Goal: Task Accomplishment & Management: Use online tool/utility

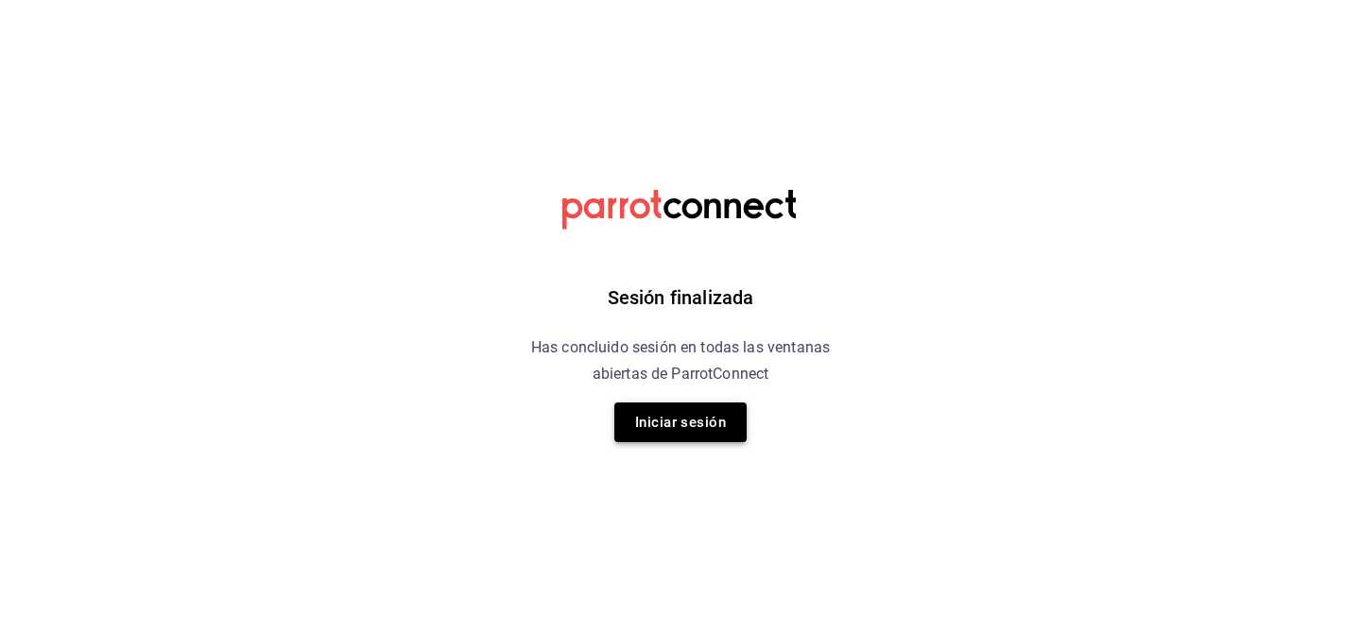
click at [687, 417] on button "Iniciar sesión" at bounding box center [680, 423] width 132 height 40
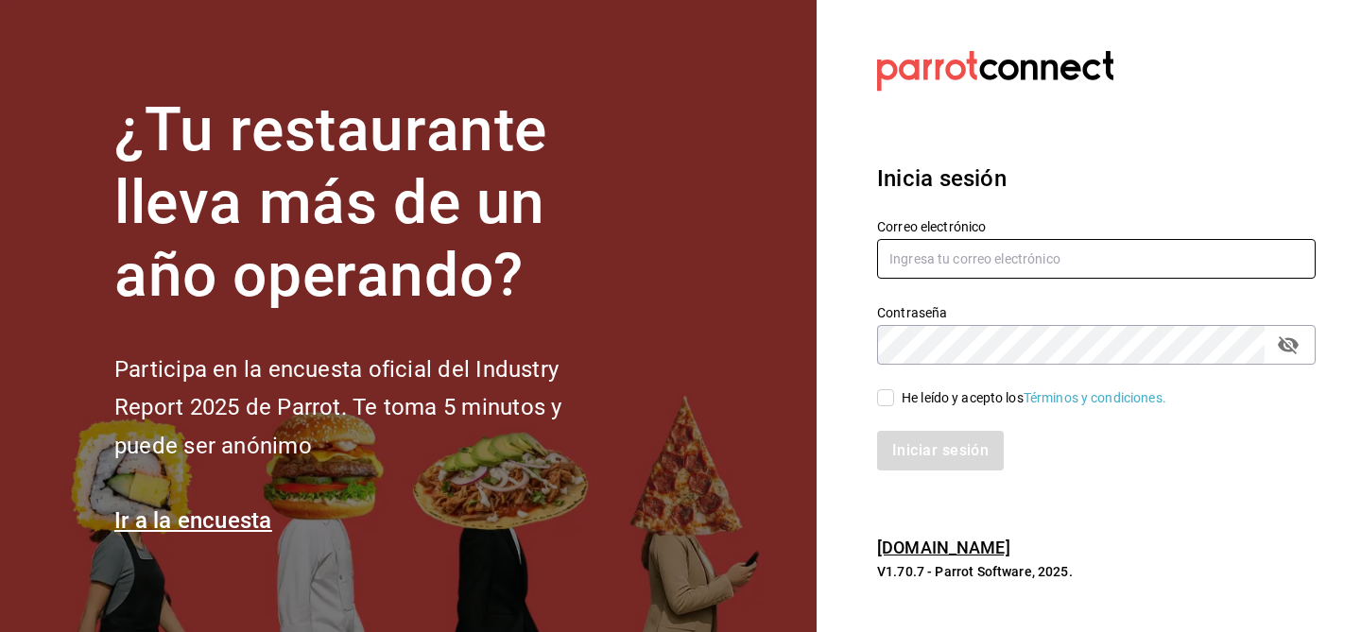
click at [969, 253] on input "text" at bounding box center [1096, 259] width 439 height 40
type input "[EMAIL_ADDRESS][DOMAIN_NAME]"
click at [1292, 352] on icon "passwordField" at bounding box center [1288, 345] width 23 height 23
click at [889, 403] on input "He leído y acepto los Términos y condiciones." at bounding box center [885, 397] width 17 height 17
checkbox input "true"
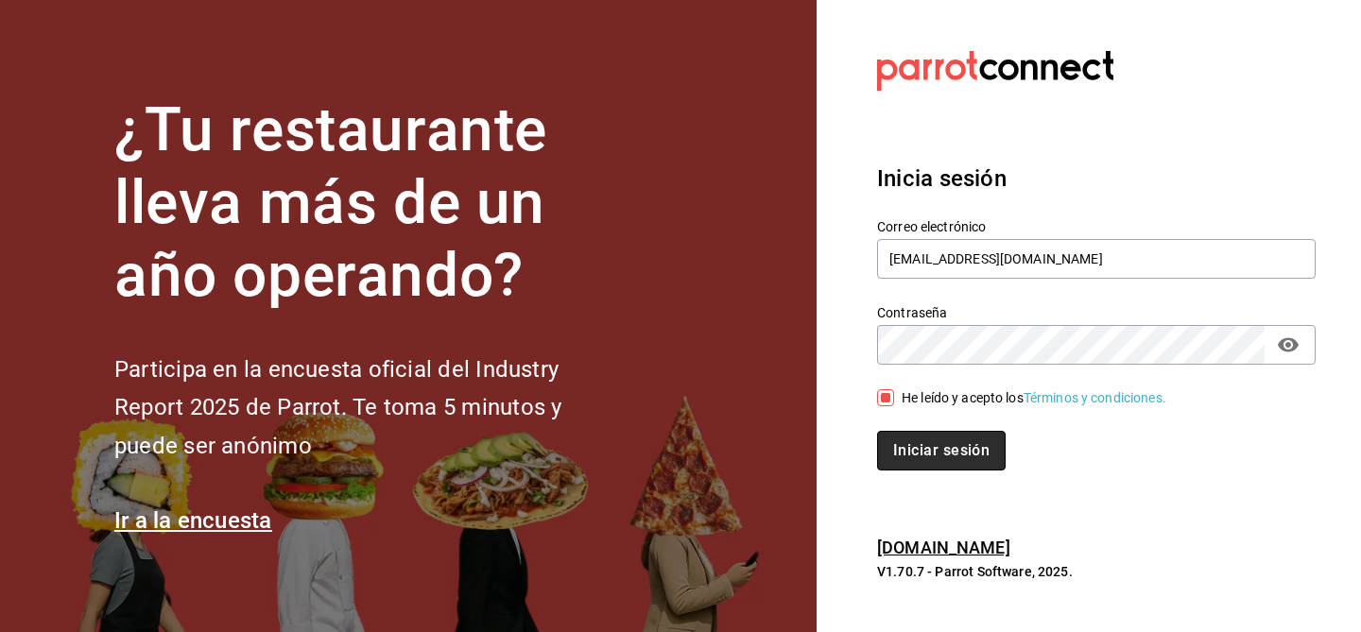
click at [909, 446] on button "Iniciar sesión" at bounding box center [941, 451] width 129 height 40
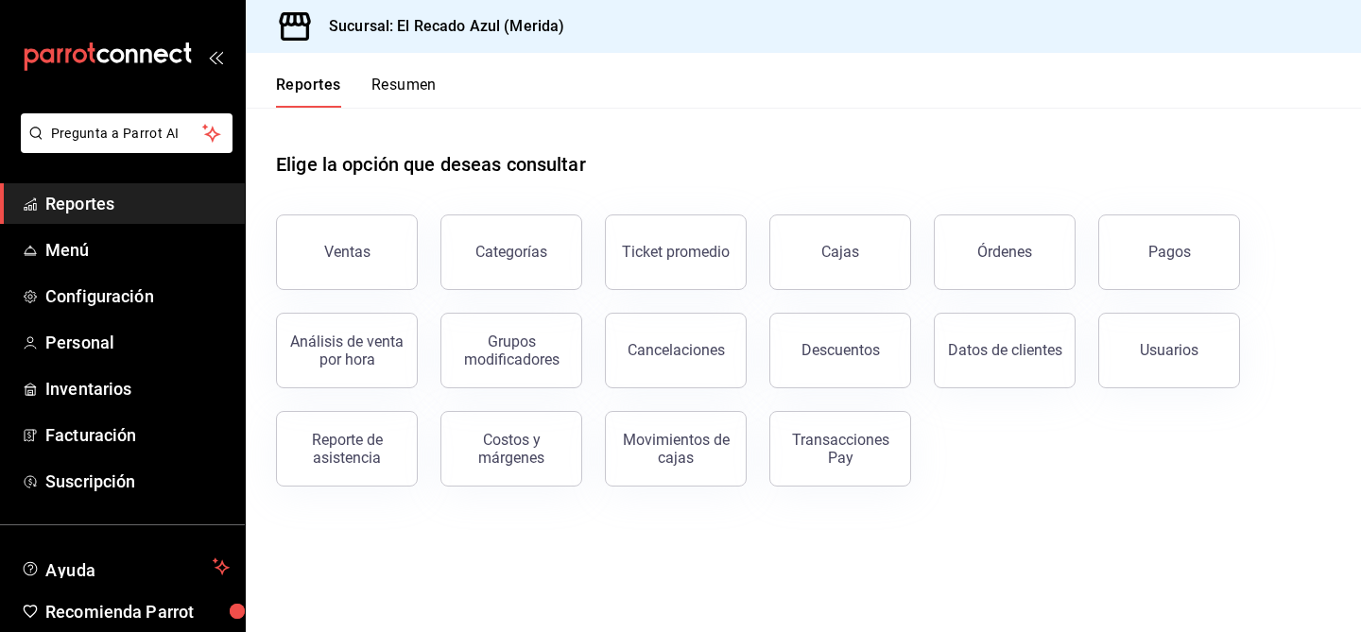
click at [129, 212] on span "Reportes" at bounding box center [137, 204] width 184 height 26
click at [352, 264] on button "Ventas" at bounding box center [347, 253] width 142 height 76
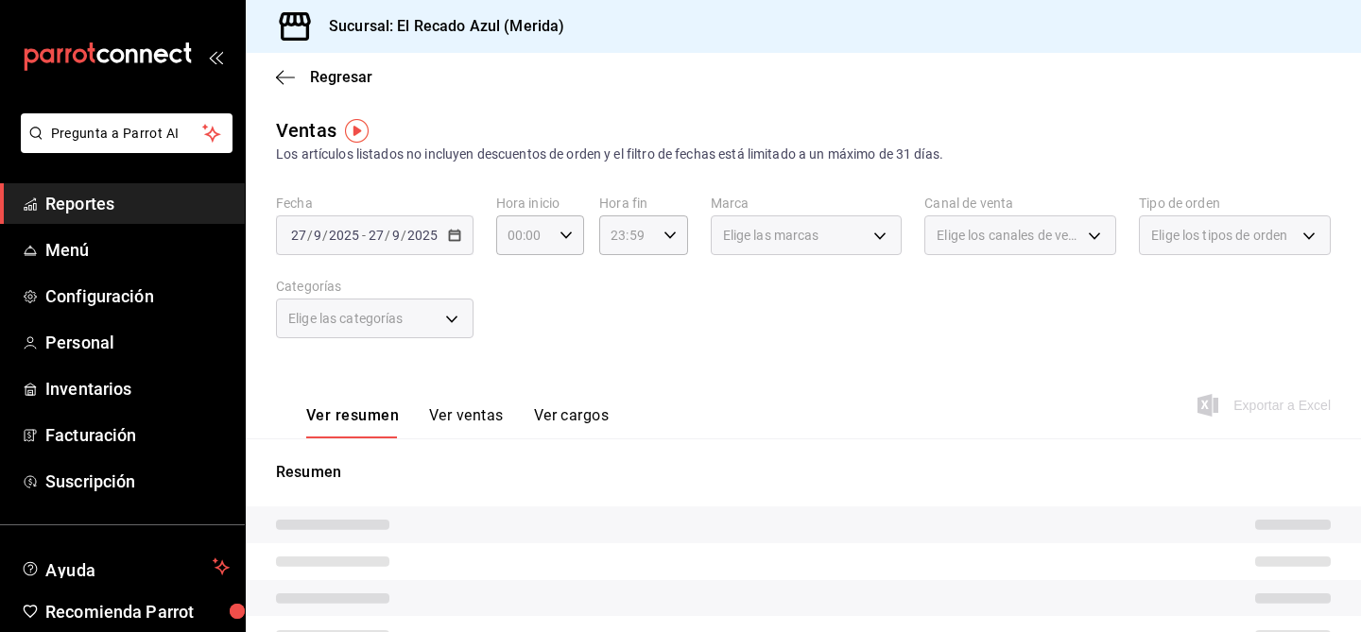
click at [427, 331] on div "Elige las categorías" at bounding box center [375, 319] width 198 height 40
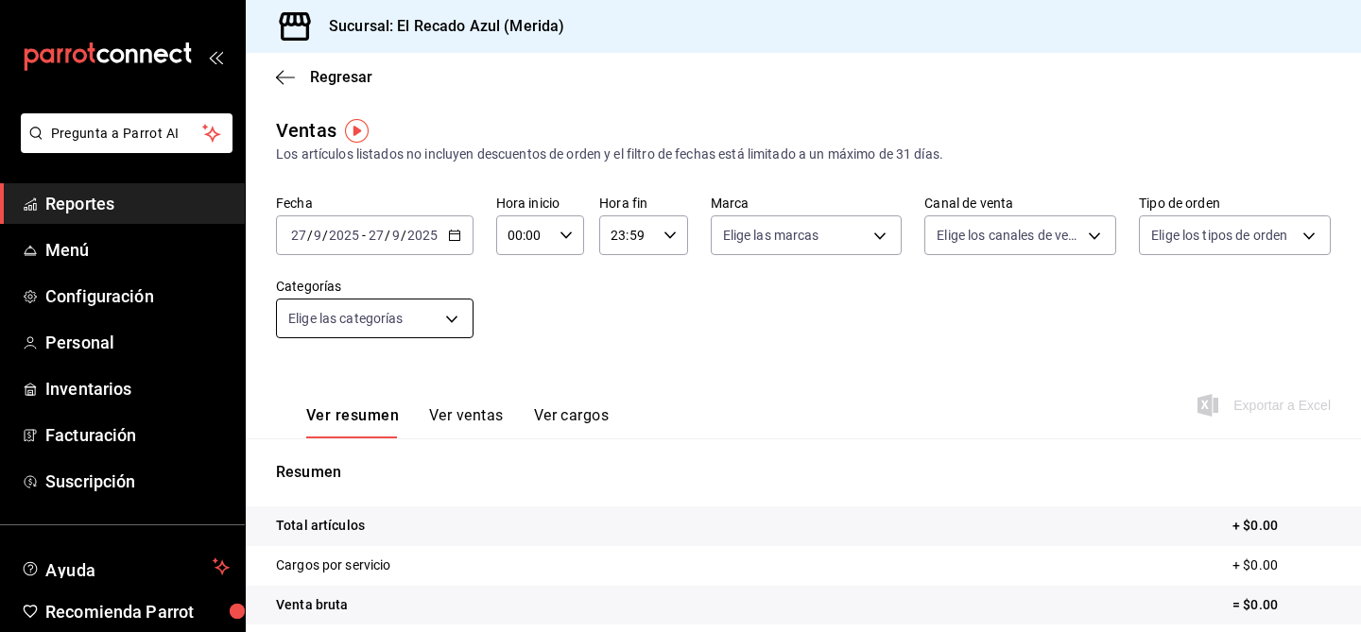
click at [427, 325] on body "Pregunta a Parrot AI Reportes Menú Configuración Personal Inventarios Facturaci…" at bounding box center [680, 316] width 1361 height 632
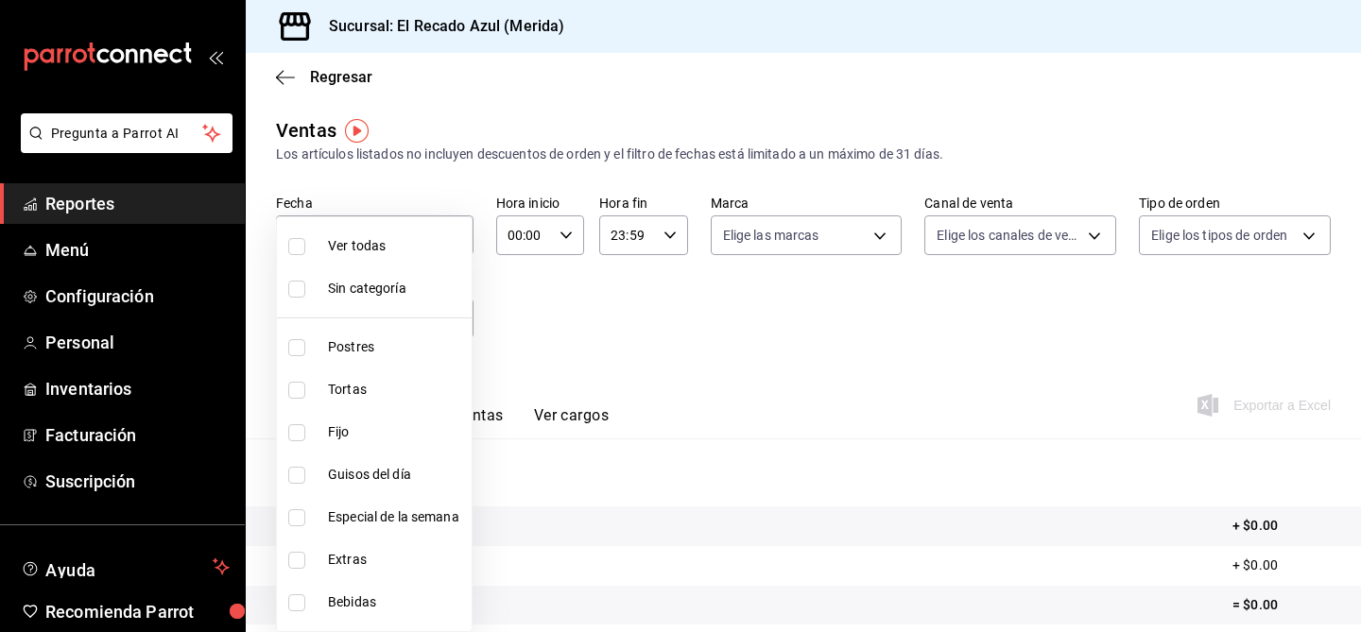
click at [298, 396] on input "checkbox" at bounding box center [296, 390] width 17 height 17
checkbox input "true"
click at [744, 362] on div at bounding box center [680, 316] width 1361 height 632
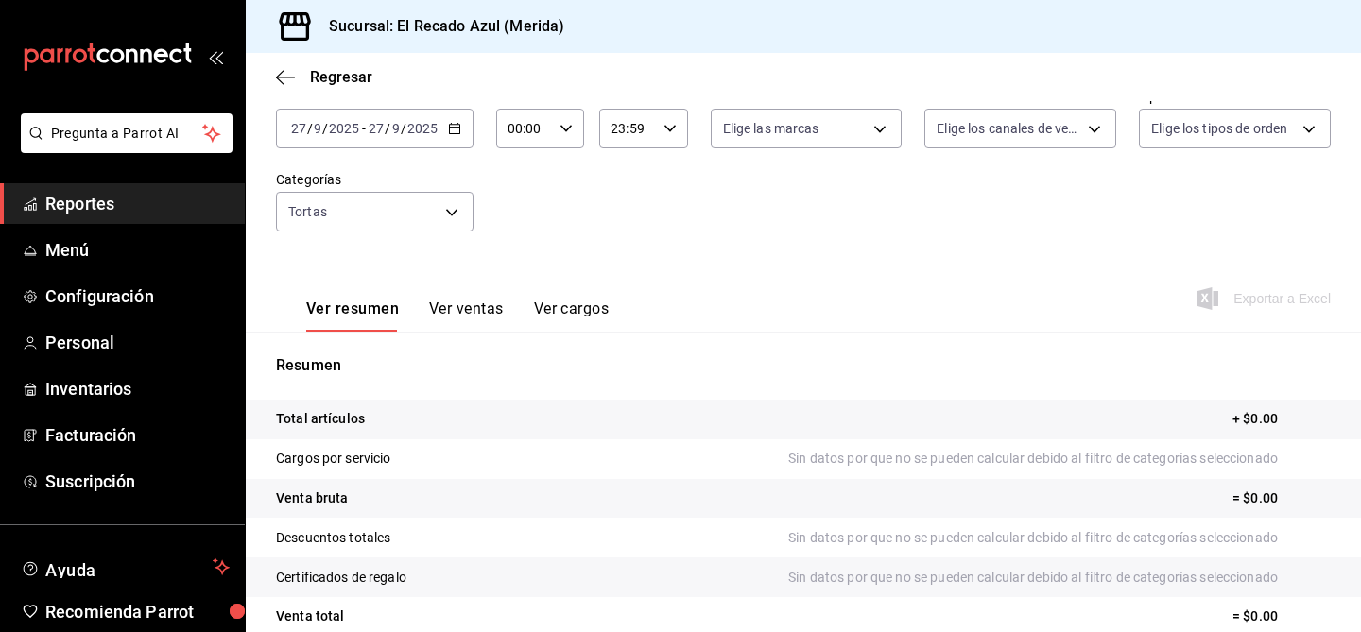
click at [487, 310] on button "Ver ventas" at bounding box center [466, 316] width 75 height 32
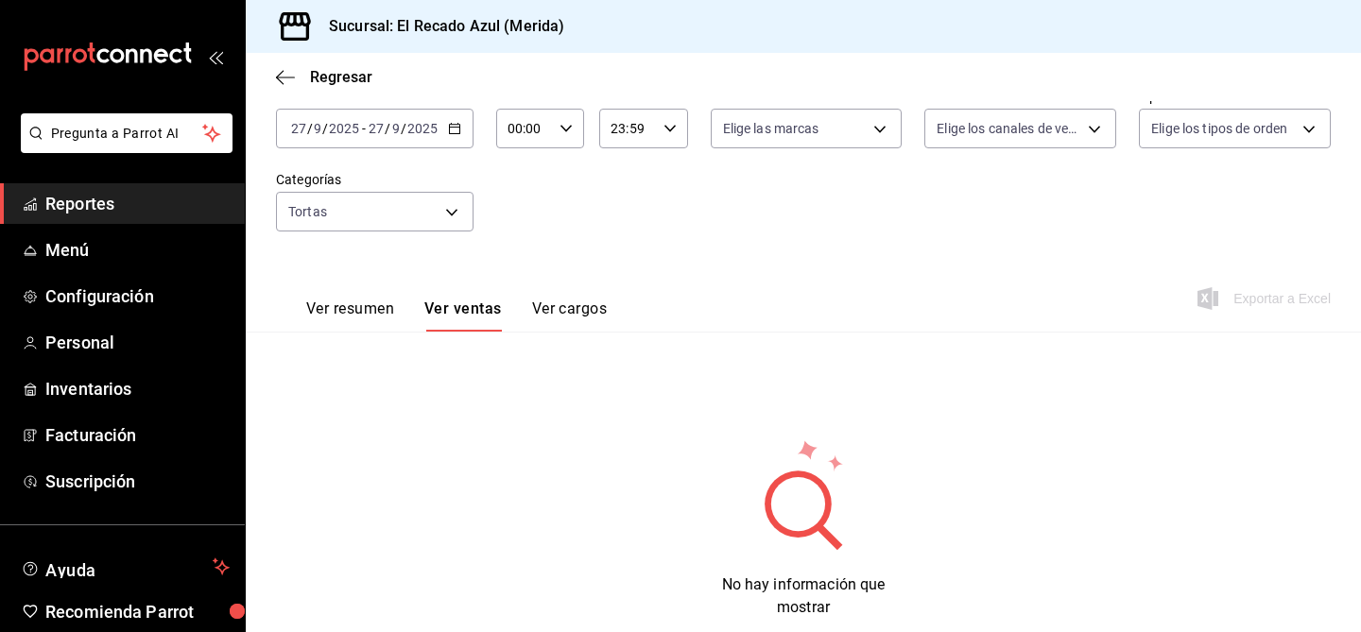
scroll to position [153, 0]
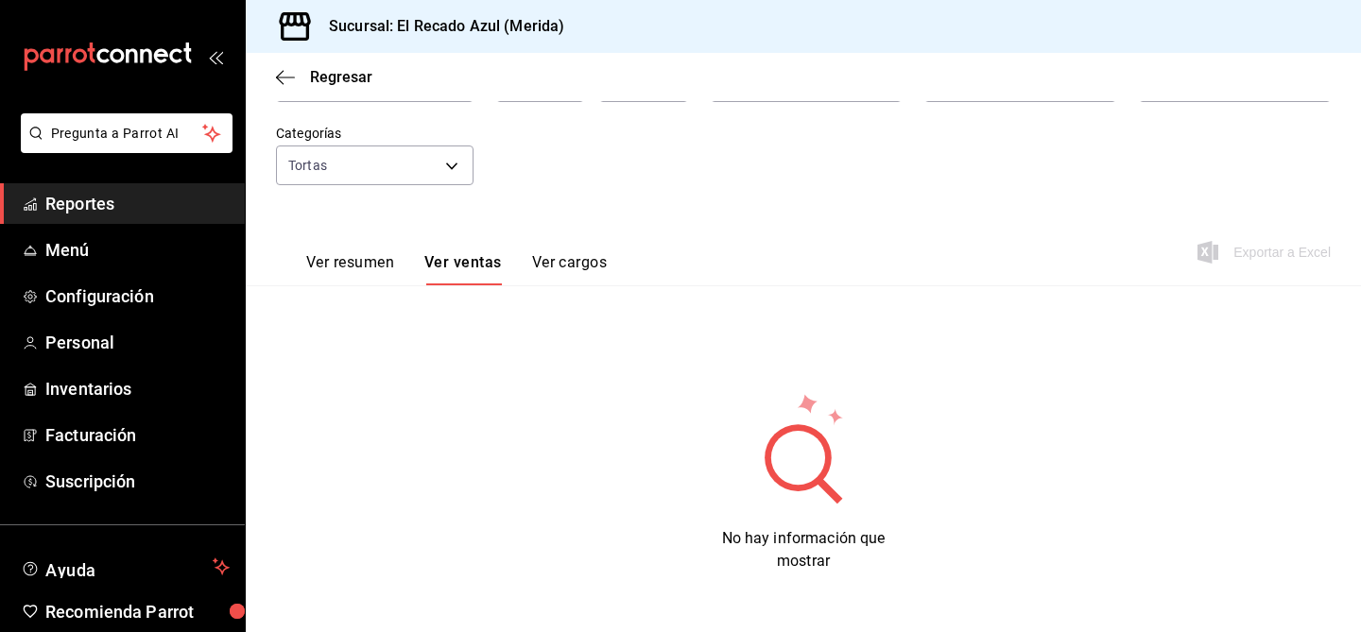
click at [337, 266] on button "Ver resumen" at bounding box center [350, 269] width 88 height 32
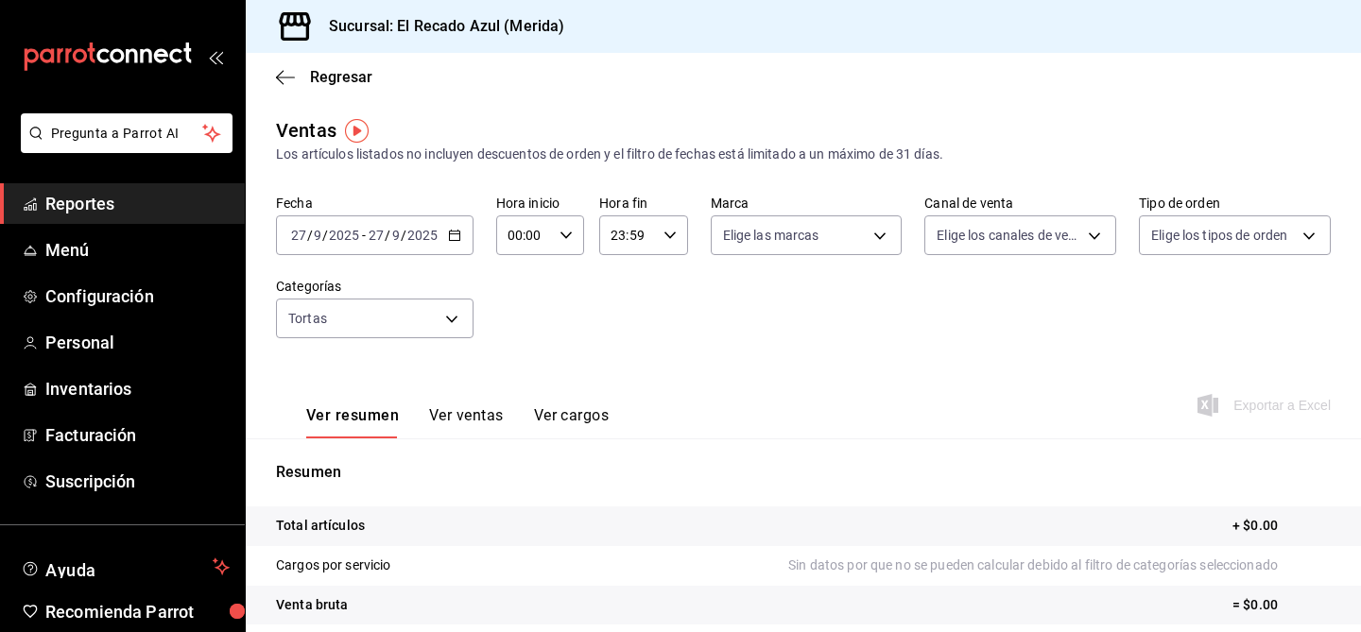
click at [422, 207] on label "Fecha" at bounding box center [375, 203] width 198 height 13
click at [423, 225] on div "[DATE] [DATE] - [DATE] [DATE]" at bounding box center [375, 236] width 198 height 40
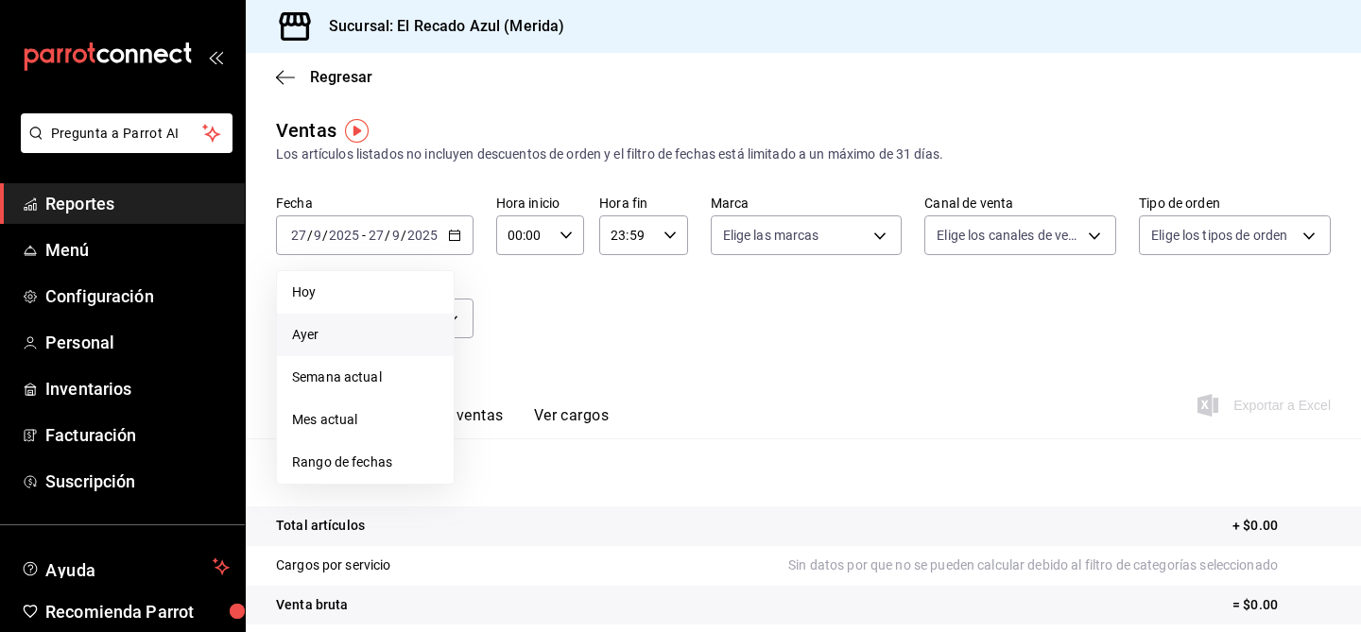
click at [307, 339] on span "Ayer" at bounding box center [365, 335] width 147 height 20
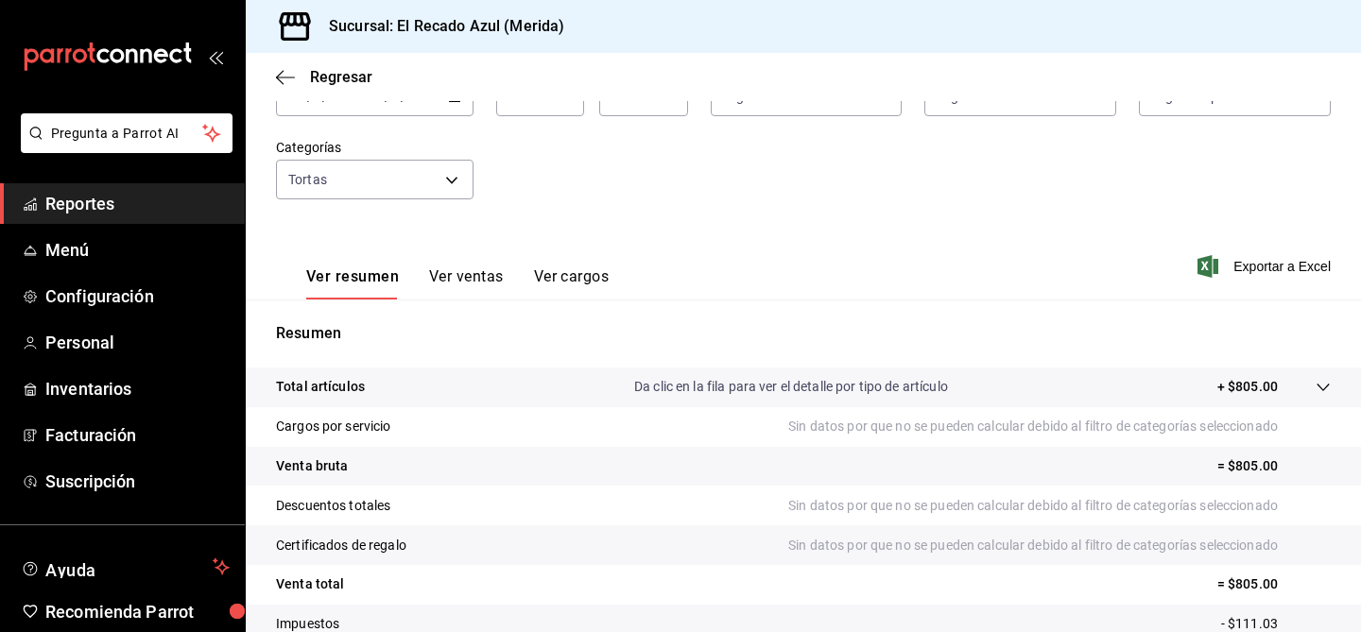
scroll to position [142, 0]
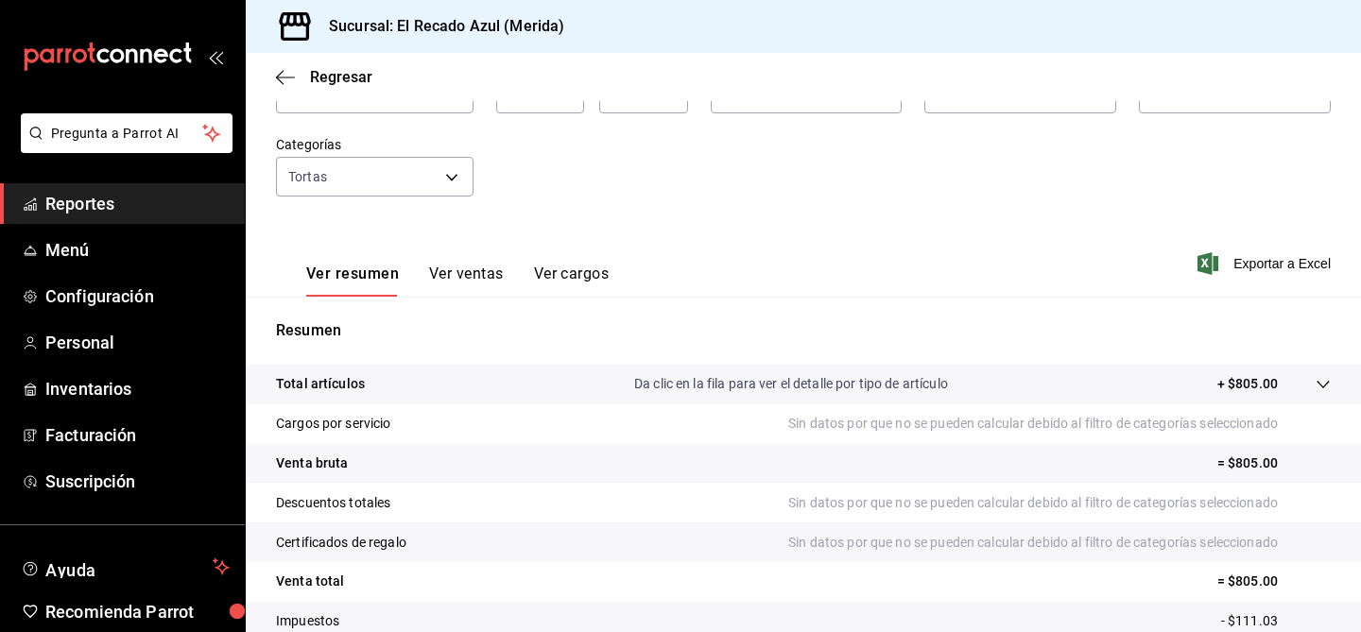
click at [456, 272] on button "Ver ventas" at bounding box center [466, 281] width 75 height 32
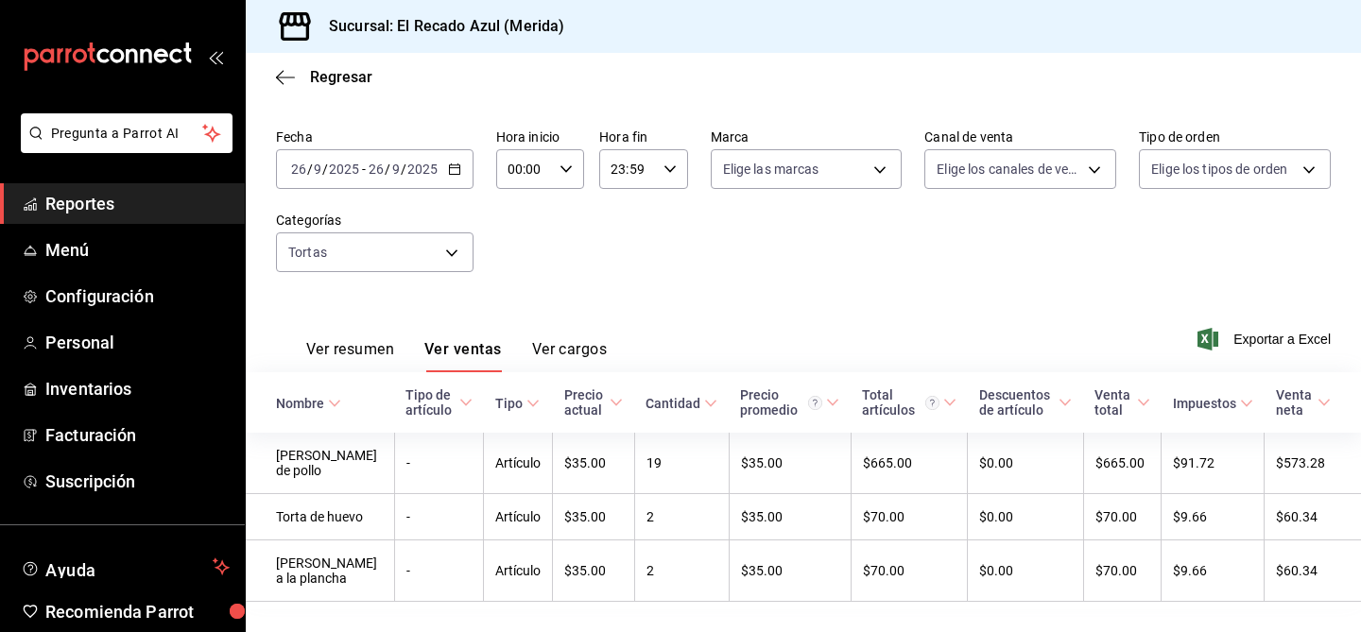
scroll to position [138, 0]
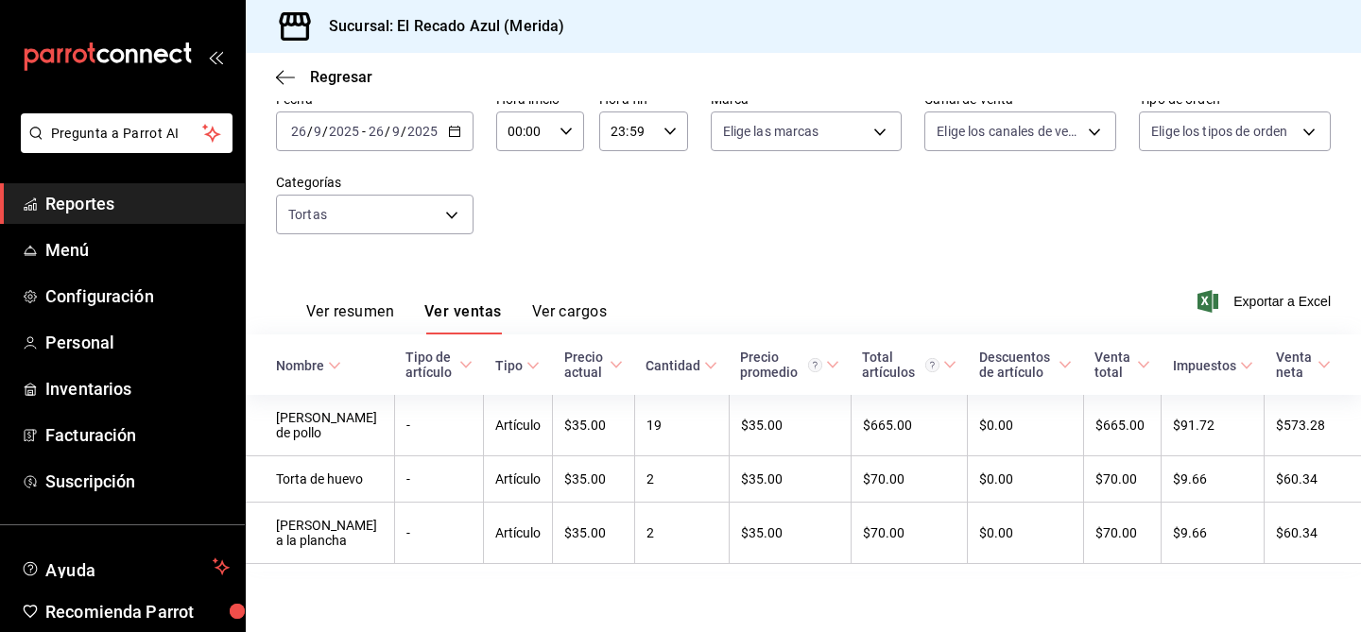
click at [380, 302] on button "Ver resumen" at bounding box center [350, 318] width 88 height 32
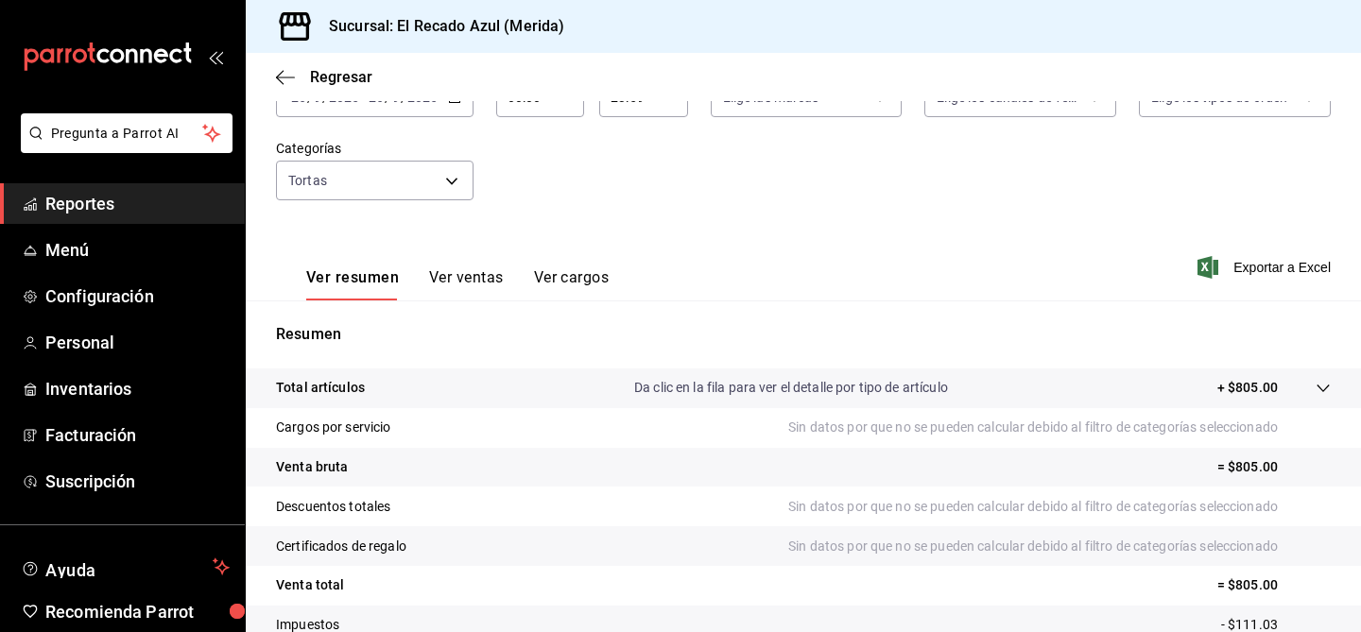
click at [1337, 383] on tr "Total artículos Da clic en la fila para ver el detalle por tipo de artículo + $…" at bounding box center [803, 389] width 1115 height 40
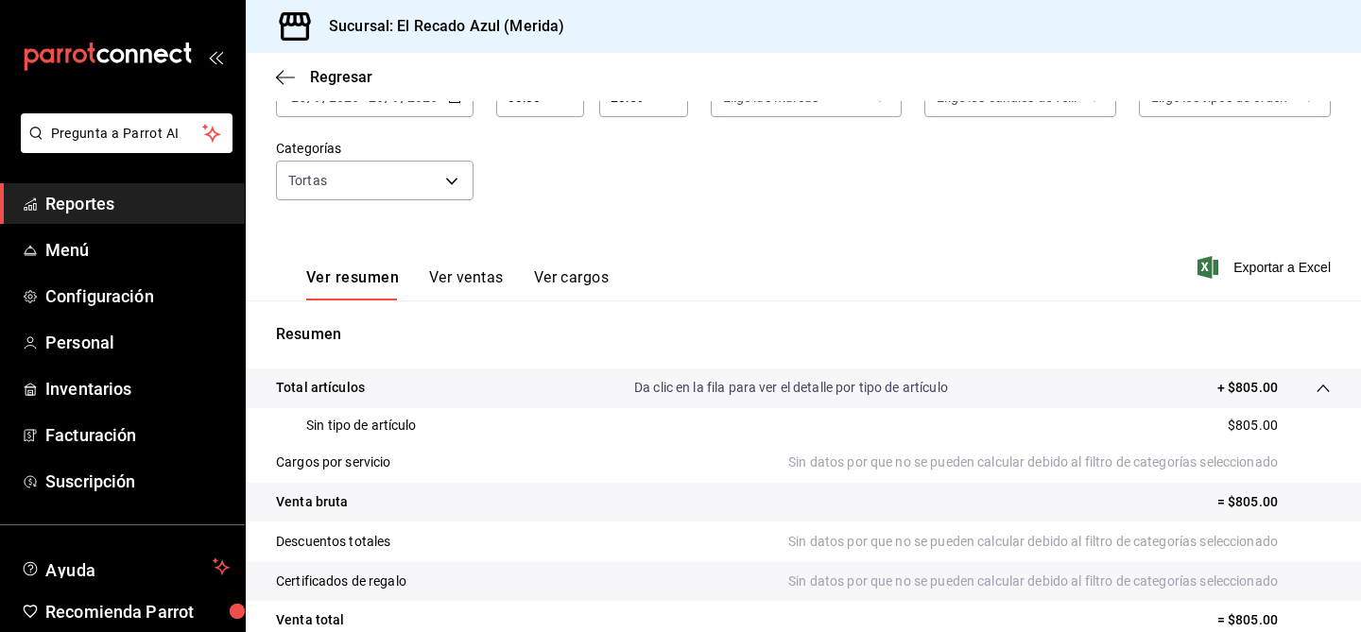
click at [1326, 385] on icon at bounding box center [1323, 388] width 15 height 15
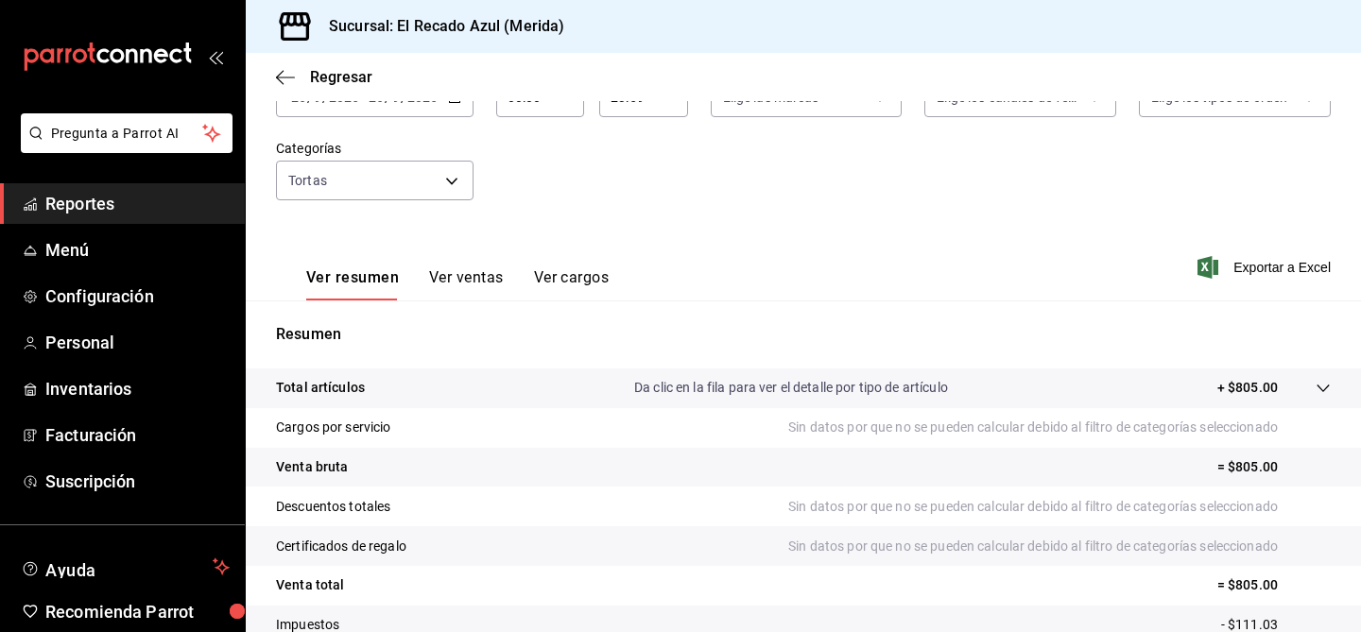
click at [488, 274] on button "Ver ventas" at bounding box center [466, 284] width 75 height 32
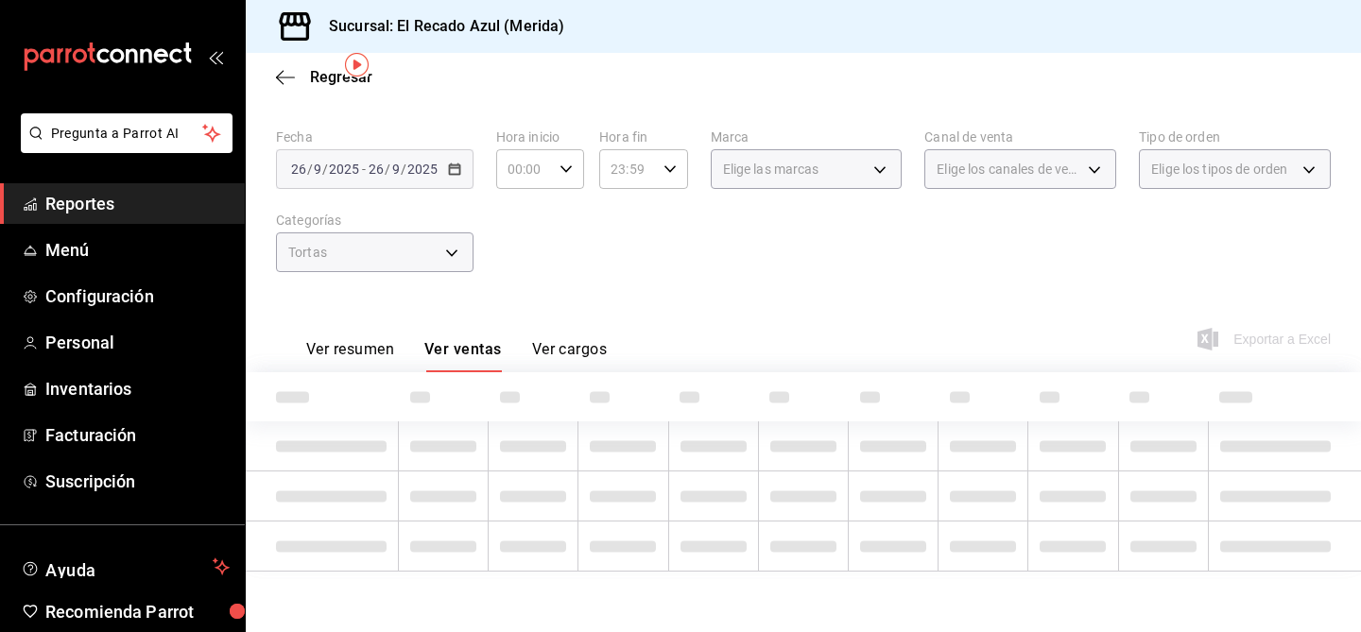
scroll to position [138, 0]
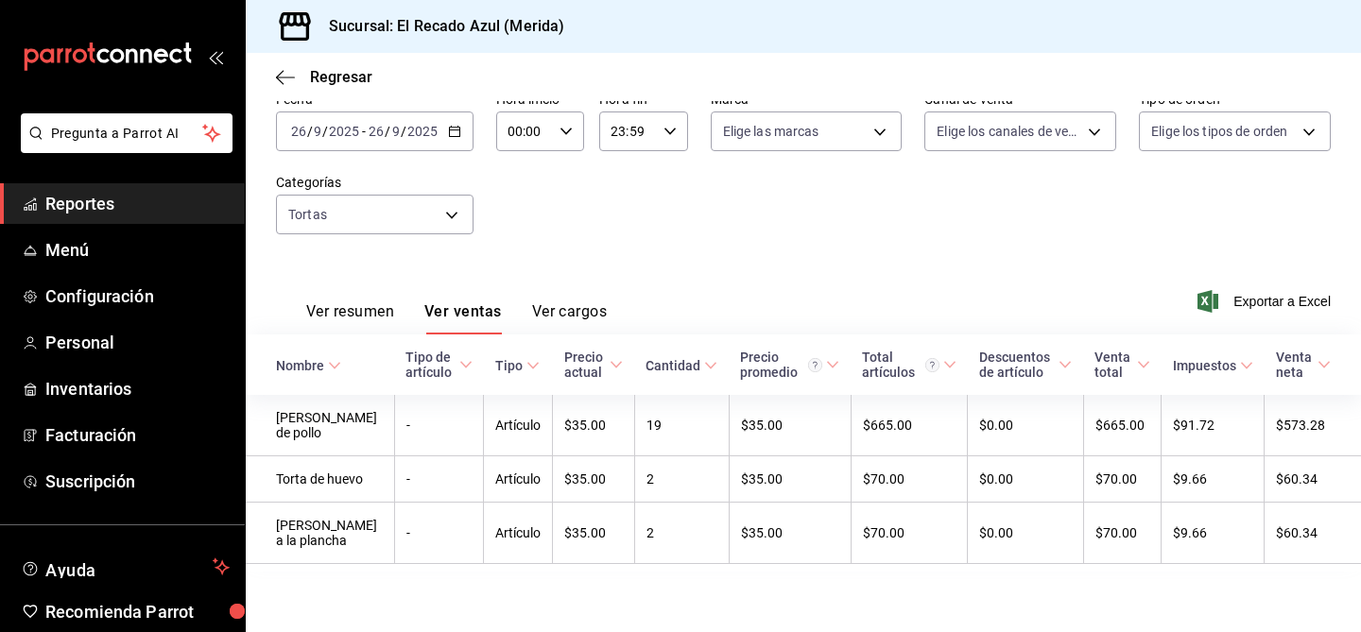
click at [394, 335] on th "Tipo de artículo" at bounding box center [439, 365] width 90 height 60
click at [383, 280] on div "Ver resumen Ver ventas Ver cargos" at bounding box center [441, 307] width 331 height 55
click at [375, 302] on button "Ver resumen" at bounding box center [350, 318] width 88 height 32
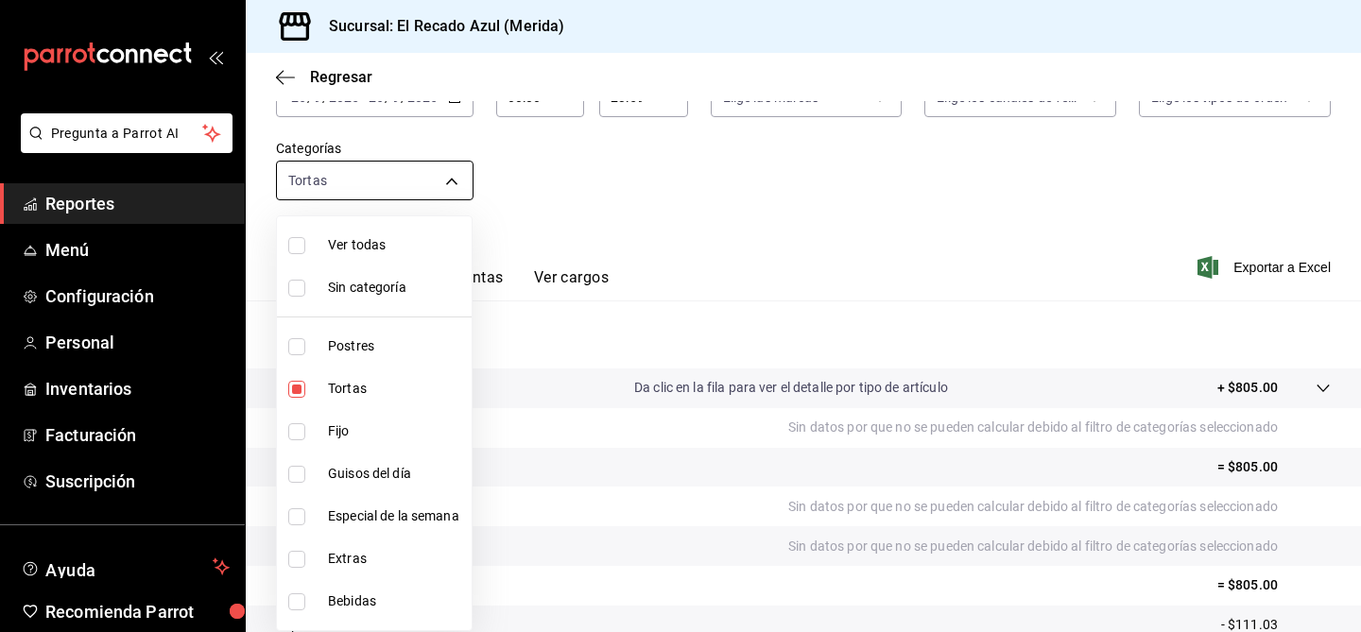
click at [457, 180] on body "Pregunta a Parrot AI Reportes Menú Configuración Personal Inventarios Facturaci…" at bounding box center [680, 316] width 1361 height 632
click at [298, 420] on li "Fijo" at bounding box center [374, 431] width 195 height 43
type input "cddaedf4-f15c-4c42-87d3-f50cf5f8b84c,a7831855-3bdb-4702-9fc6-726326d43bee"
checkbox input "true"
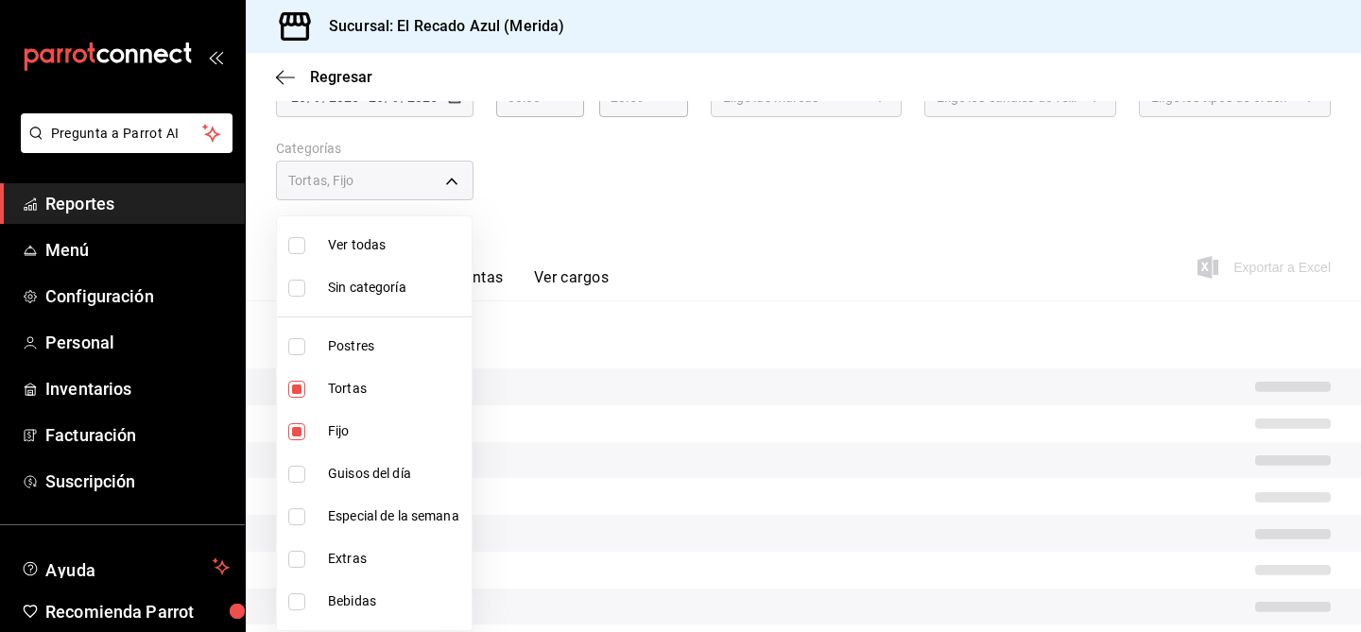
click at [296, 468] on input "checkbox" at bounding box center [296, 474] width 17 height 17
checkbox input "true"
type input "cddaedf4-f15c-4c42-87d3-f50cf5f8b84c,a7831855-3bdb-4702-9fc6-726326d43bee,13bcb…"
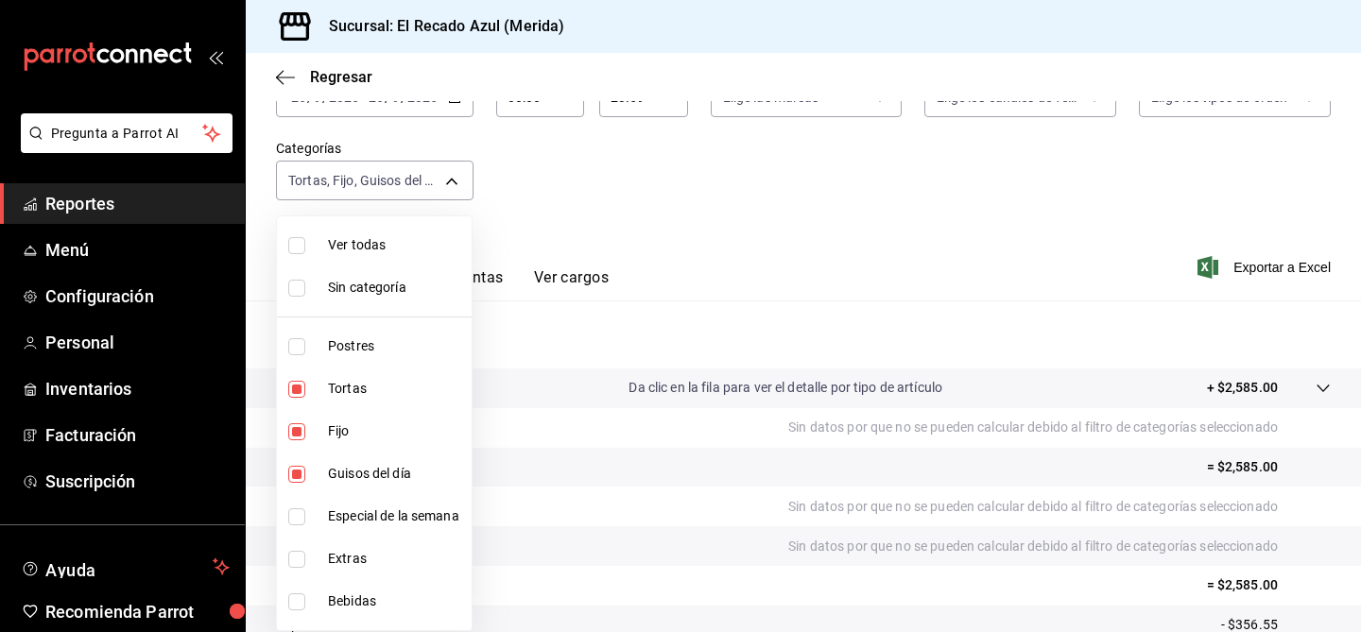
click at [296, 516] on input "checkbox" at bounding box center [296, 517] width 17 height 17
checkbox input "true"
type input "cddaedf4-f15c-4c42-87d3-f50cf5f8b84c,a7831855-3bdb-4702-9fc6-726326d43bee,13bcb…"
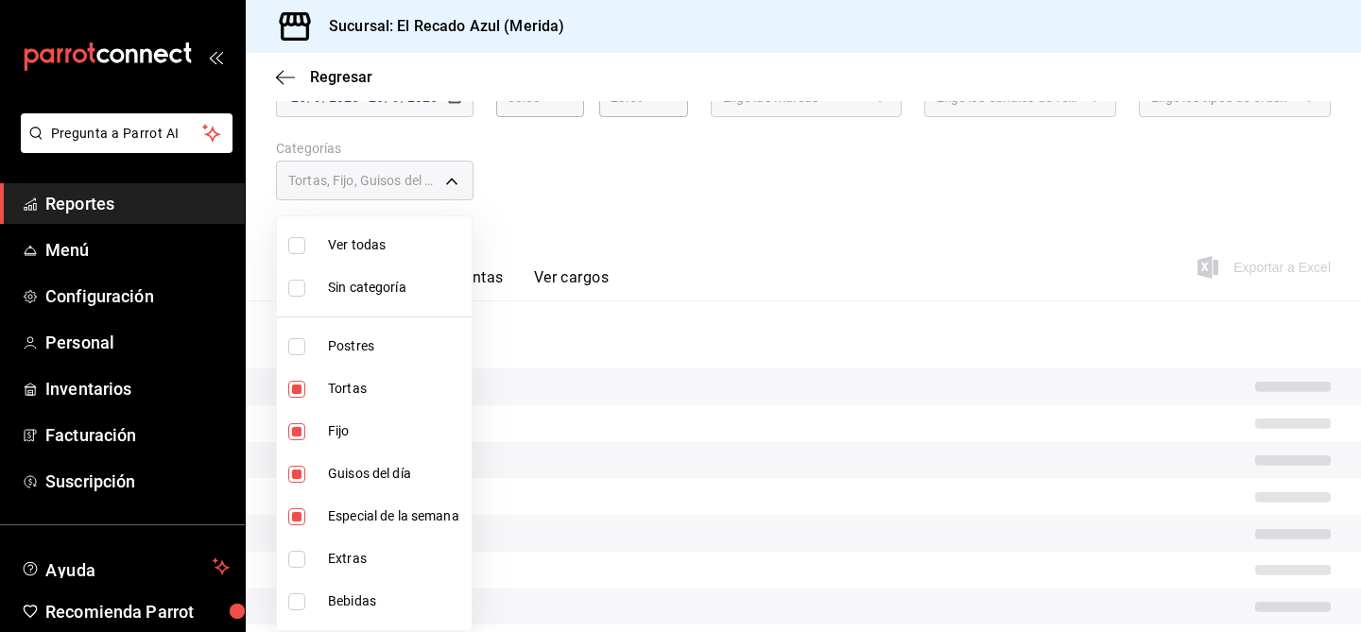
click at [297, 389] on input "checkbox" at bounding box center [296, 389] width 17 height 17
checkbox input "false"
type input "a7831855-3bdb-4702-9fc6-726326d43bee,13bcb92e-1a83-413e-a7fd-17f400a31821,20bc0…"
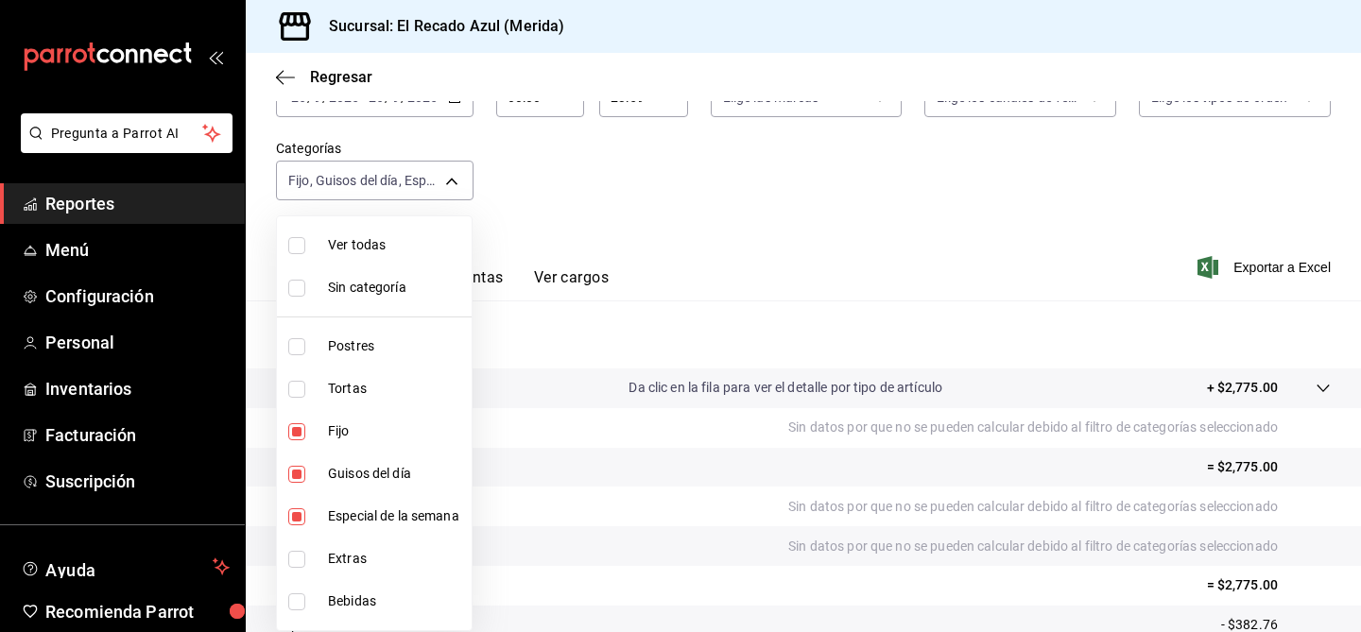
click at [643, 248] on div at bounding box center [680, 316] width 1361 height 632
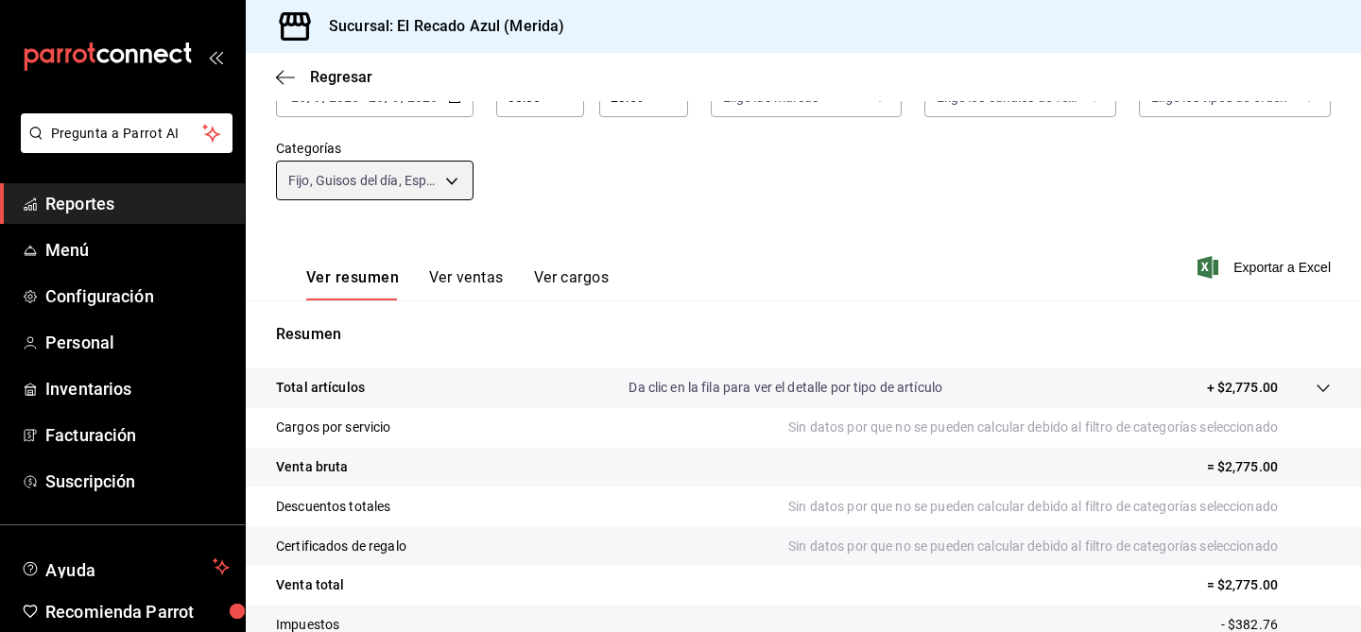
scroll to position [155, 0]
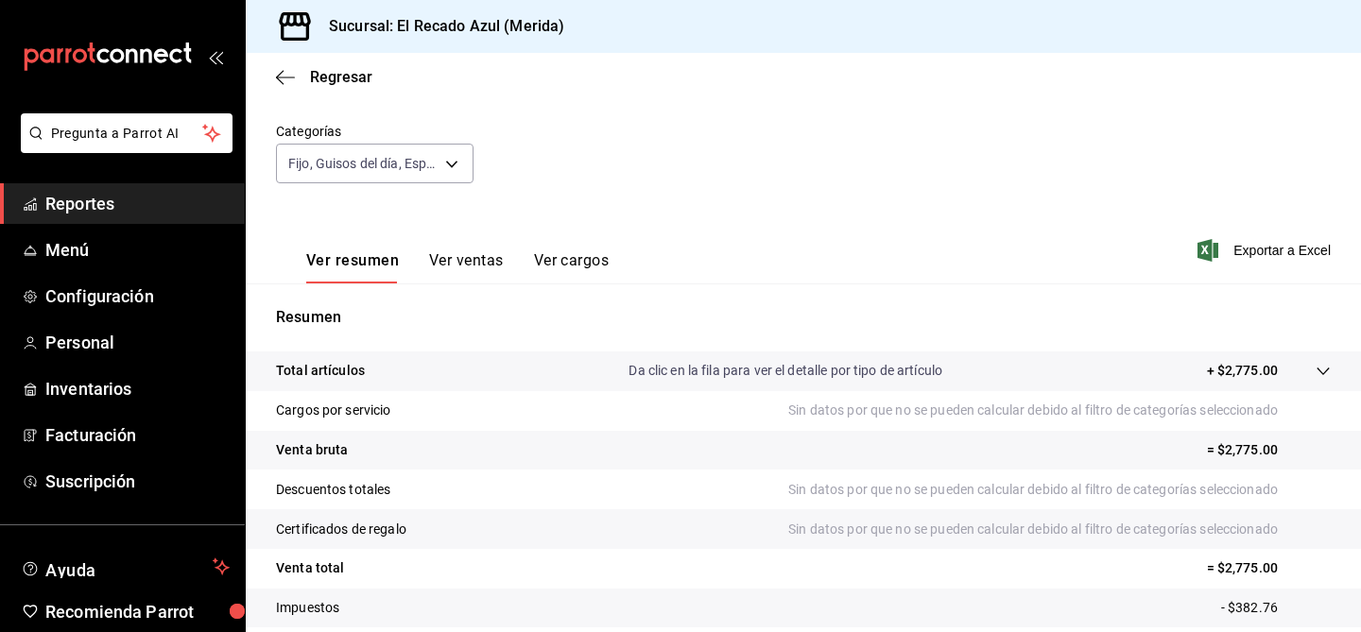
click at [467, 277] on button "Ver ventas" at bounding box center [466, 267] width 75 height 32
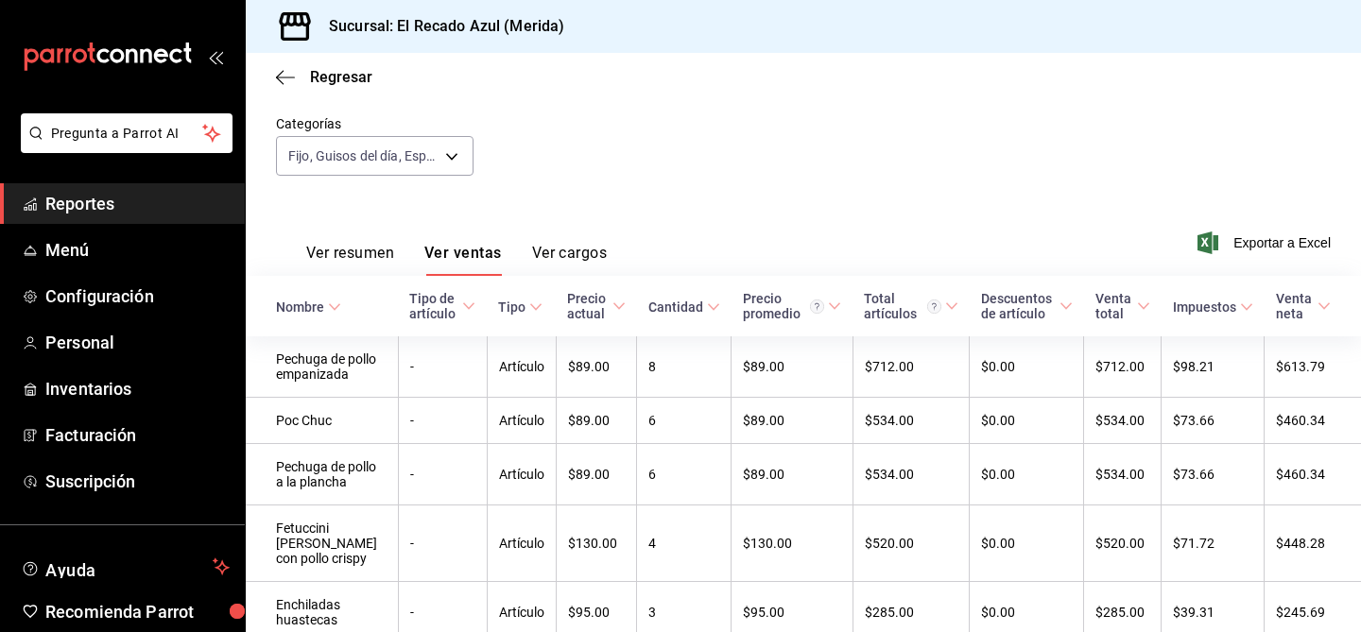
scroll to position [149, 0]
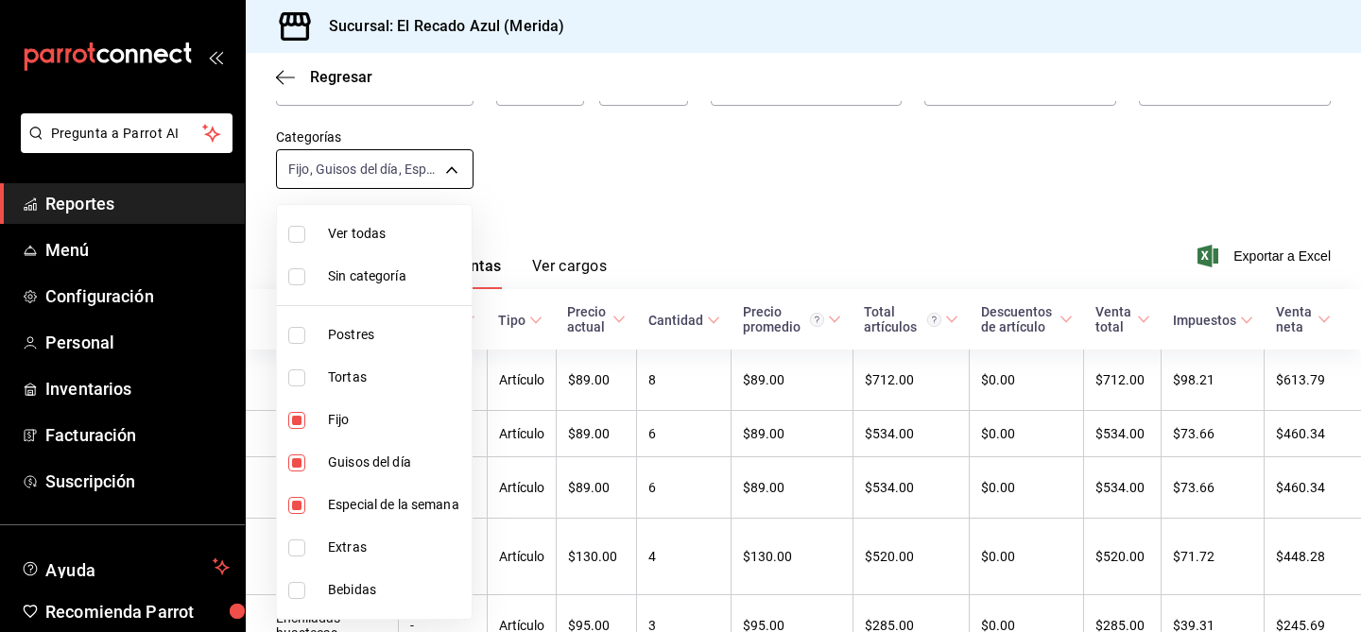
click at [428, 181] on body "Pregunta a Parrot AI Reportes Menú Configuración Personal Inventarios Facturaci…" at bounding box center [680, 316] width 1361 height 632
click at [299, 596] on input "checkbox" at bounding box center [296, 590] width 17 height 17
checkbox input "true"
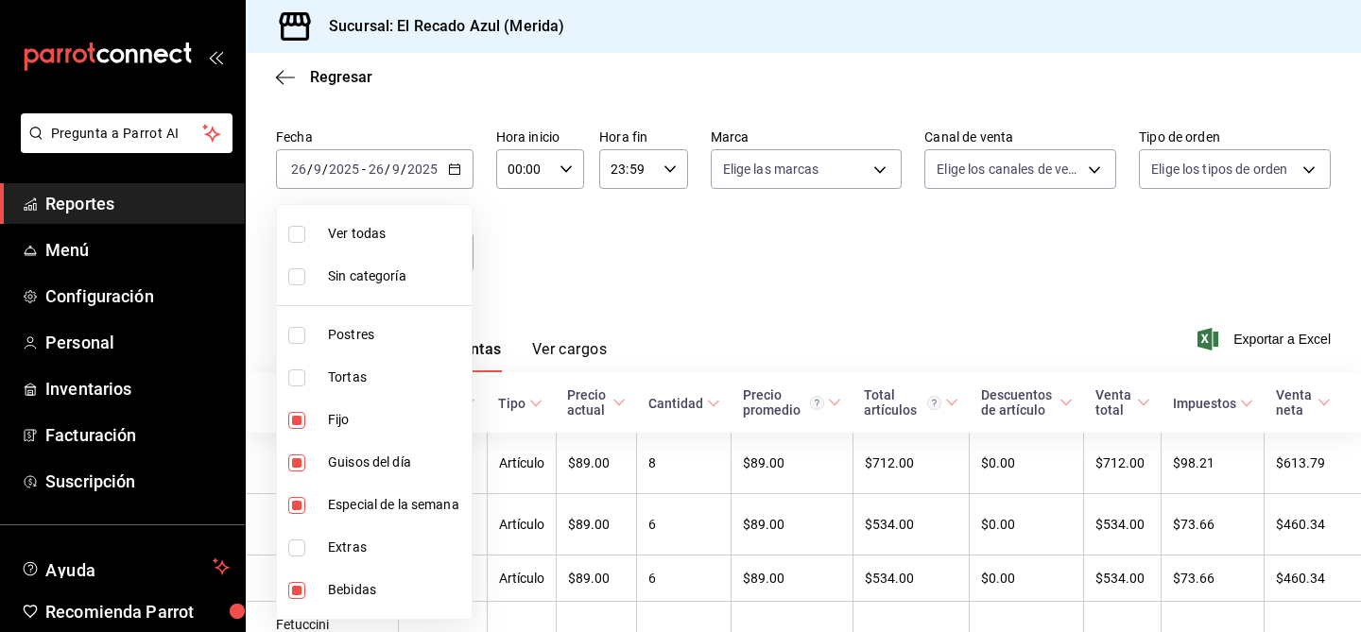
click at [298, 526] on li "Especial de la semana" at bounding box center [374, 505] width 195 height 43
type input "a7831855-3bdb-4702-9fc6-726326d43bee,13bcb92e-1a83-413e-a7fd-17f400a31821,7bfb7…"
checkbox input "false"
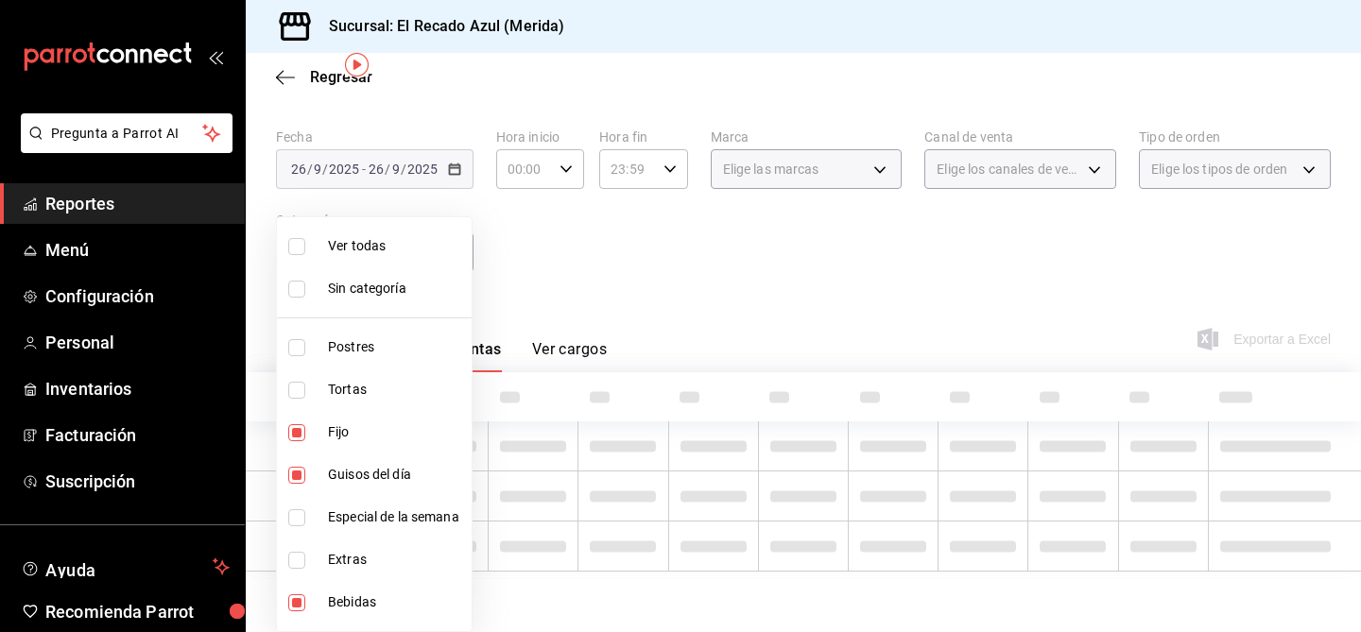
click at [298, 474] on li "Guisos del día" at bounding box center [374, 475] width 195 height 43
type input "a7831855-3bdb-4702-9fc6-726326d43bee,7bfb7413-6e28-41a0-876f-9044619efe8d"
checkbox input "false"
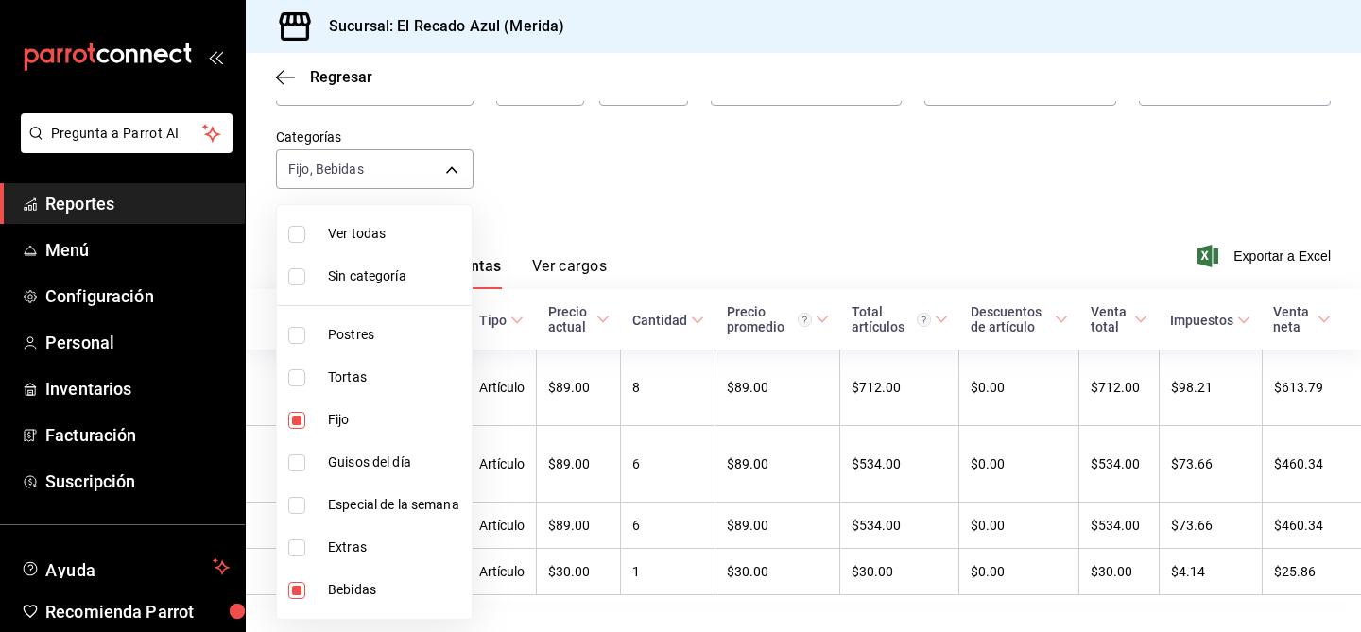
click at [295, 425] on input "checkbox" at bounding box center [296, 420] width 17 height 17
checkbox input "false"
type input "7bfb7413-6e28-41a0-876f-9044619efe8d"
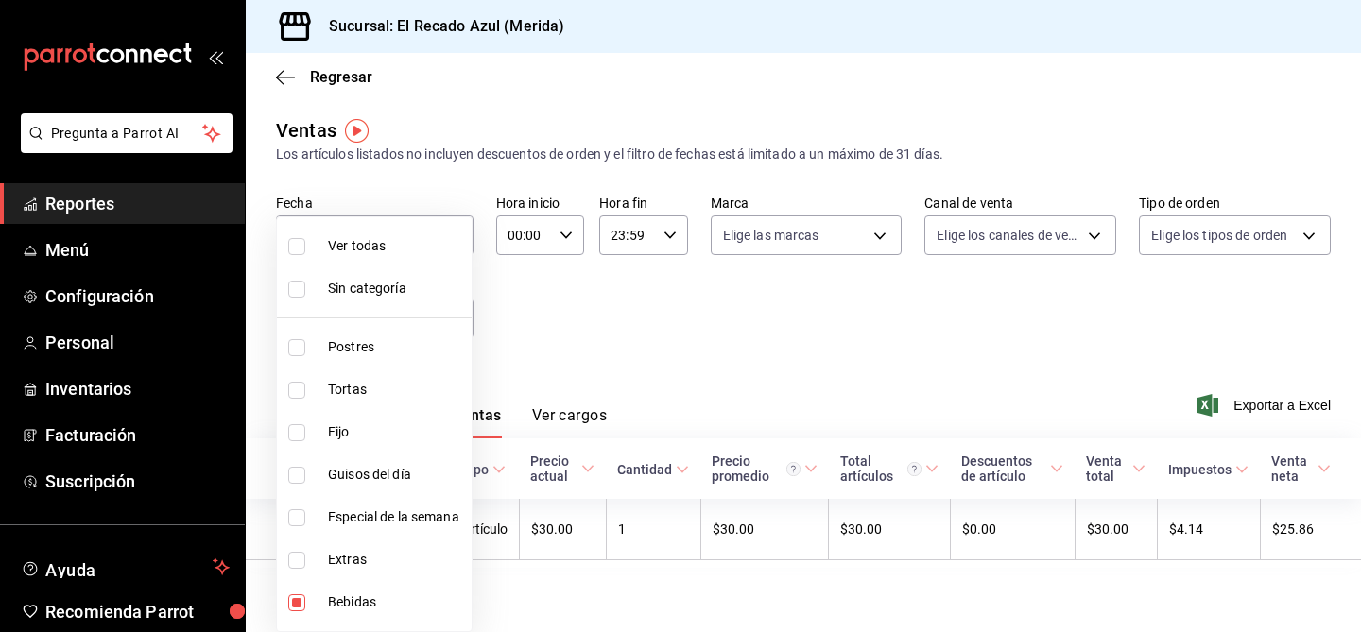
click at [760, 189] on div at bounding box center [680, 316] width 1361 height 632
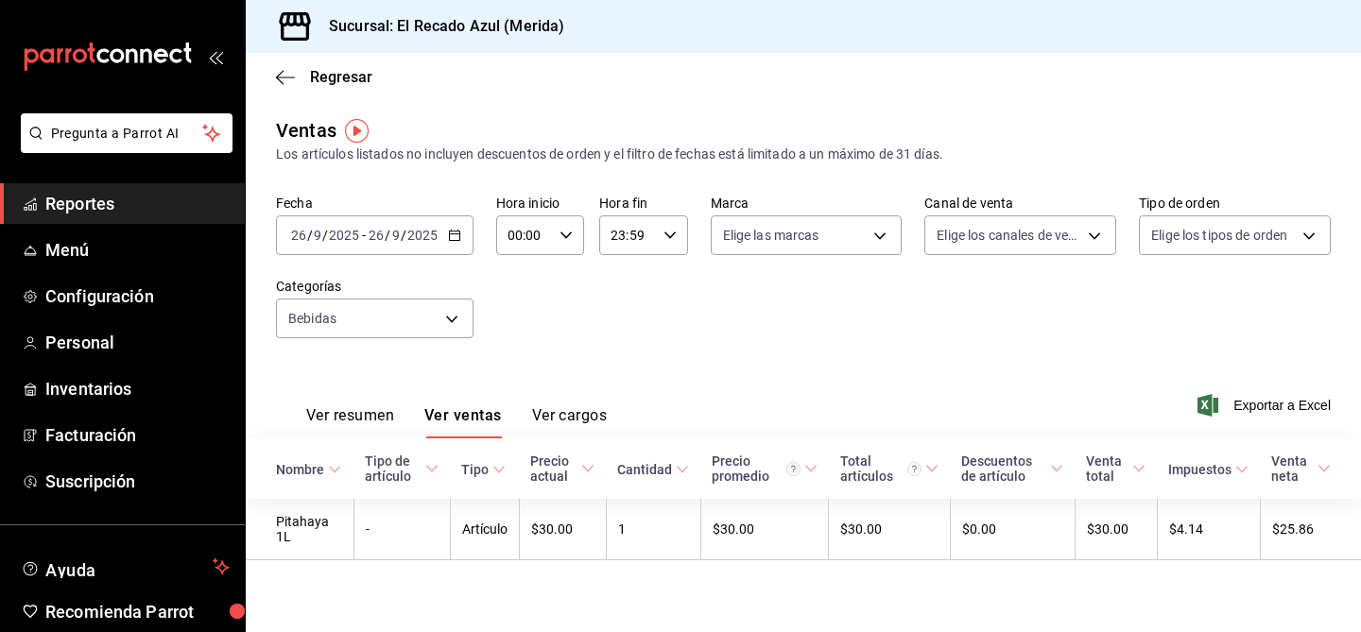
click at [342, 412] on button "Ver resumen" at bounding box center [350, 422] width 88 height 32
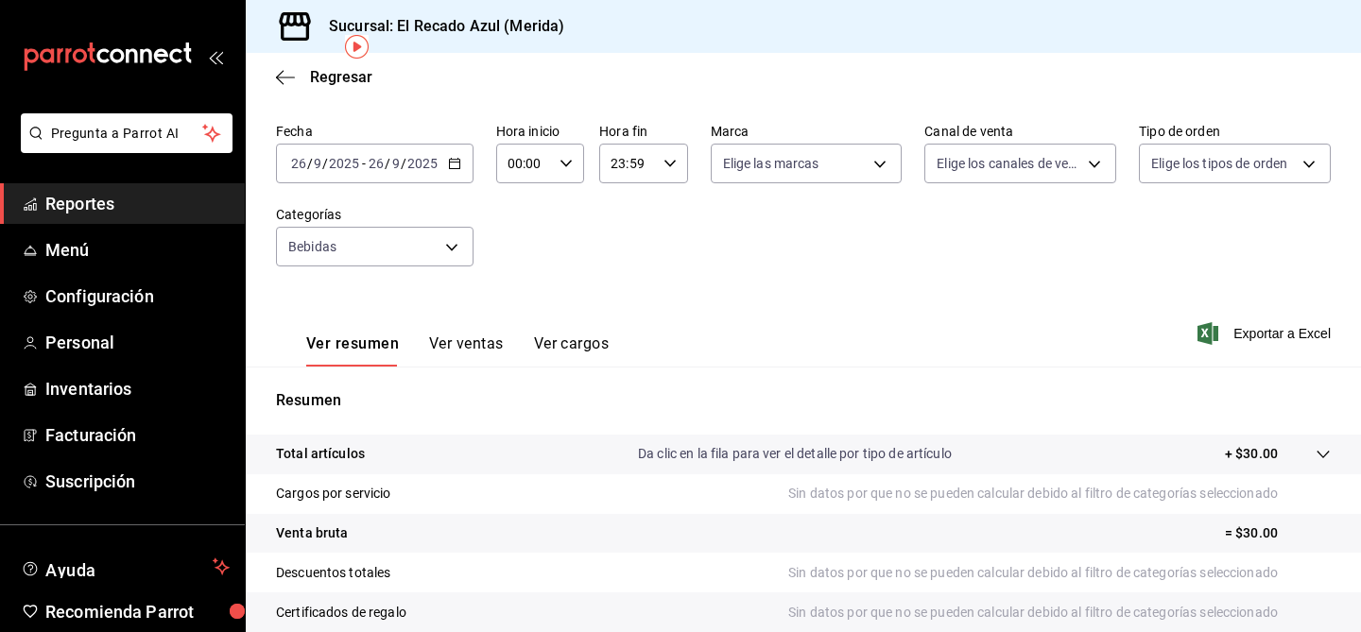
scroll to position [85, 0]
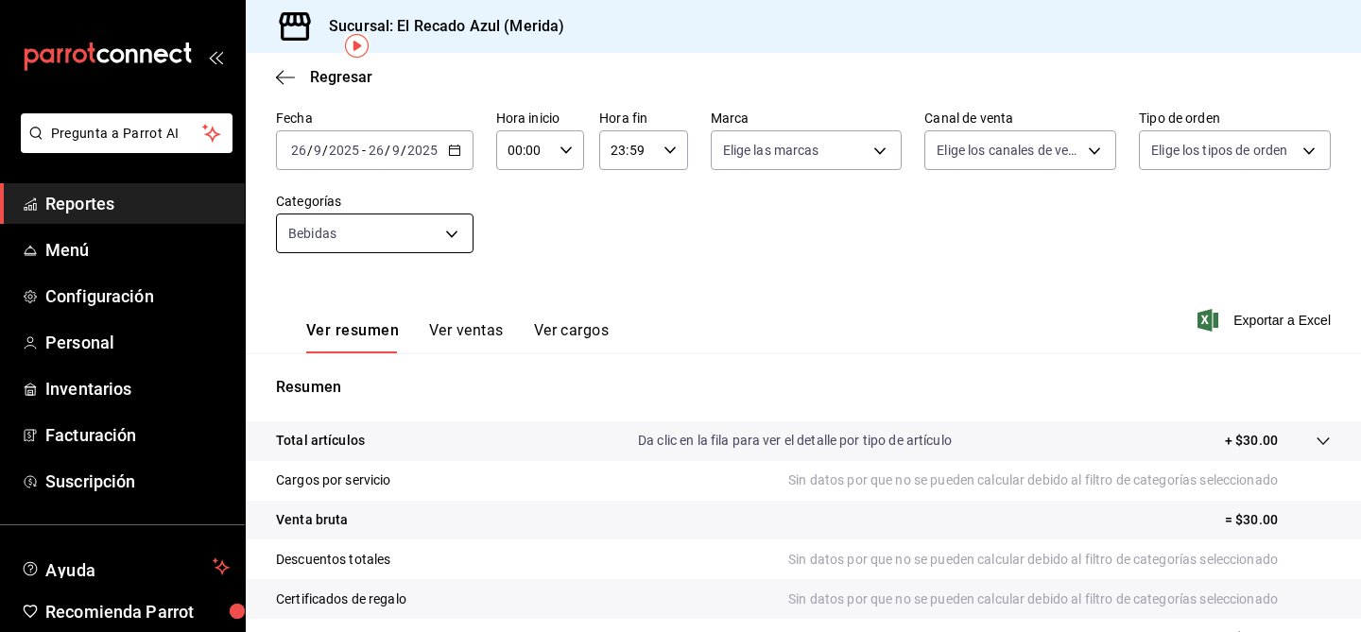
click at [397, 221] on body "Pregunta a Parrot AI Reportes Menú Configuración Personal Inventarios Facturaci…" at bounding box center [680, 316] width 1361 height 632
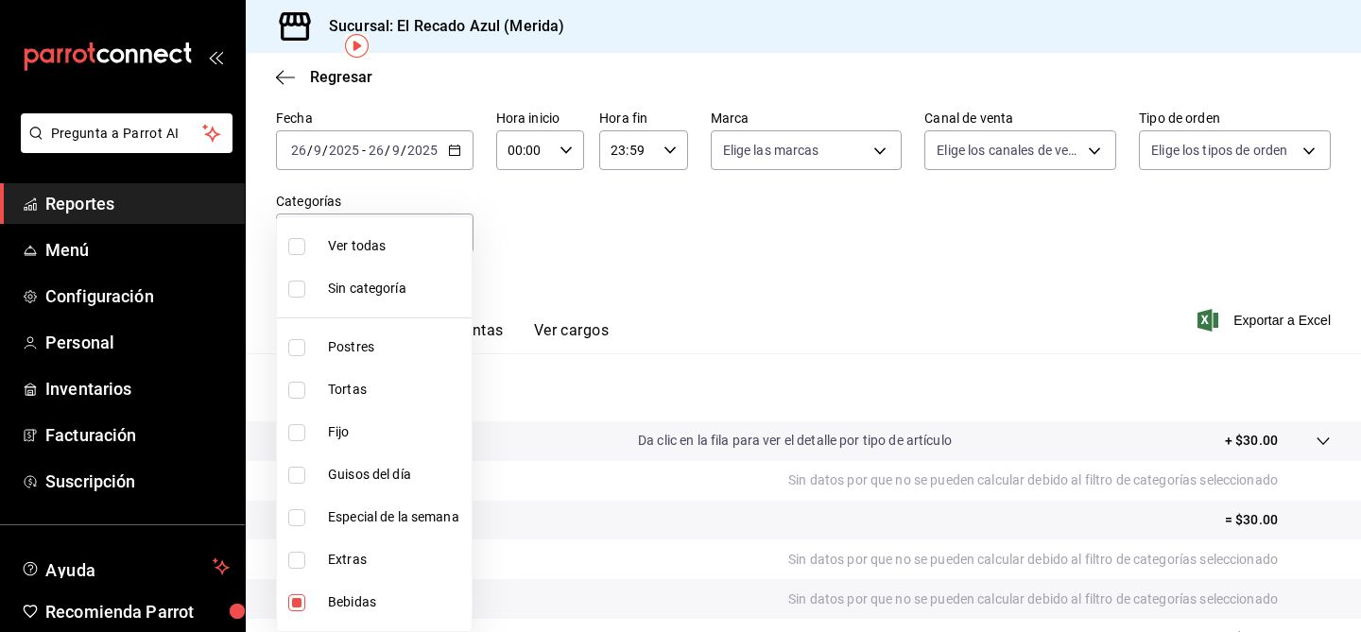
click at [295, 557] on input "checkbox" at bounding box center [296, 560] width 17 height 17
checkbox input "true"
type input "7bfb7413-6e28-41a0-876f-9044619efe8d,d6317b1c-ff53-41b5-8696-cf89c697b0c8"
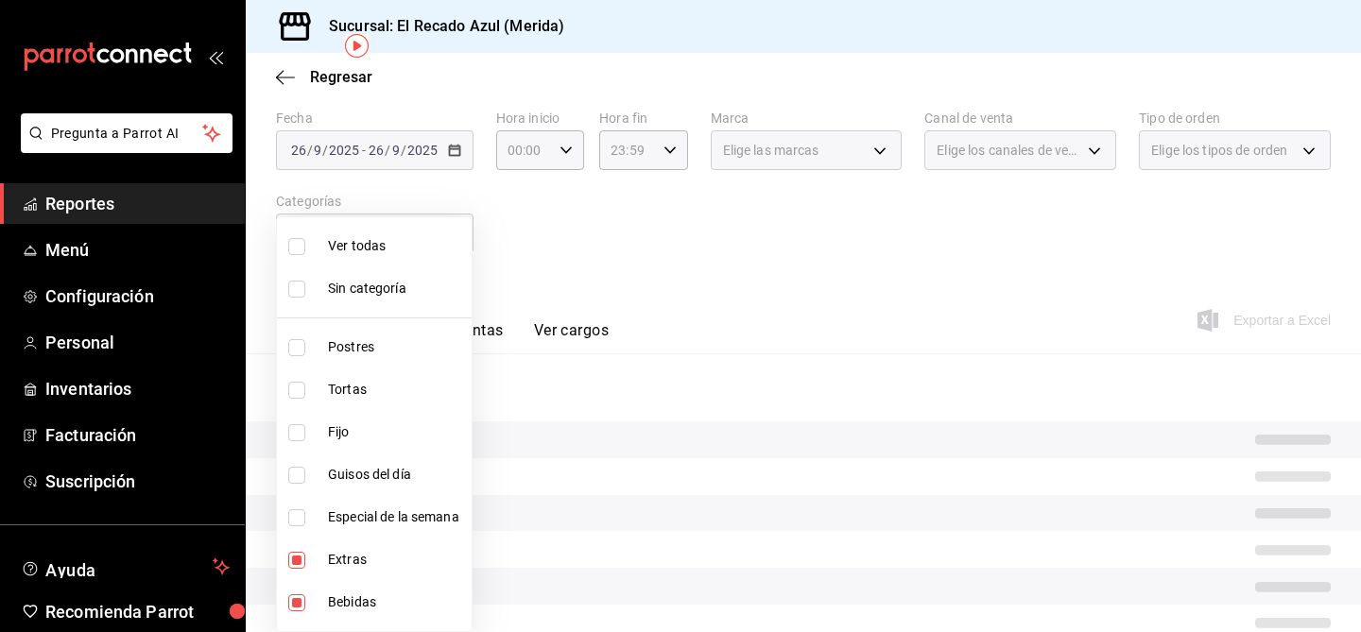
click at [295, 606] on input "checkbox" at bounding box center [296, 603] width 17 height 17
checkbox input "false"
type input "d6317b1c-ff53-41b5-8696-cf89c697b0c8"
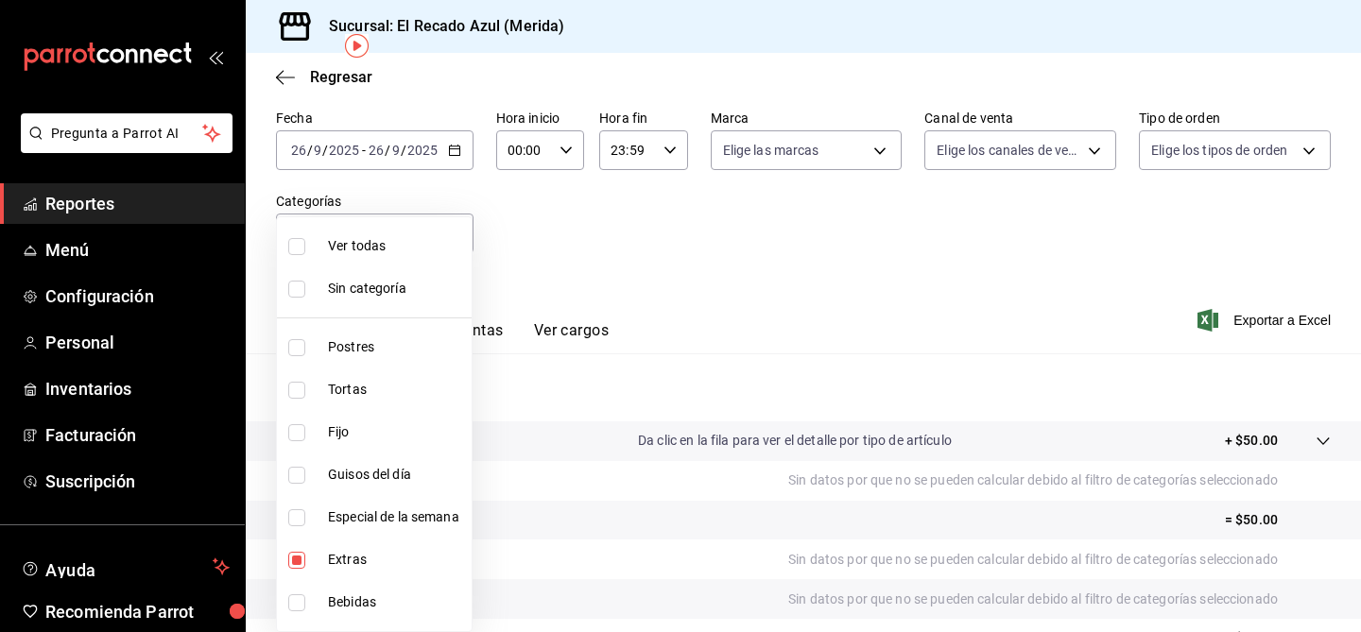
click at [694, 282] on div at bounding box center [680, 316] width 1361 height 632
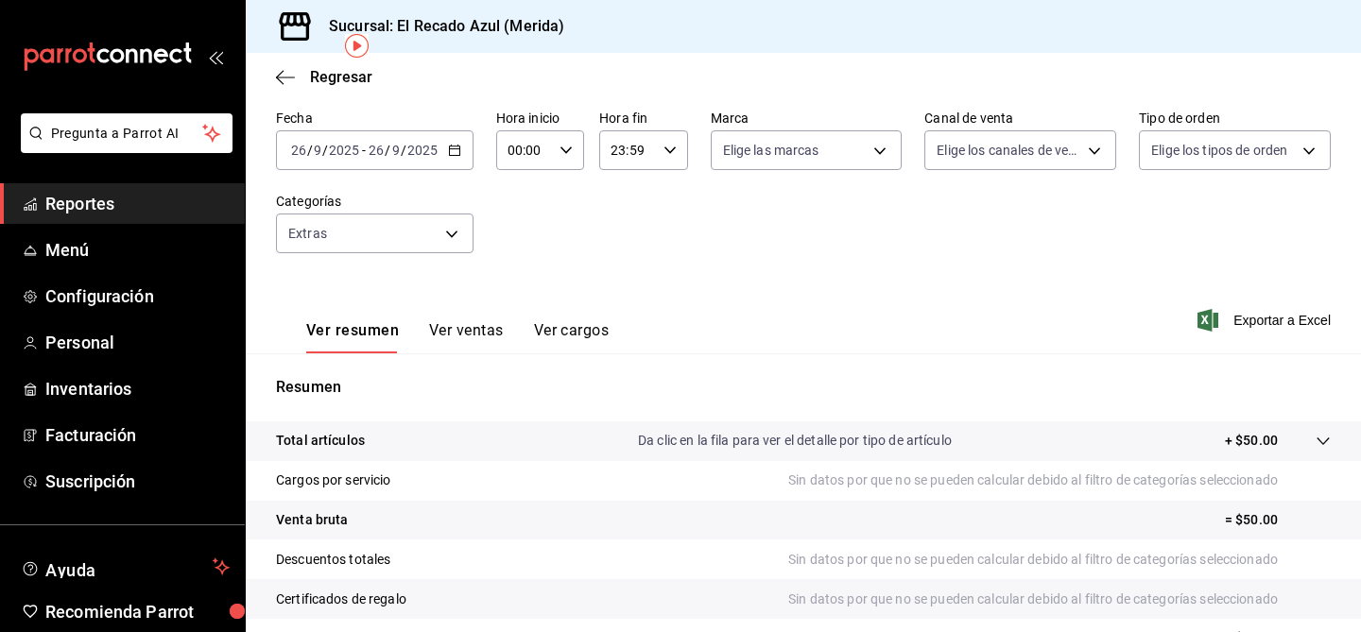
click at [451, 333] on button "Ver ventas" at bounding box center [466, 337] width 75 height 32
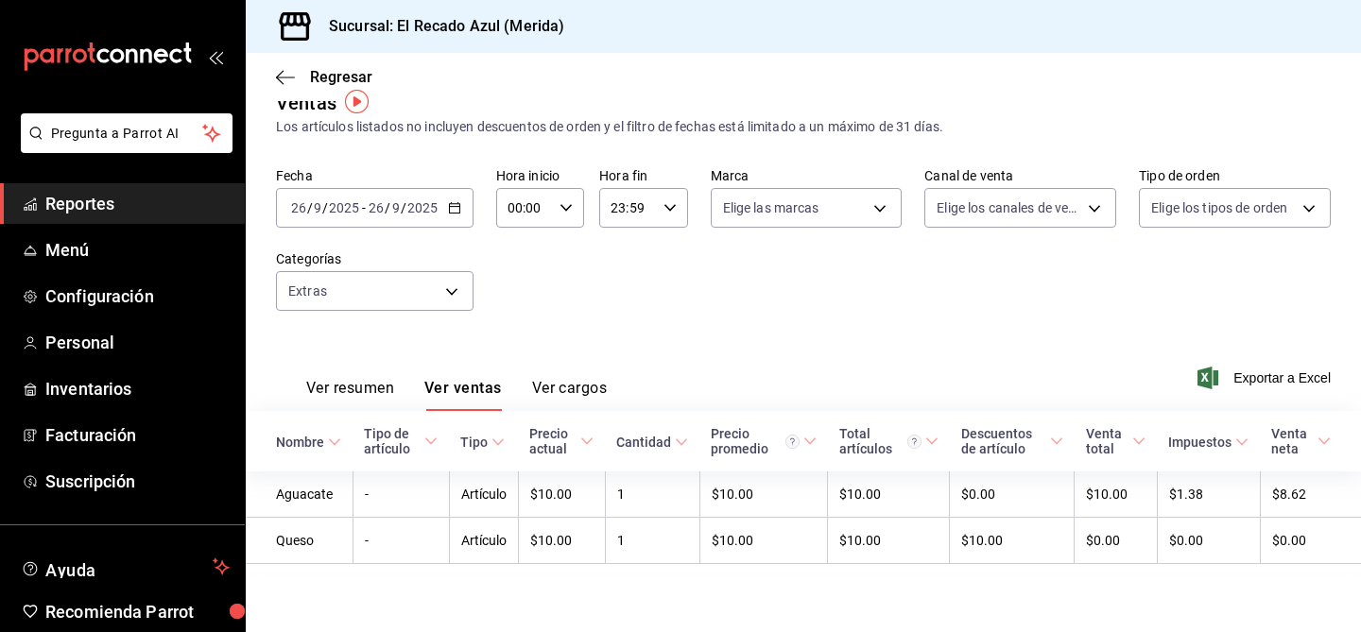
scroll to position [29, 0]
click at [354, 382] on button "Ver resumen" at bounding box center [350, 395] width 88 height 32
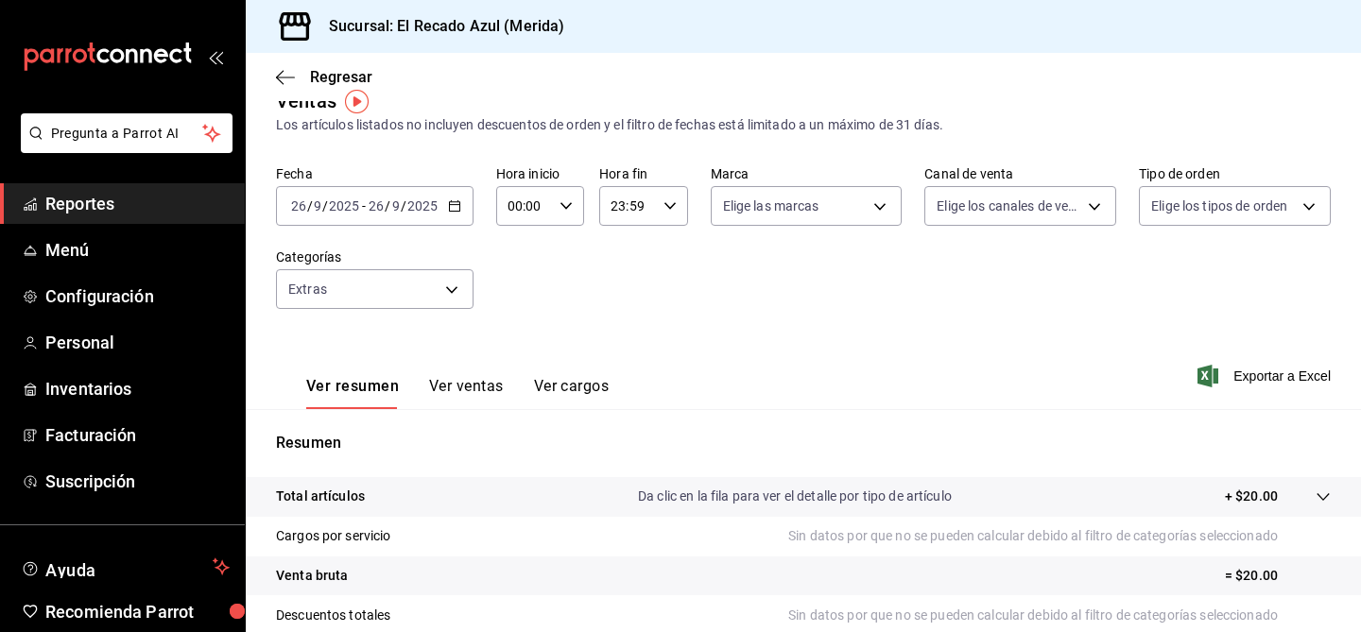
click at [425, 388] on div "Ver resumen Ver ventas Ver cargos" at bounding box center [457, 393] width 302 height 32
click at [452, 383] on button "Ver ventas" at bounding box center [466, 393] width 75 height 32
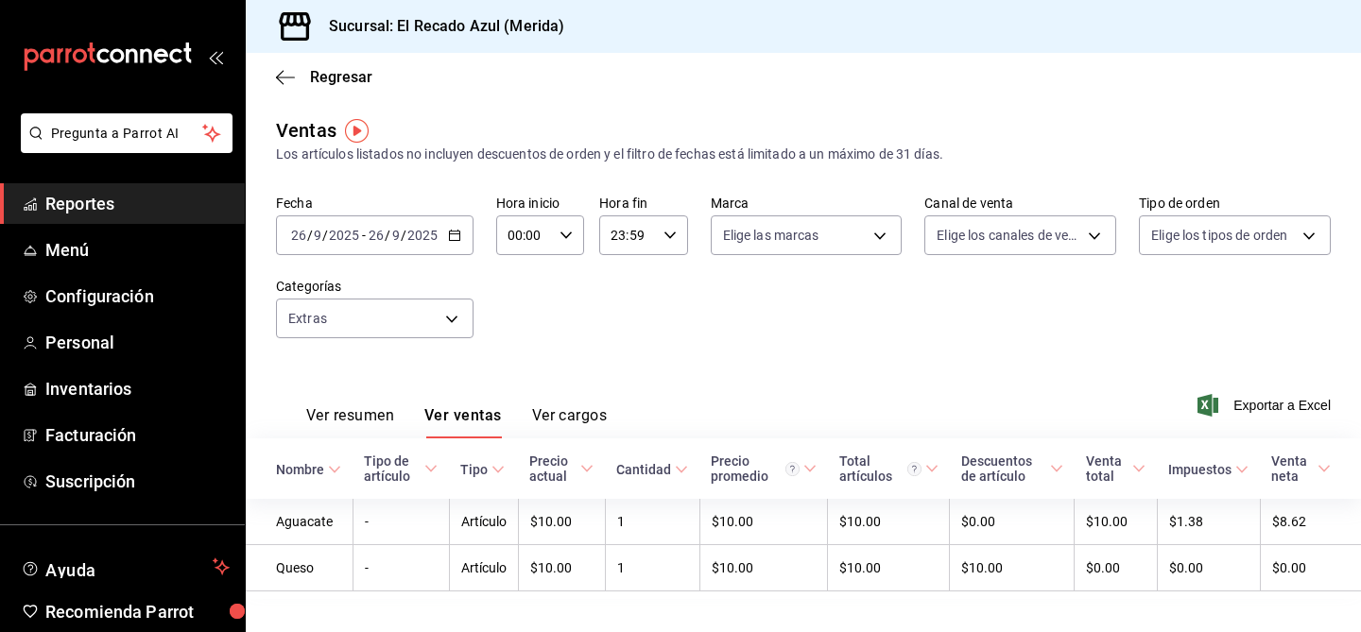
click at [433, 238] on input "2025" at bounding box center [422, 235] width 32 height 15
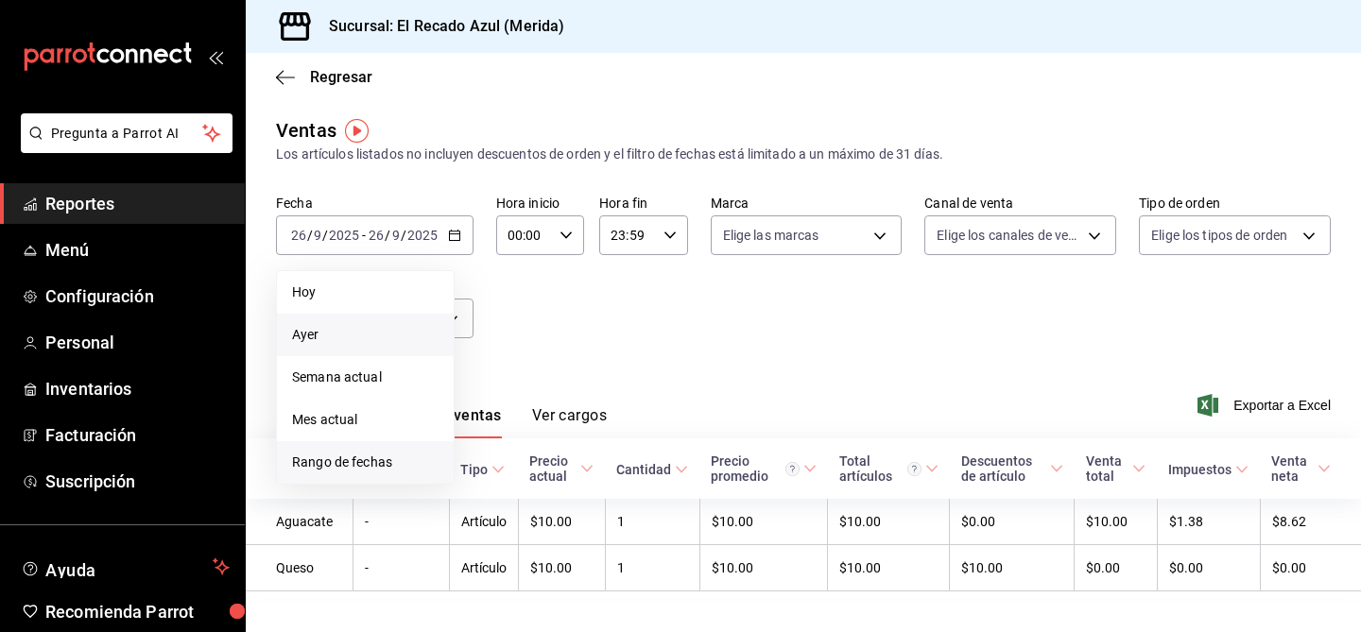
click at [401, 454] on span "Rango de fechas" at bounding box center [365, 463] width 147 height 20
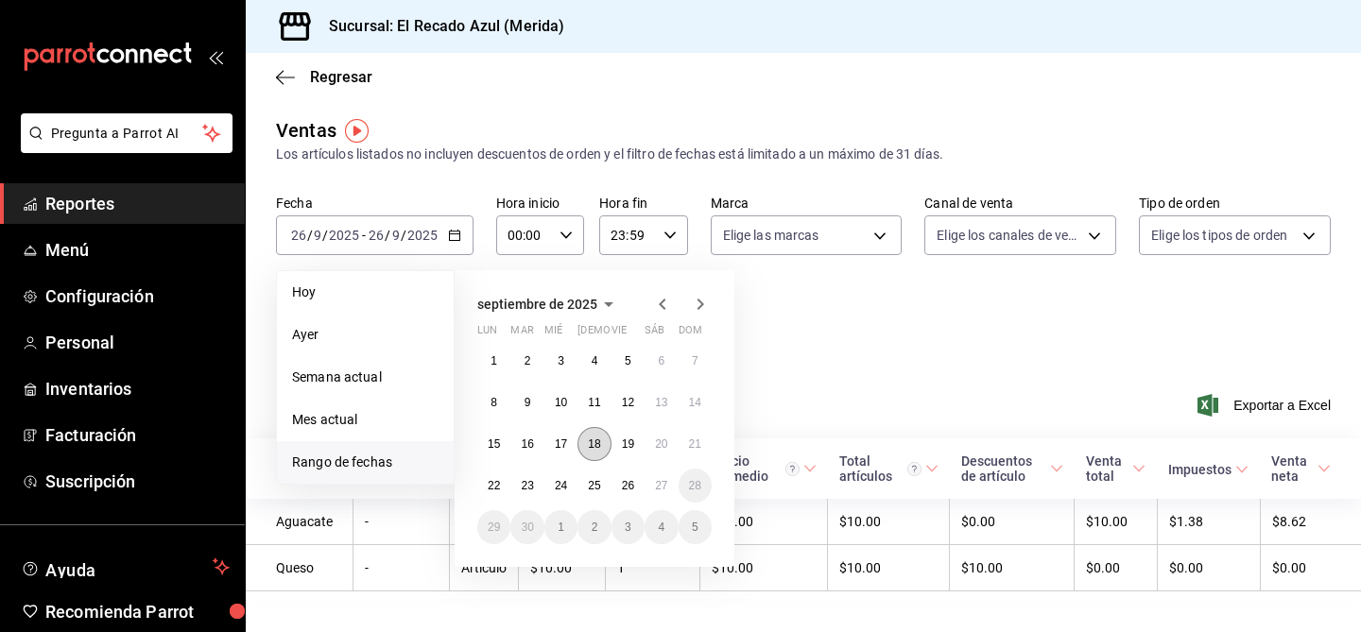
click at [596, 441] on abbr "18" at bounding box center [594, 444] width 12 height 13
click at [650, 309] on div "septiembre de 2025" at bounding box center [594, 304] width 234 height 23
click at [663, 302] on icon "button" at bounding box center [662, 304] width 23 height 23
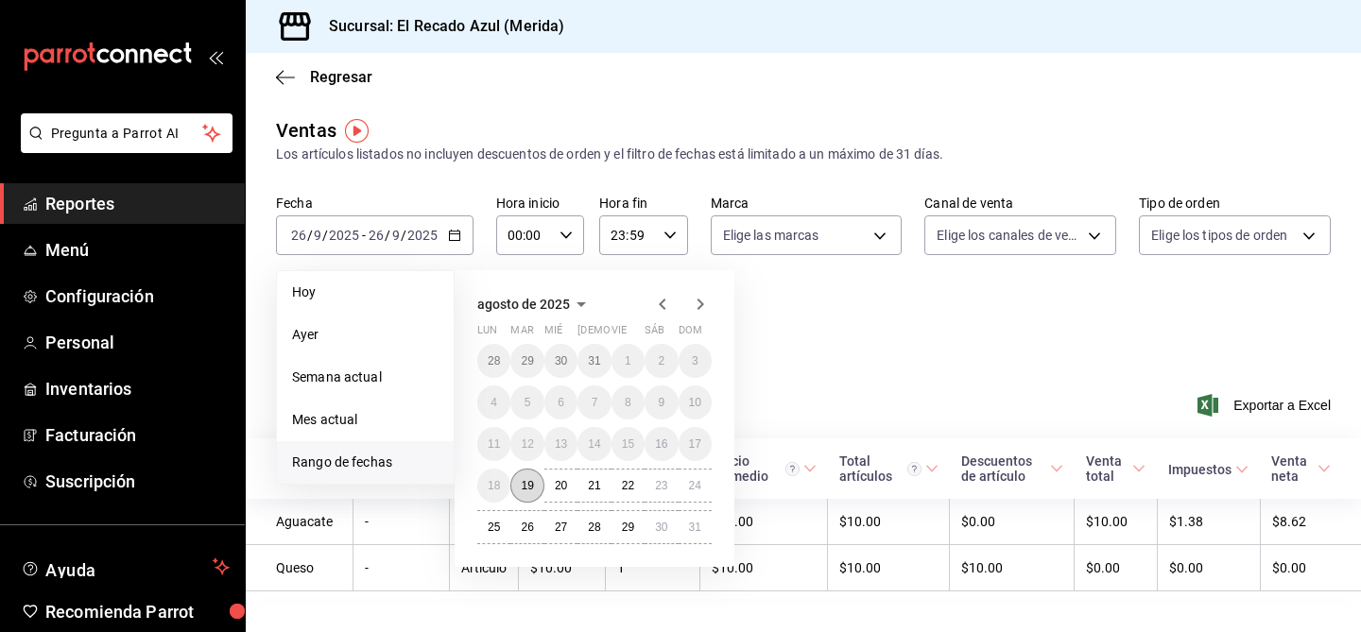
click at [519, 481] on button "19" at bounding box center [526, 486] width 33 height 34
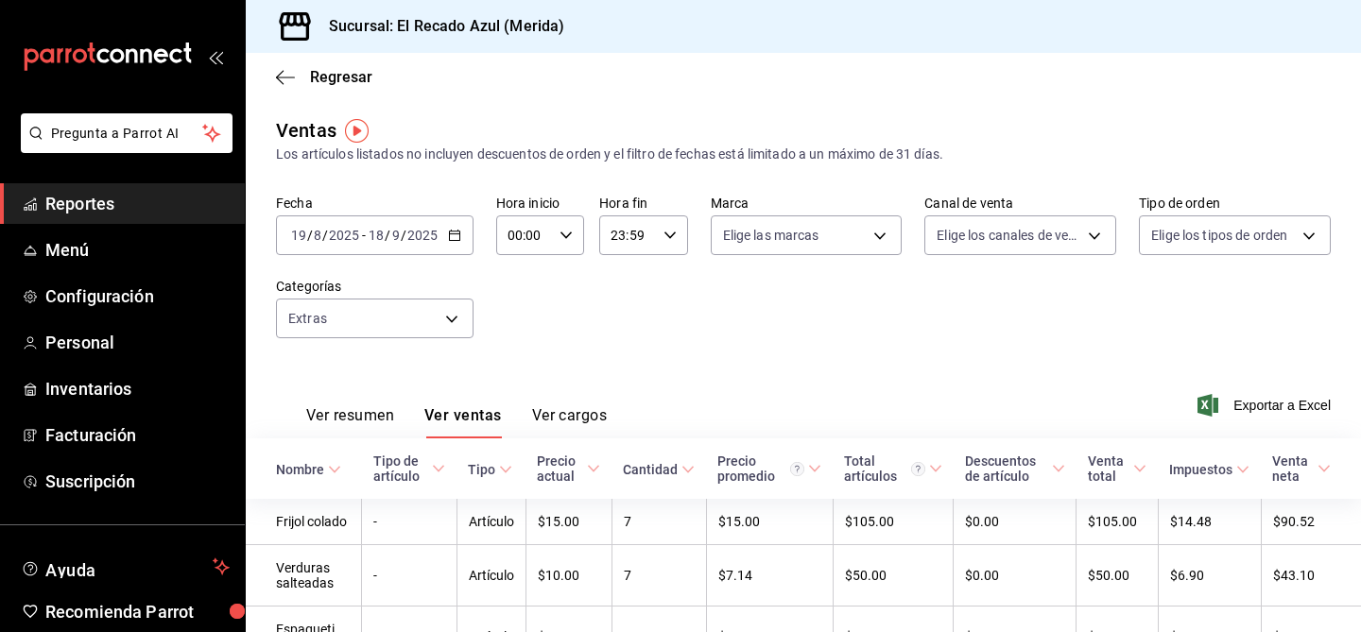
click at [451, 237] on icon "button" at bounding box center [454, 235] width 13 height 13
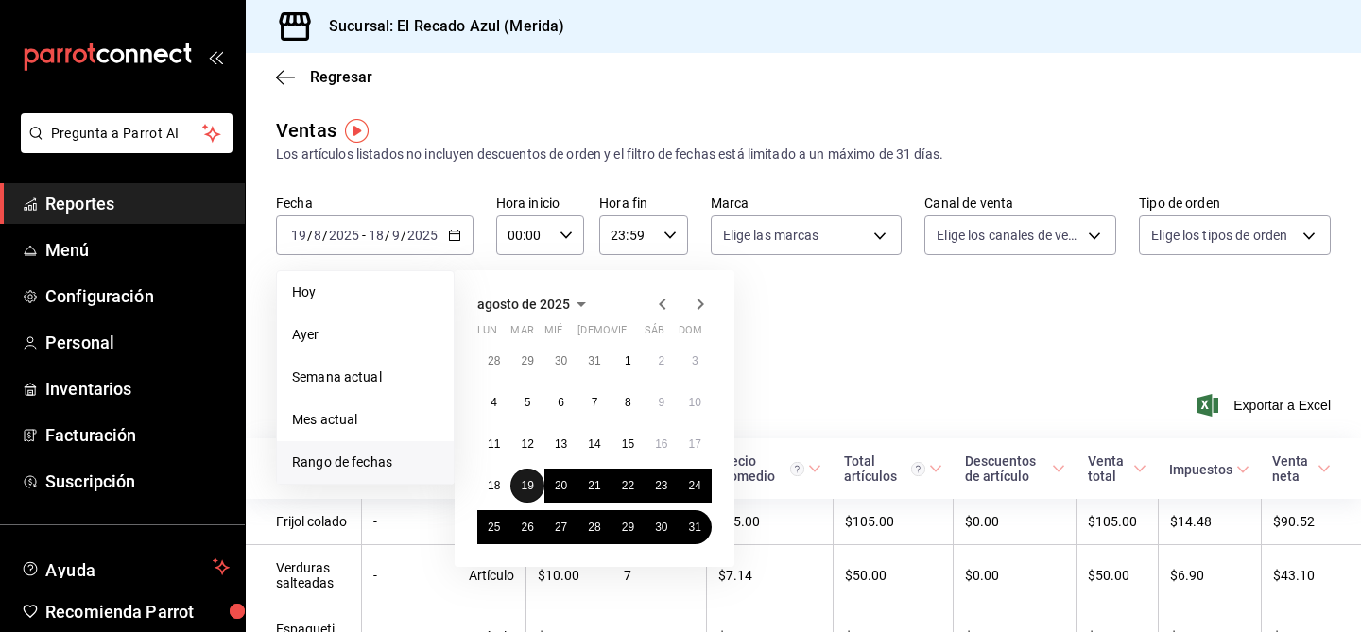
click at [527, 477] on button "19" at bounding box center [526, 486] width 33 height 34
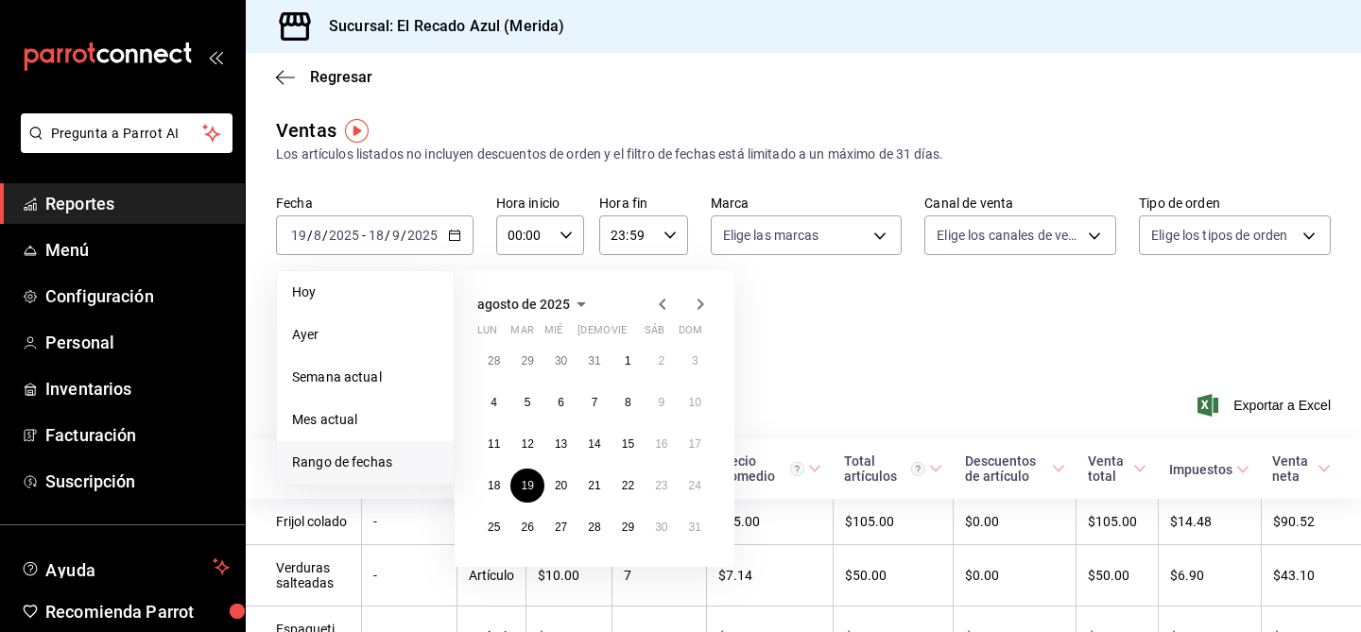
click at [703, 299] on icon "button" at bounding box center [700, 304] width 23 height 23
click at [605, 445] on button "18" at bounding box center [594, 444] width 33 height 34
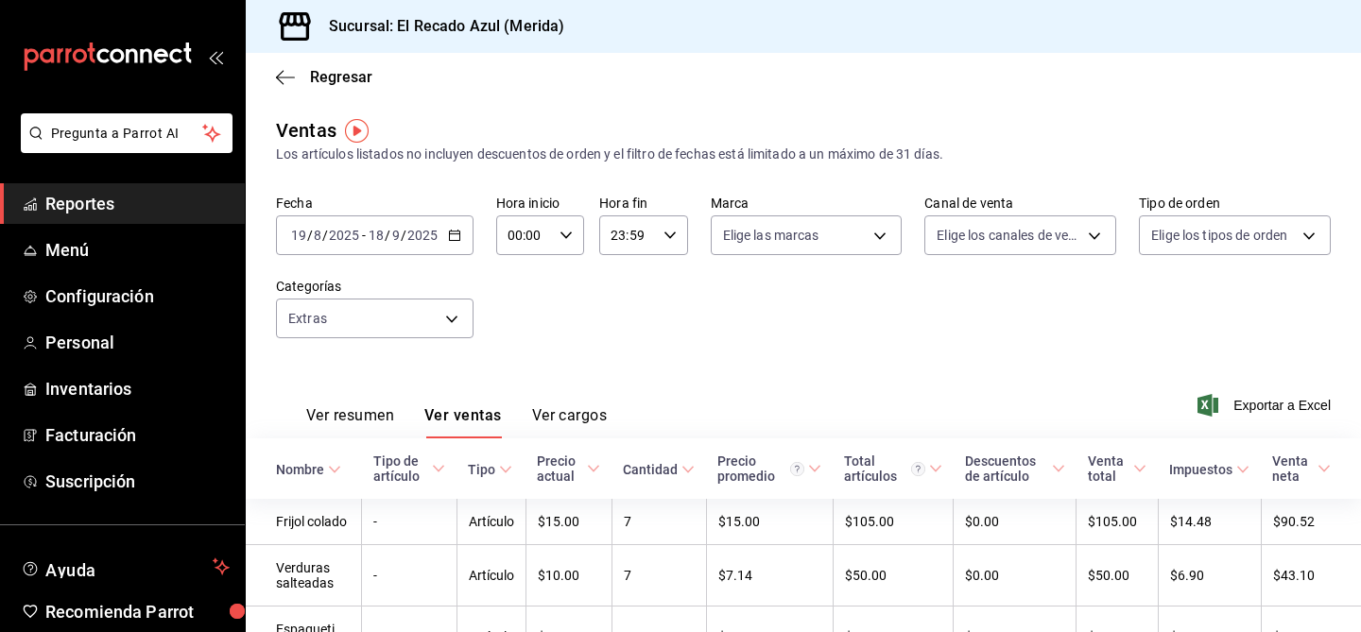
scroll to position [1, 0]
click at [447, 319] on body "Pregunta a Parrot AI Reportes Menú Configuración Personal Inventarios Facturaci…" at bounding box center [680, 316] width 1361 height 632
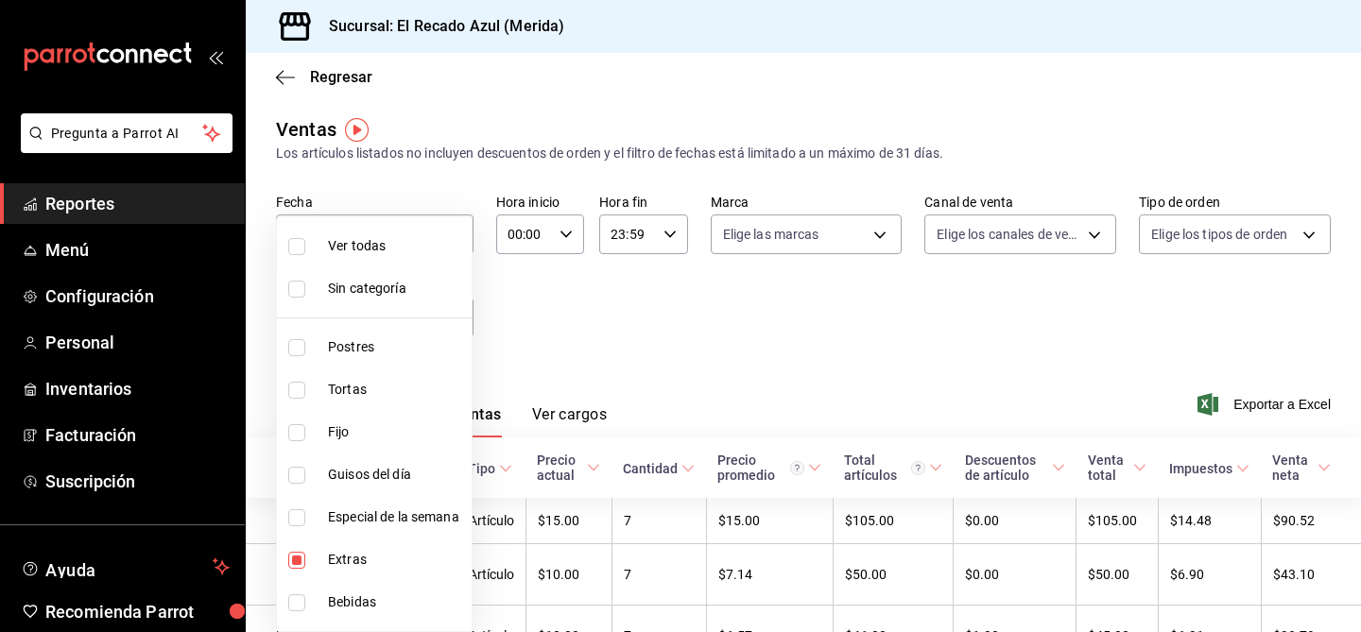
click at [296, 558] on input "checkbox" at bounding box center [296, 560] width 17 height 17
checkbox input "false"
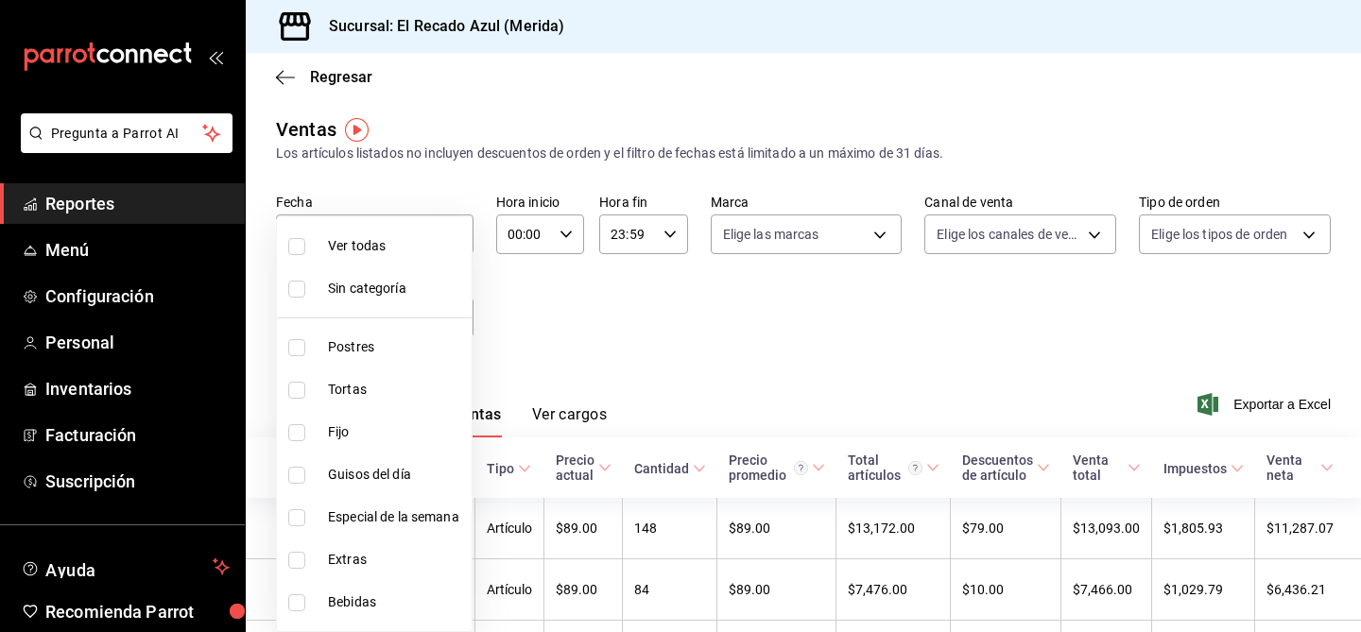
click at [300, 475] on input "checkbox" at bounding box center [296, 475] width 17 height 17
checkbox input "true"
type input "13bcb92e-1a83-413e-a7fd-17f400a31821"
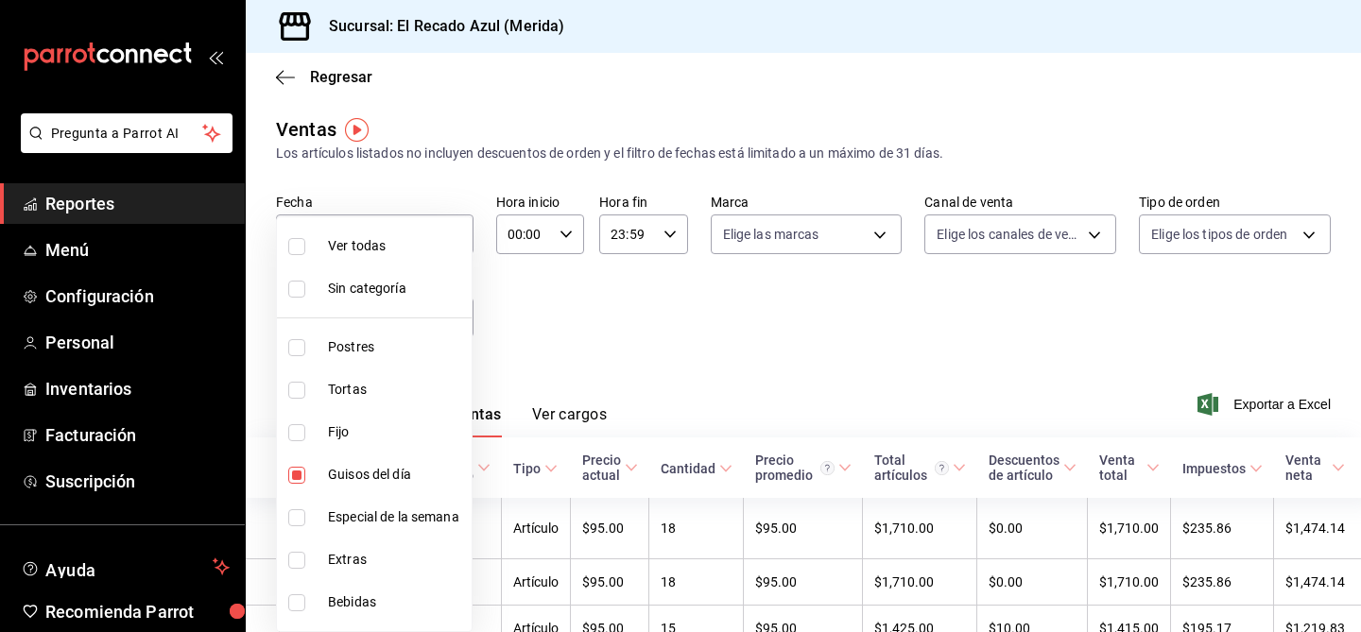
click at [300, 514] on input "checkbox" at bounding box center [296, 517] width 17 height 17
checkbox input "true"
type input "13bcb92e-1a83-413e-a7fd-17f400a31821,20bc0c80-1e0a-4bd7-9a20-bec70616356c"
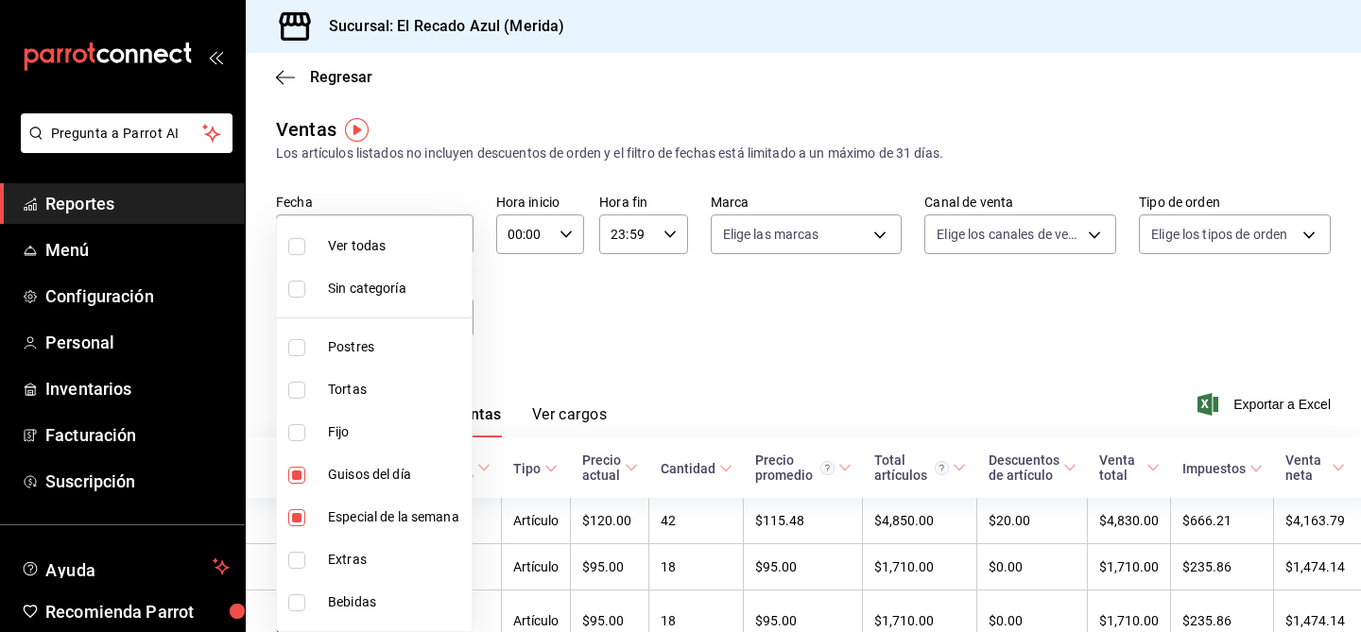
click at [610, 362] on div at bounding box center [680, 316] width 1361 height 632
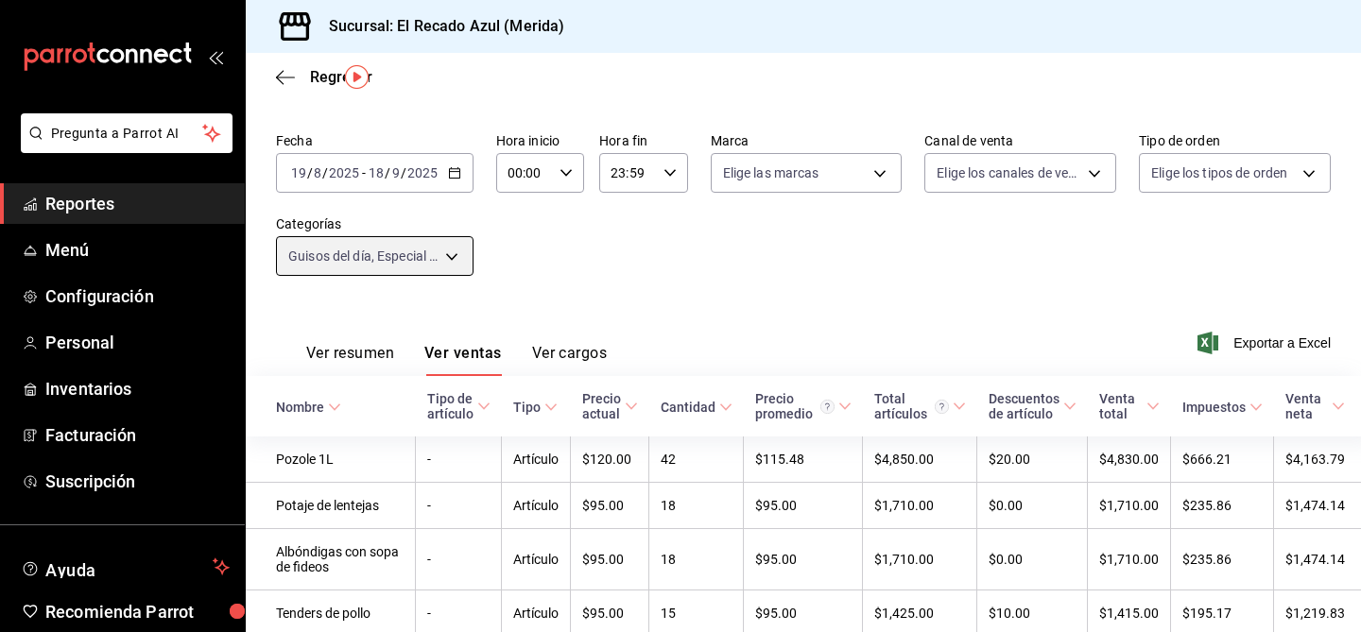
scroll to position [41, 0]
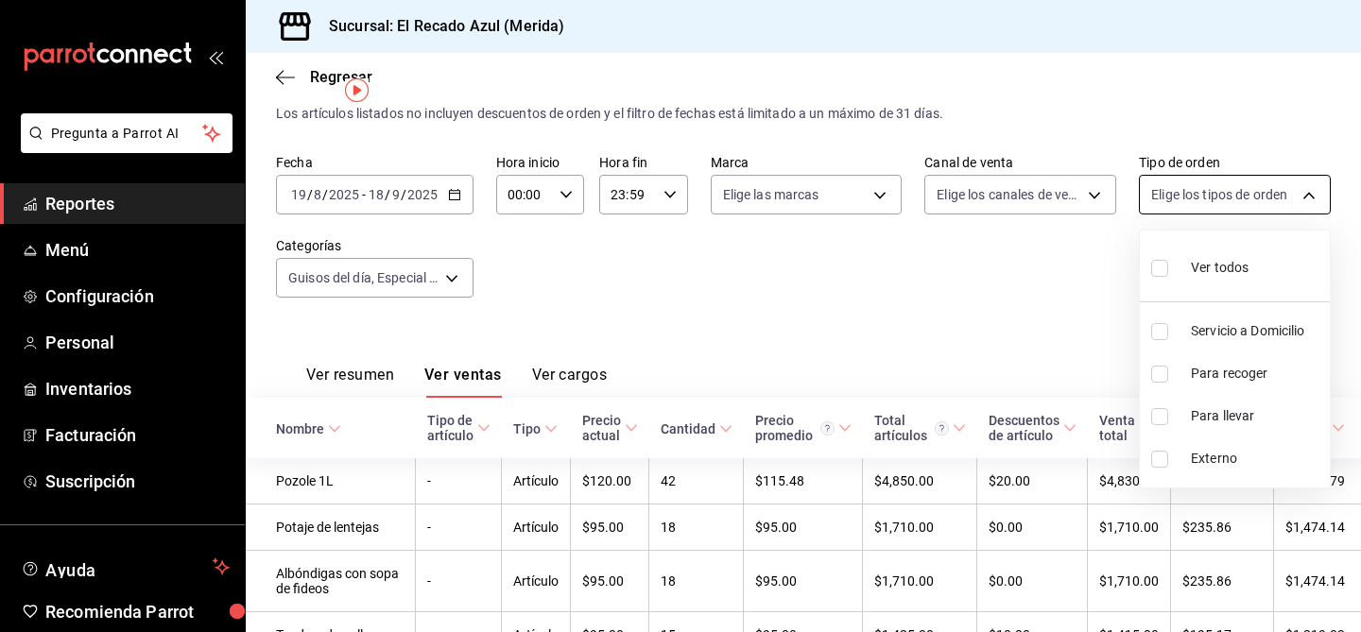
click at [1292, 185] on body "Pregunta a Parrot AI Reportes Menú Configuración Personal Inventarios Facturaci…" at bounding box center [680, 316] width 1361 height 632
click at [1292, 186] on div at bounding box center [680, 316] width 1361 height 632
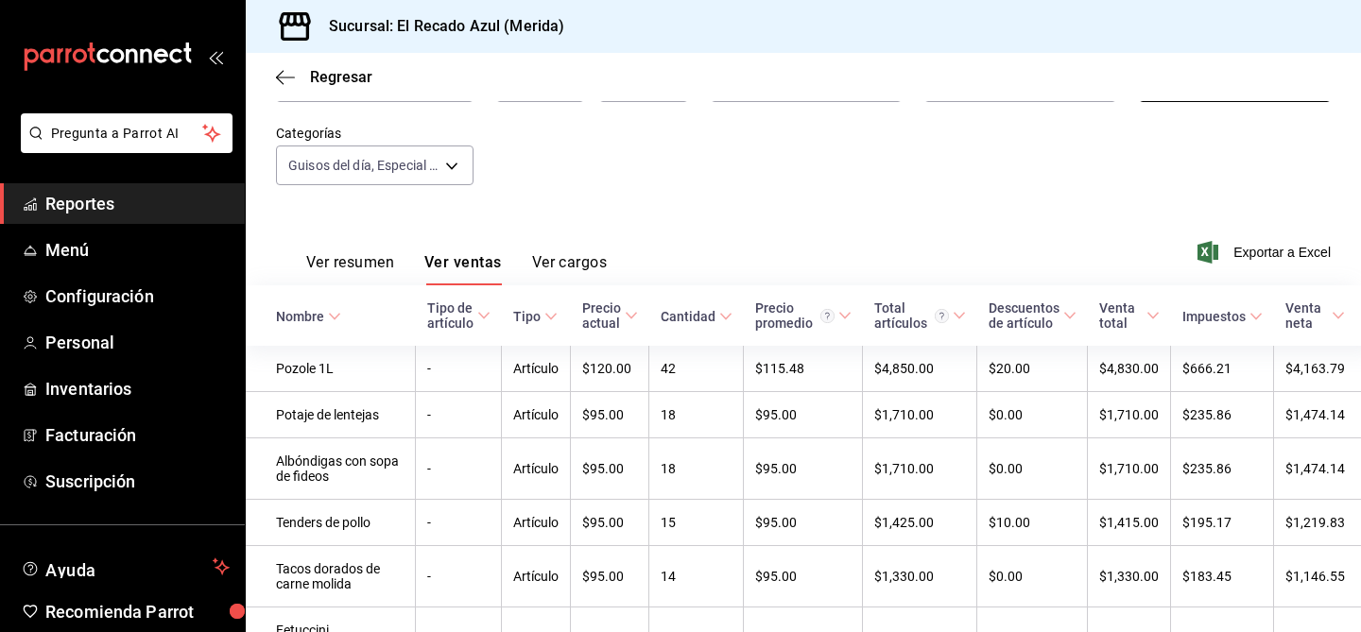
scroll to position [155, 0]
click at [369, 260] on button "Ver resumen" at bounding box center [350, 267] width 88 height 32
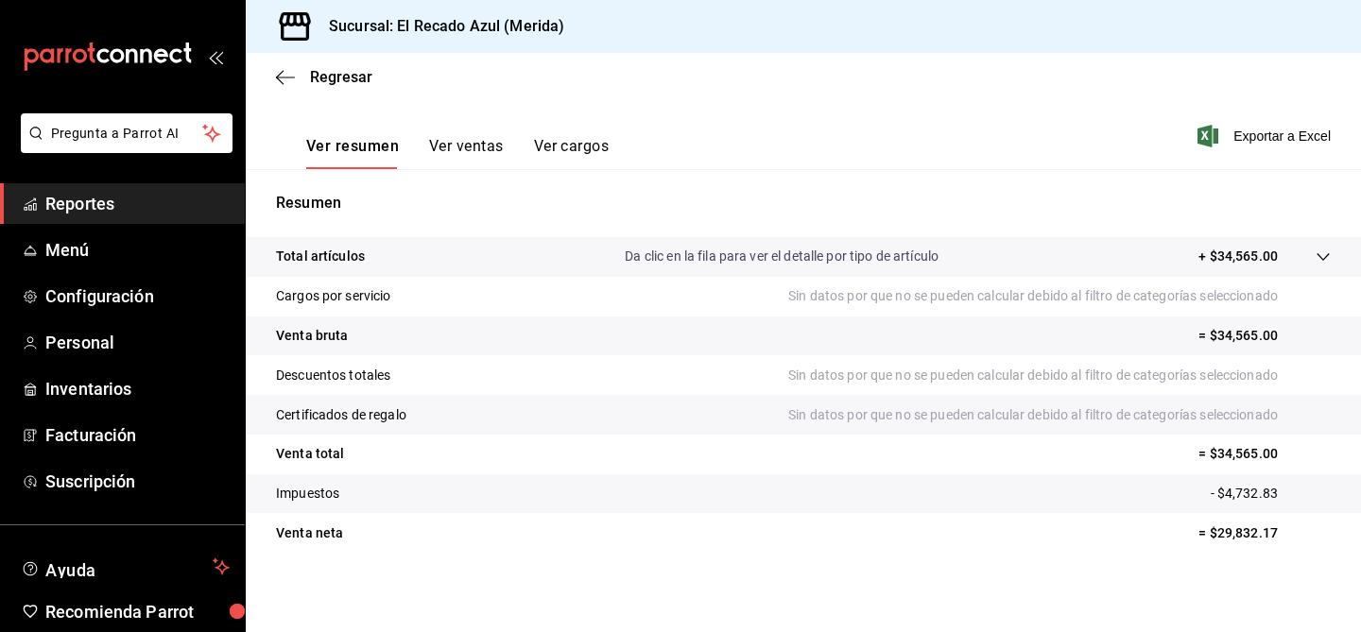
scroll to position [270, 0]
click at [471, 141] on button "Ver ventas" at bounding box center [466, 152] width 75 height 32
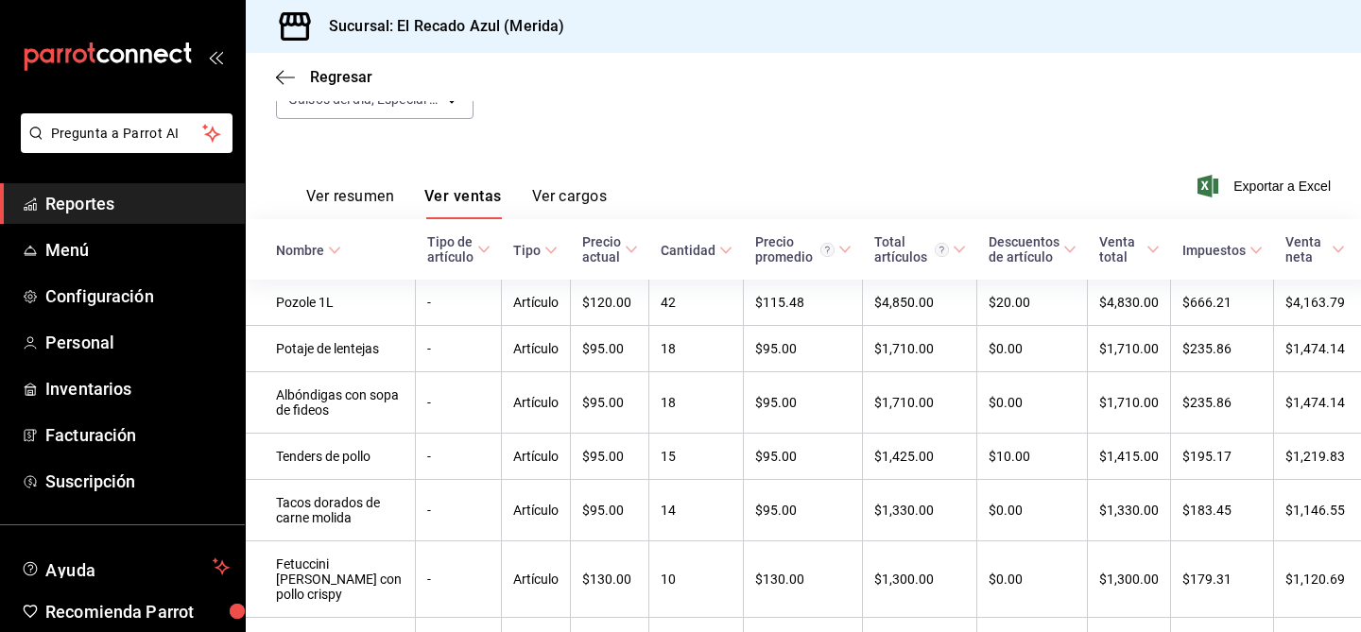
scroll to position [240, 0]
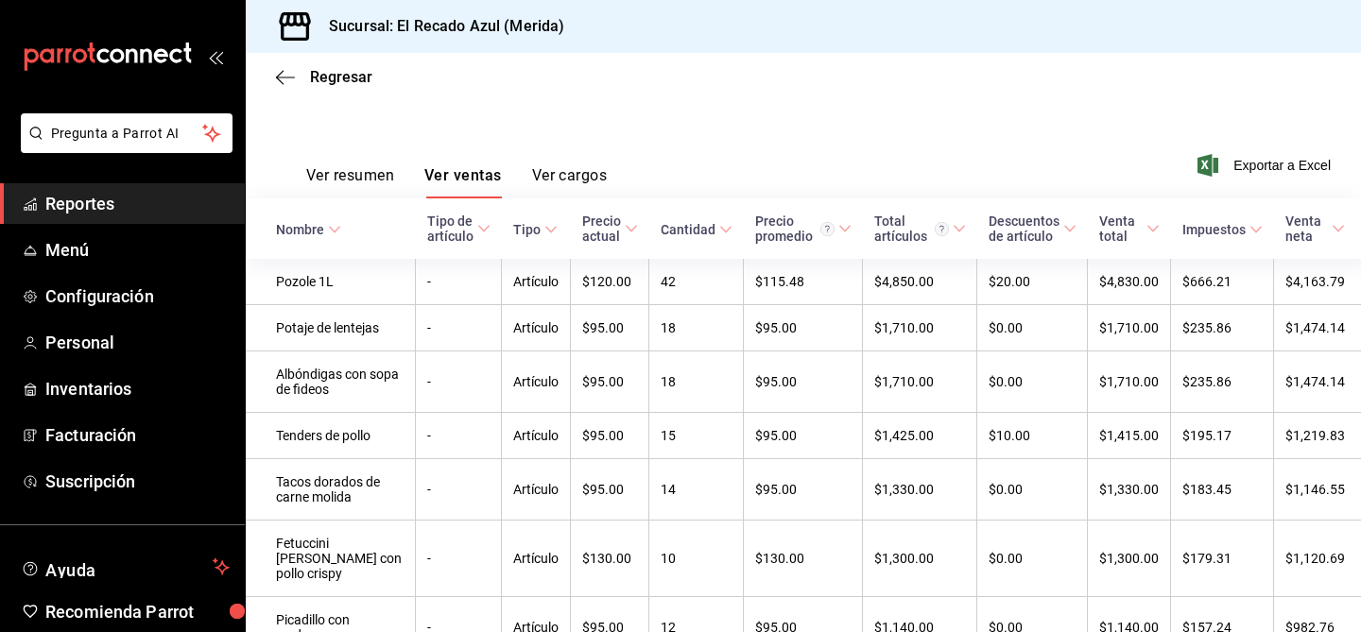
click at [331, 228] on icon at bounding box center [334, 229] width 13 height 13
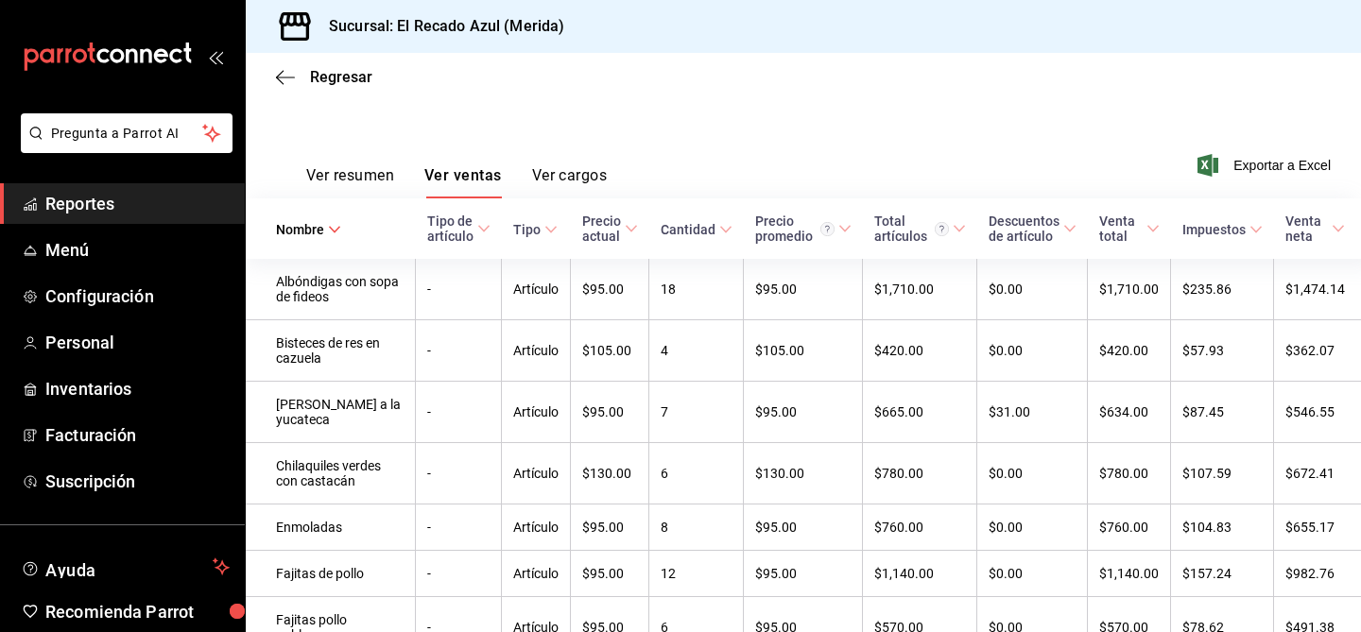
click at [324, 225] on span "Nombre" at bounding box center [308, 229] width 65 height 15
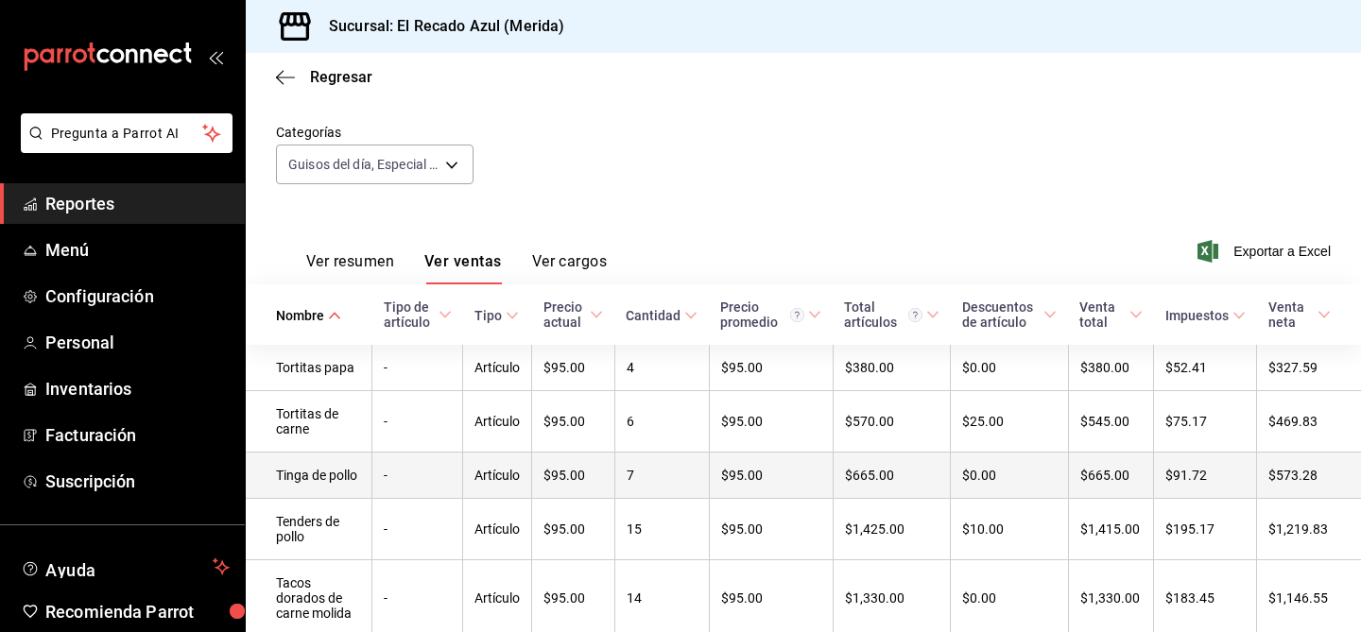
scroll to position [198, 0]
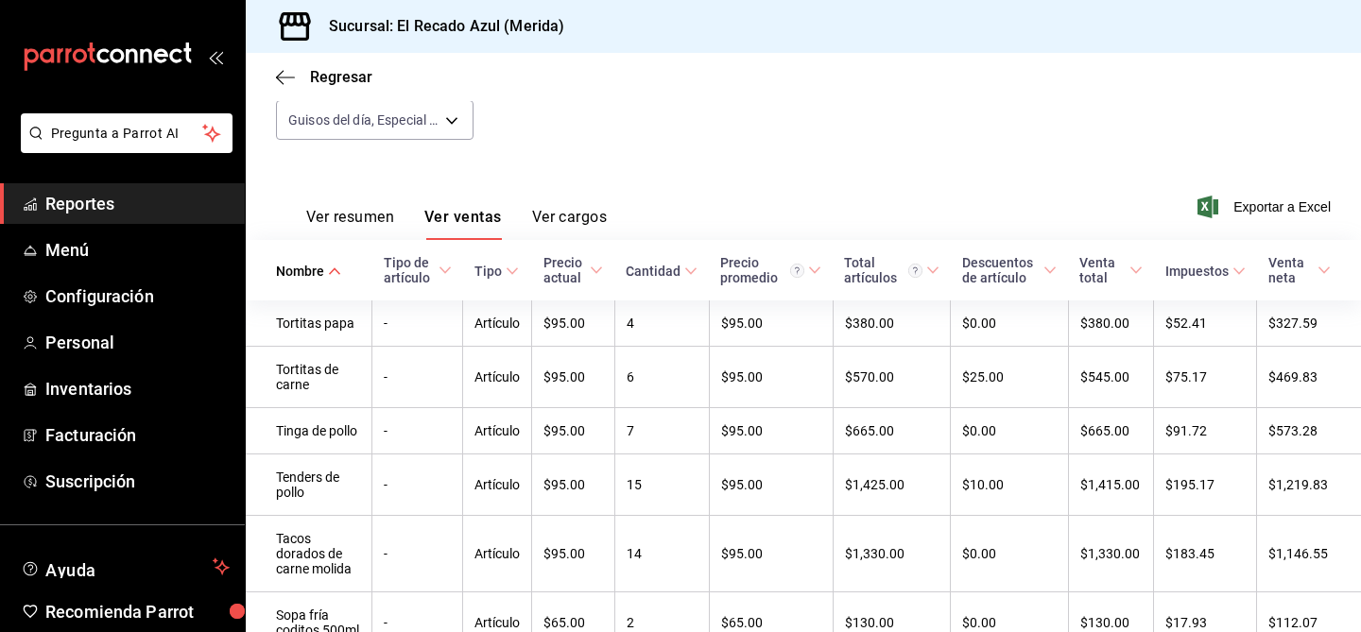
click at [333, 266] on icon at bounding box center [334, 271] width 13 height 13
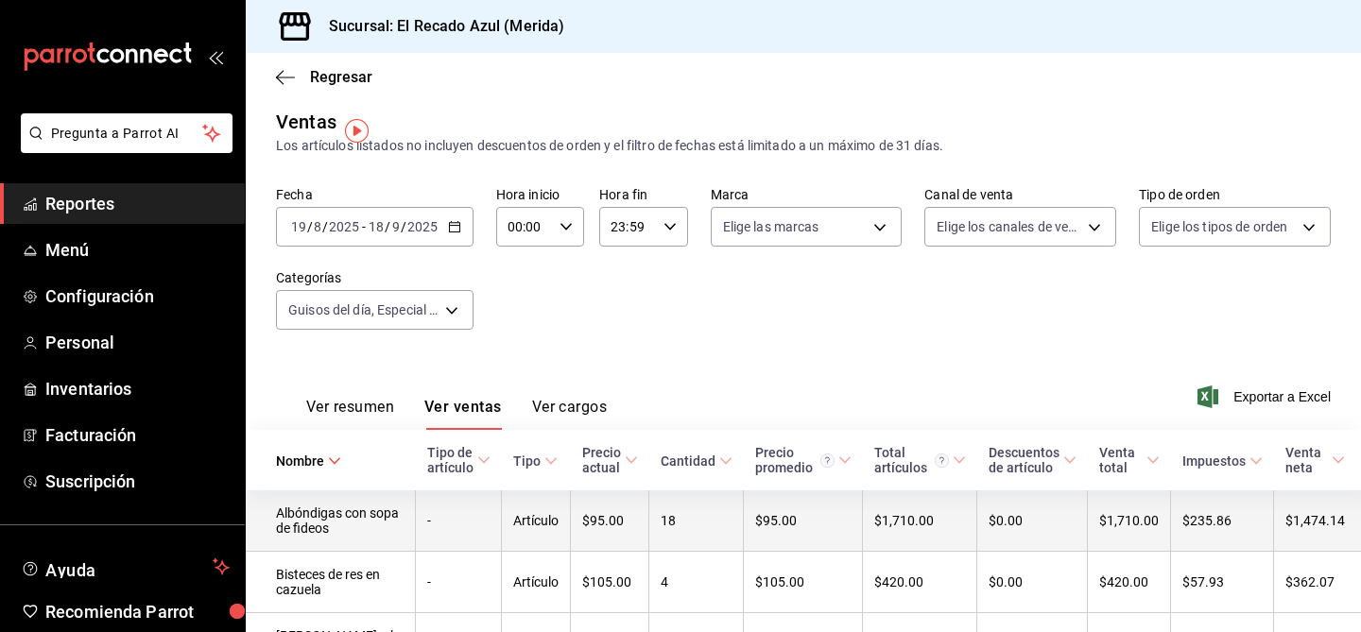
scroll to position [0, 0]
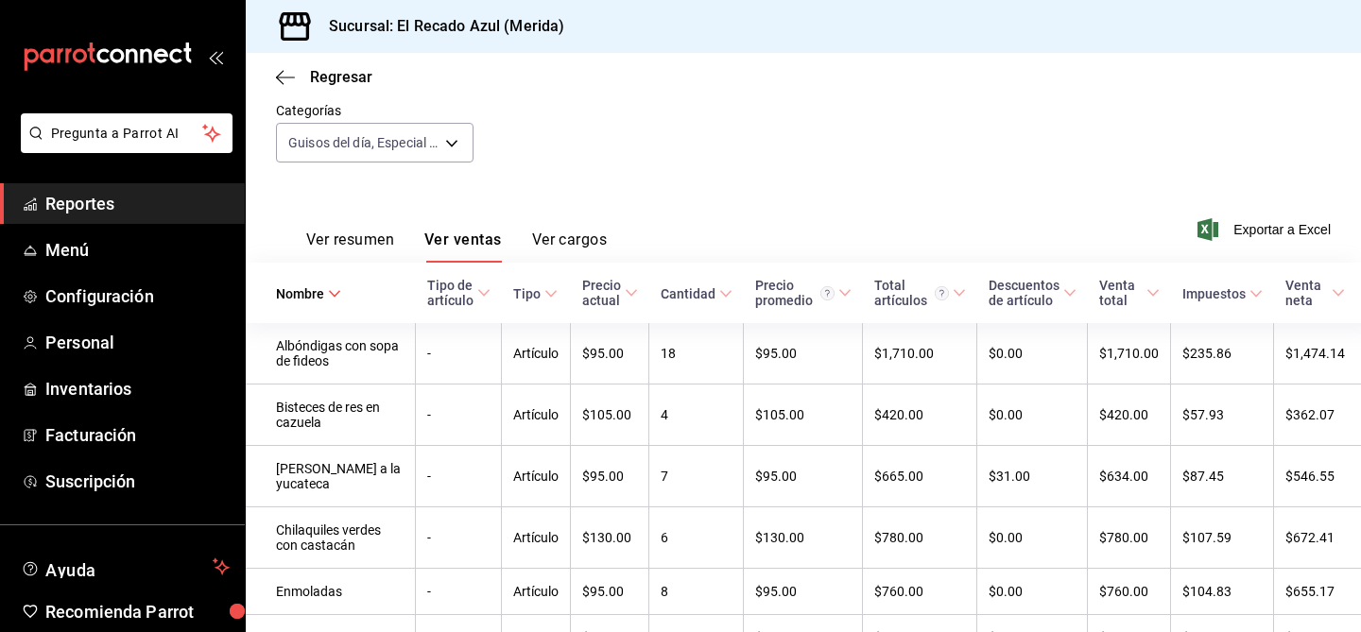
click at [331, 302] on span "Nombre" at bounding box center [308, 293] width 65 height 15
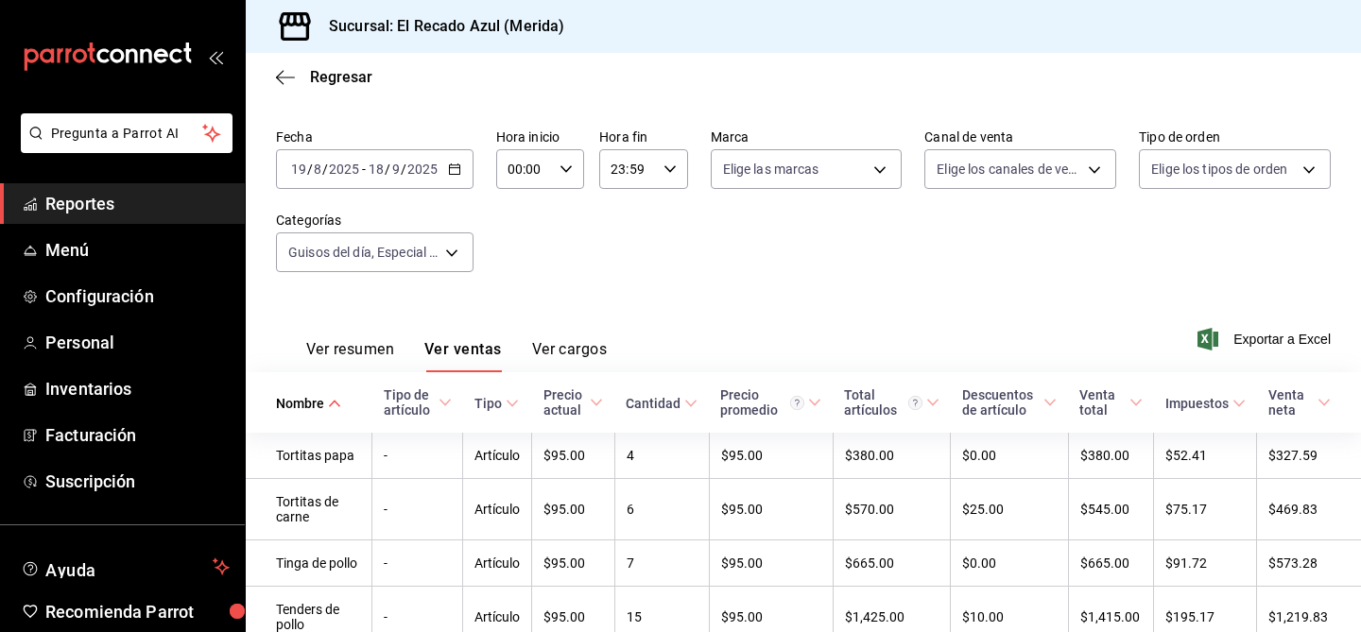
scroll to position [176, 0]
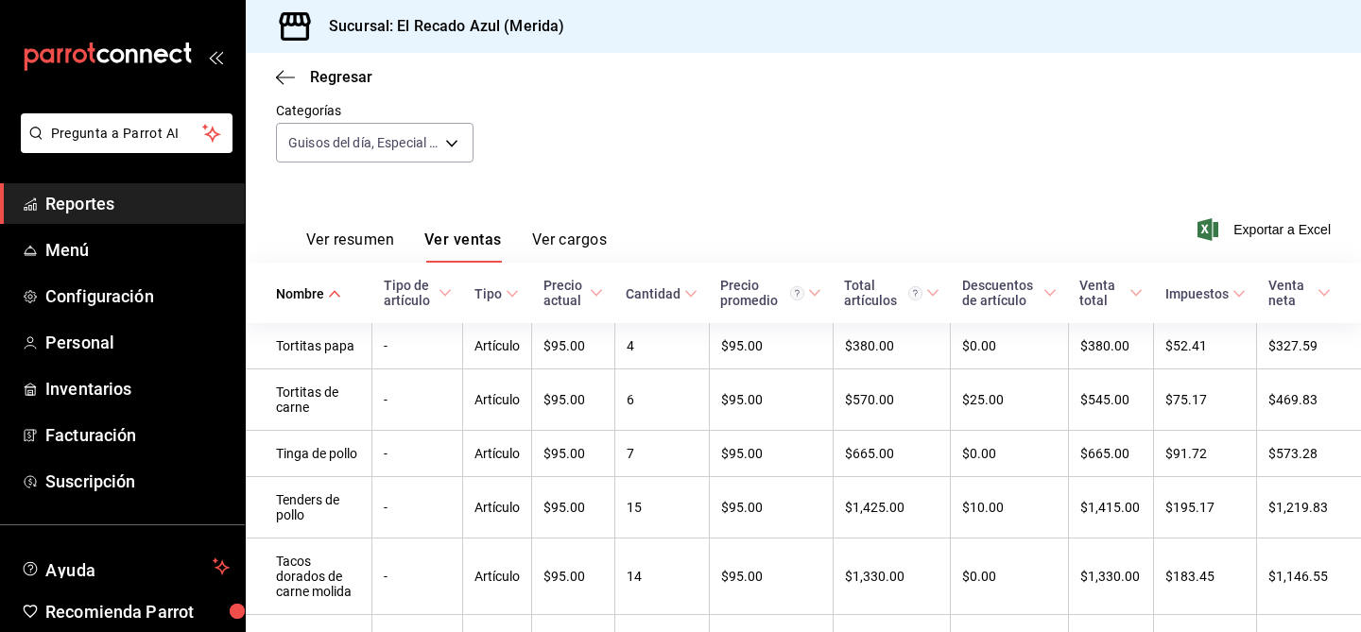
click at [331, 300] on icon at bounding box center [334, 293] width 13 height 13
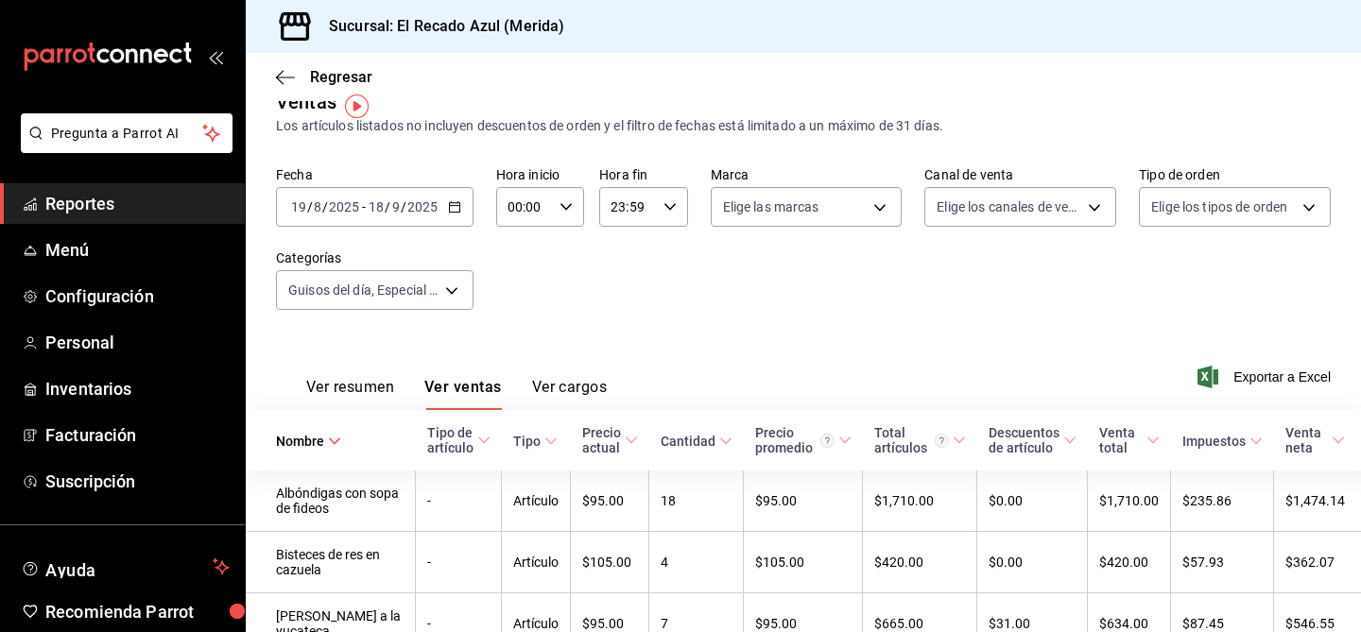
scroll to position [25, 0]
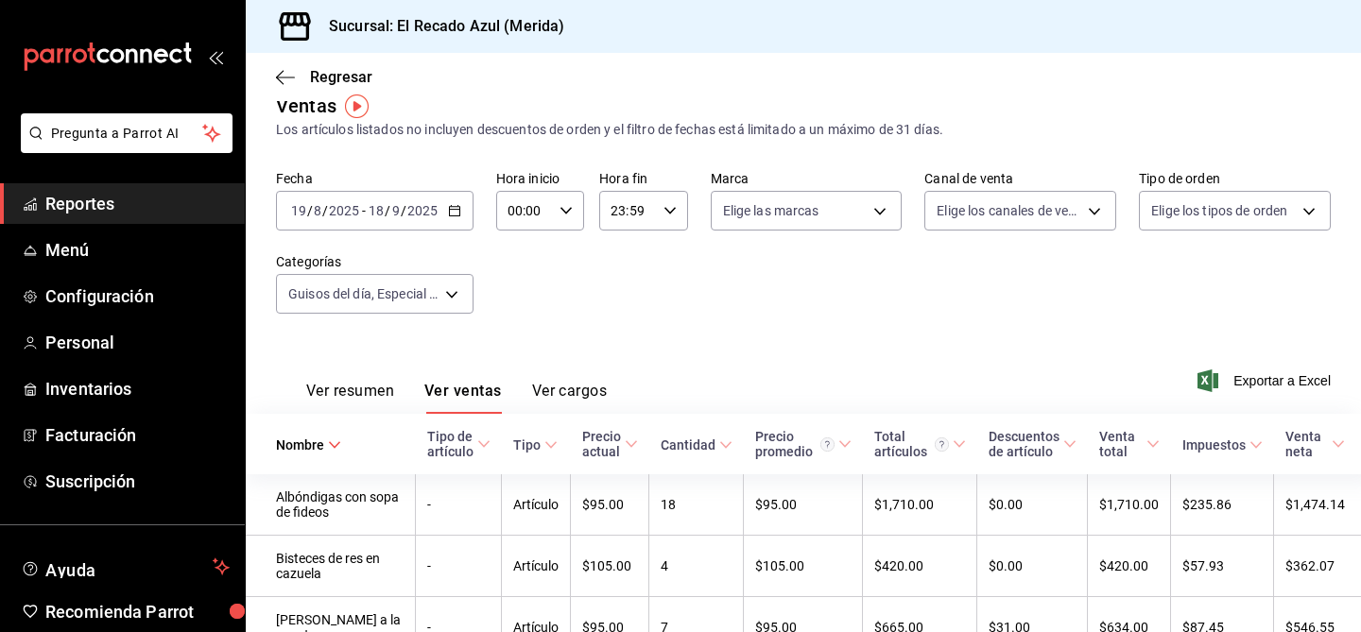
click at [284, 63] on div "Regresar" at bounding box center [803, 77] width 1115 height 48
click at [283, 78] on icon "button" at bounding box center [285, 77] width 19 height 17
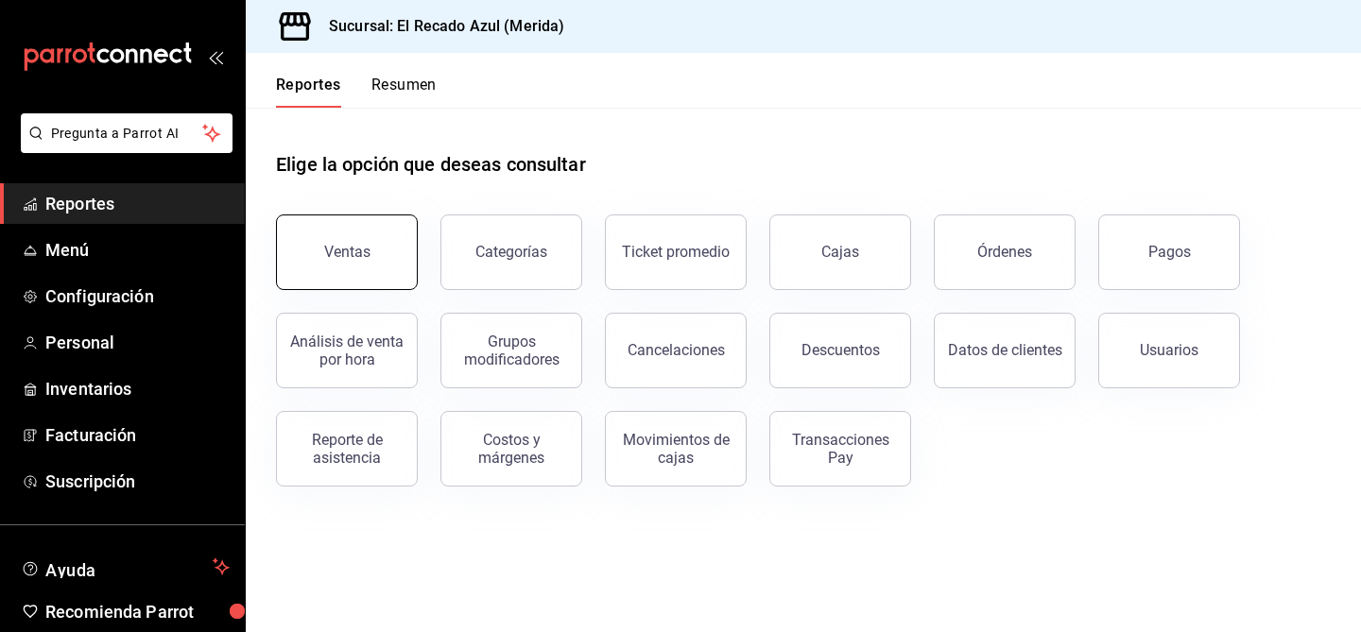
click at [304, 222] on button "Ventas" at bounding box center [347, 253] width 142 height 76
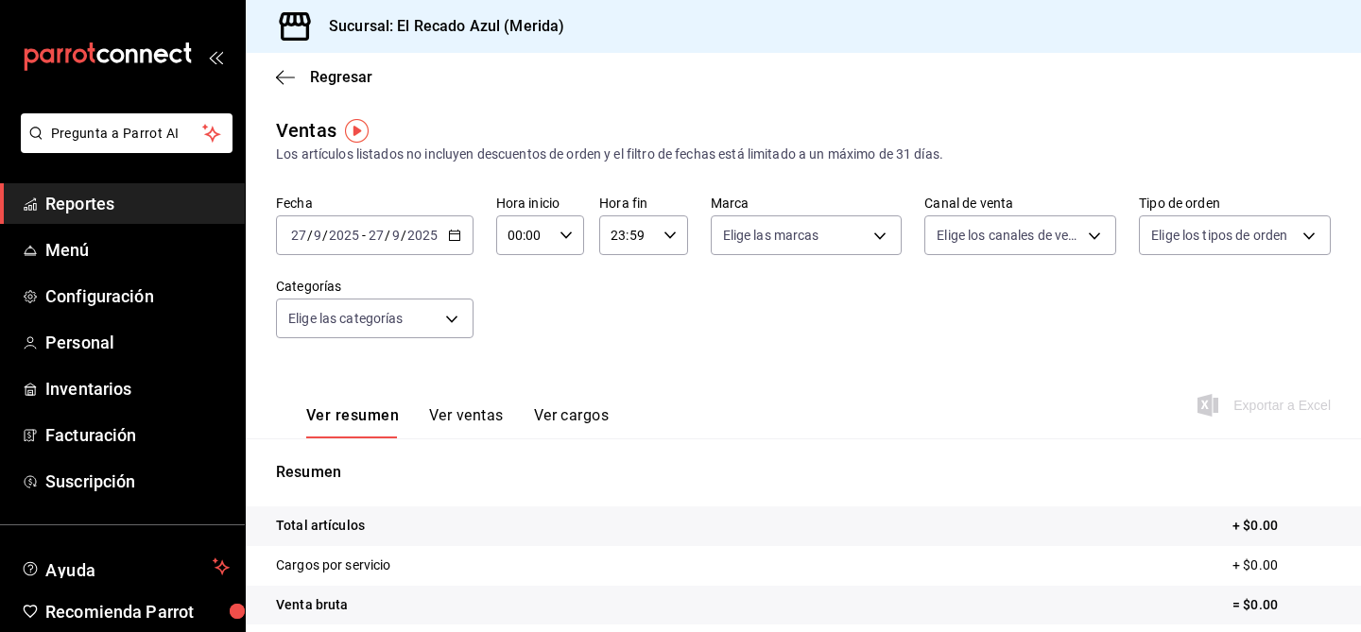
click at [345, 243] on div "[DATE] [DATE] - [DATE] [DATE]" at bounding box center [375, 236] width 198 height 40
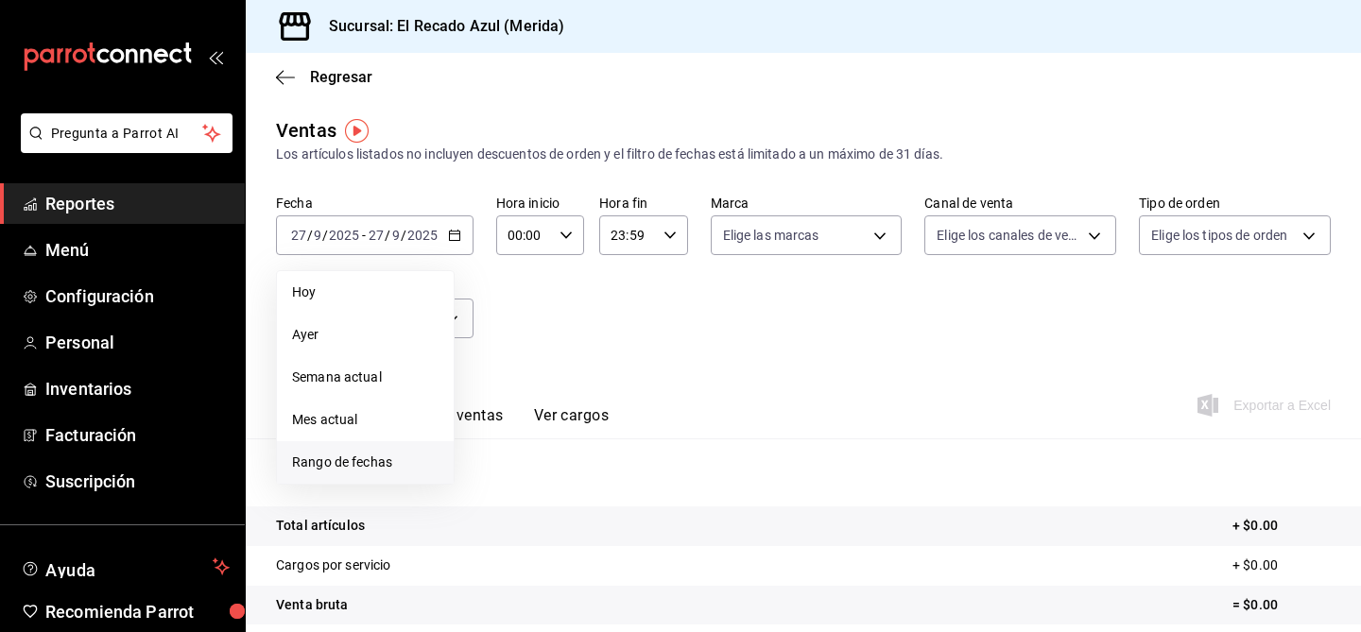
click at [360, 460] on span "Rango de fechas" at bounding box center [365, 463] width 147 height 20
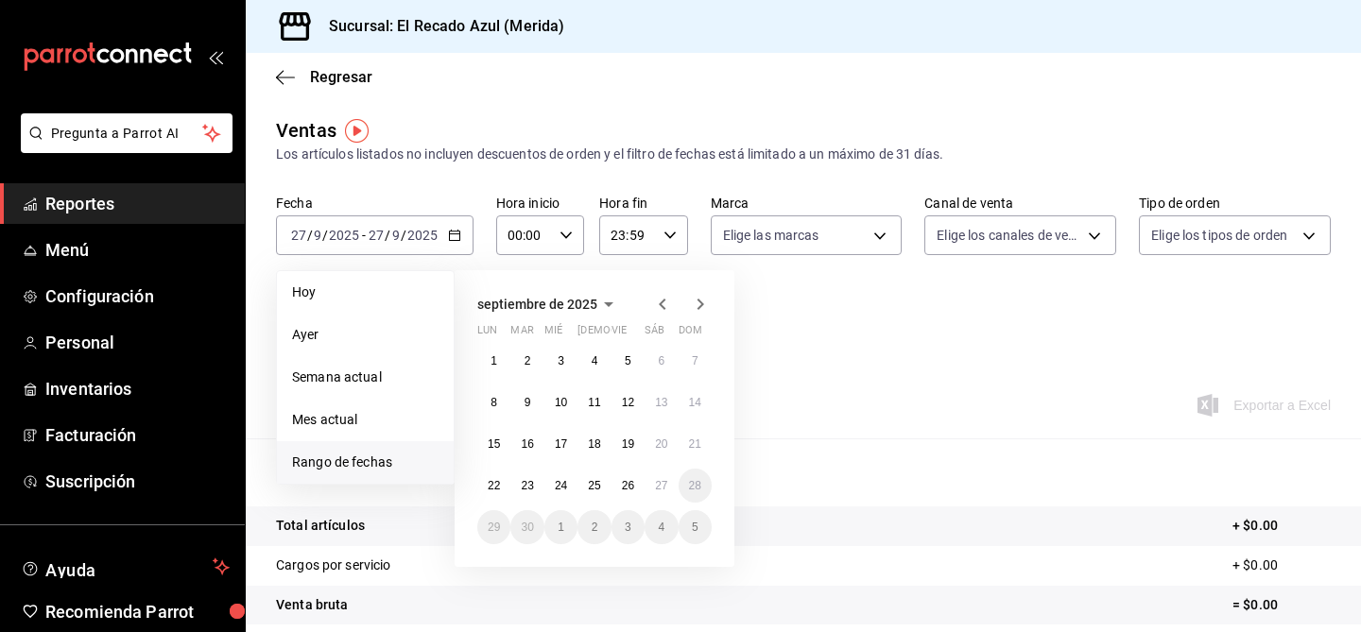
click at [665, 295] on icon "button" at bounding box center [662, 304] width 23 height 23
click at [480, 487] on button "18" at bounding box center [493, 486] width 33 height 34
click at [696, 305] on icon "button" at bounding box center [700, 304] width 23 height 23
click at [879, 392] on div "Ver resumen Ver ventas Ver cargos Exportar a Excel" at bounding box center [803, 400] width 1115 height 78
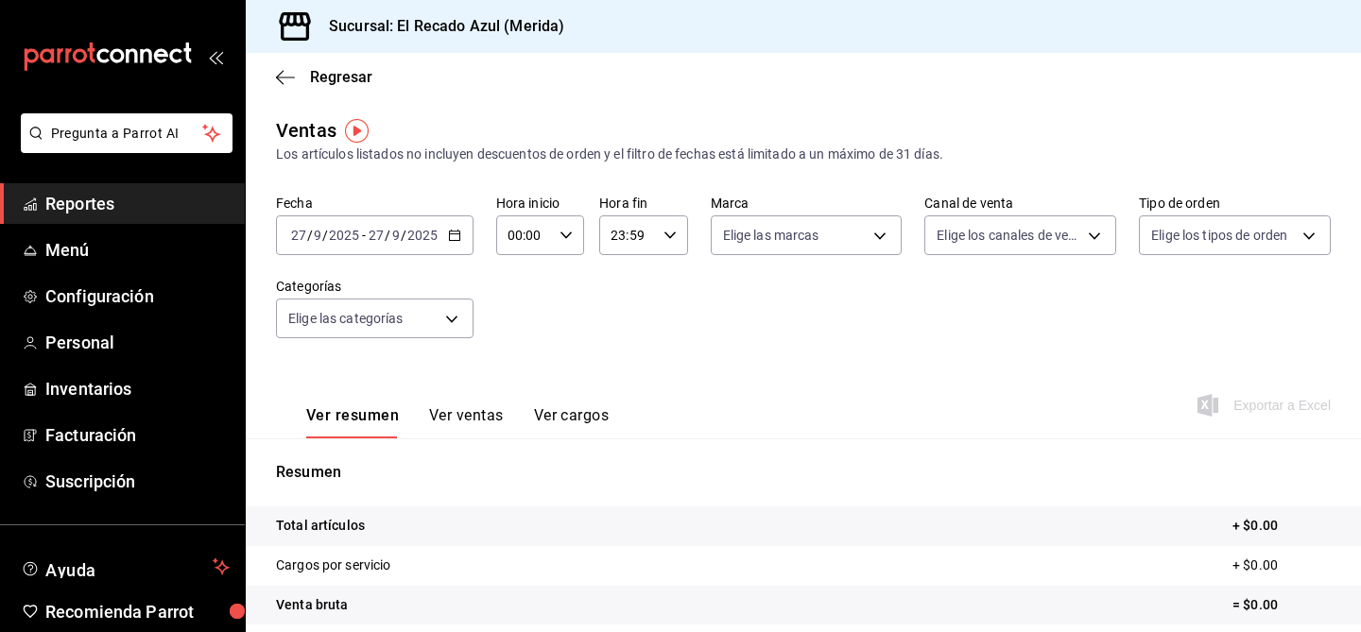
click at [426, 236] on input "2025" at bounding box center [422, 235] width 32 height 15
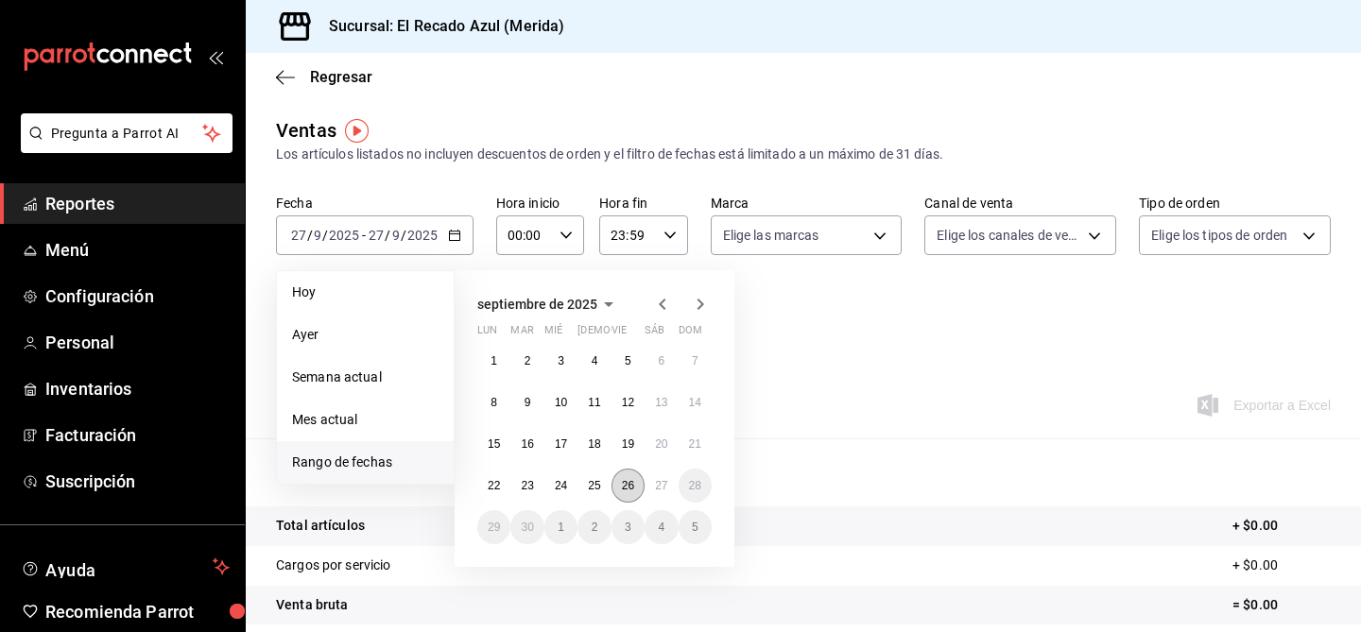
click at [618, 480] on button "26" at bounding box center [628, 486] width 33 height 34
click at [660, 304] on icon "button" at bounding box center [662, 304] width 7 height 11
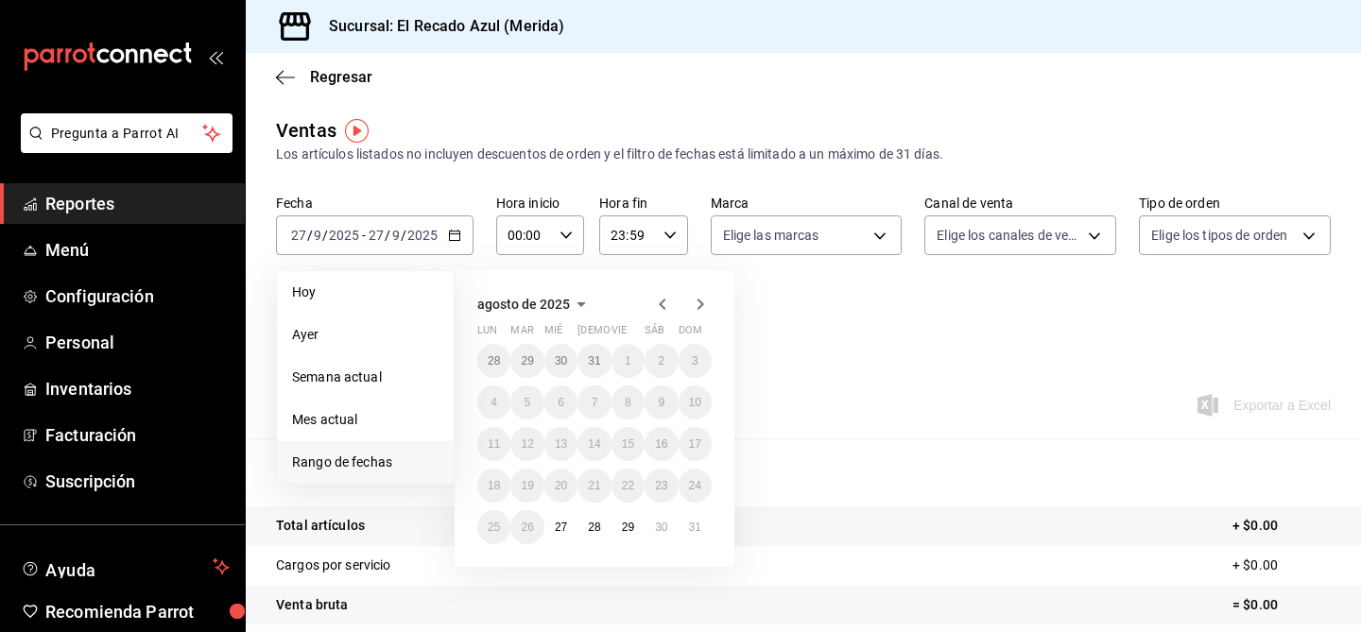
click at [689, 308] on icon "button" at bounding box center [700, 304] width 23 height 23
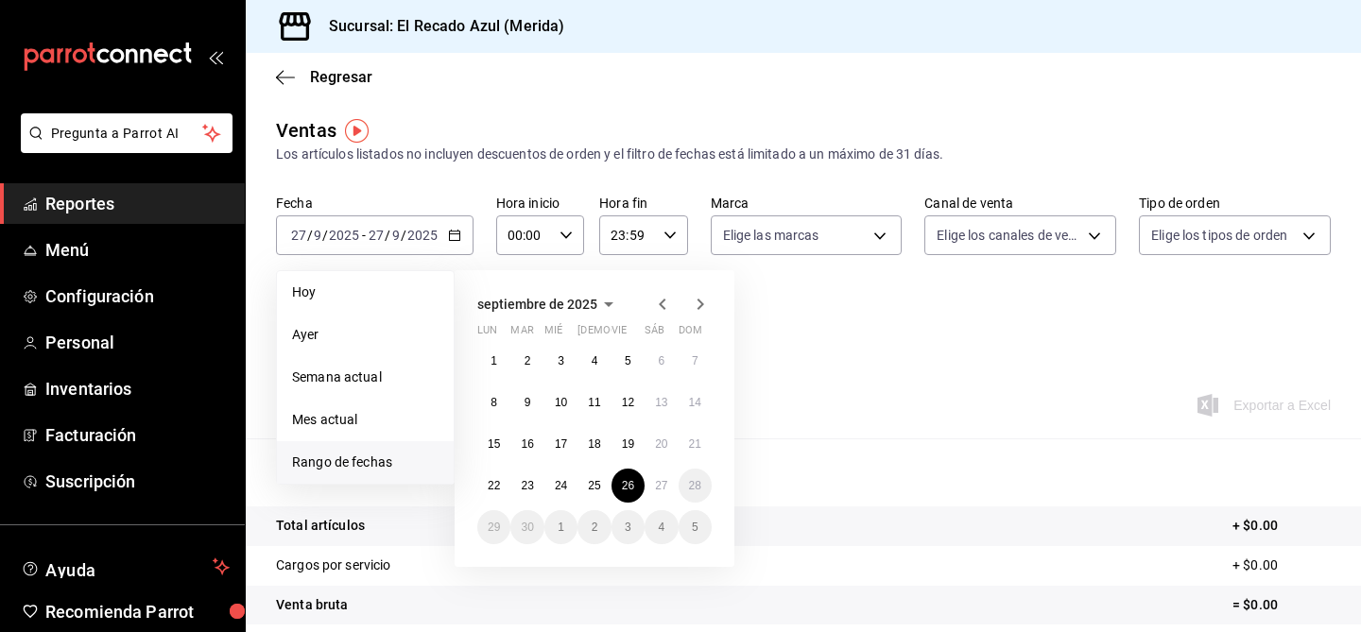
click at [658, 306] on icon "button" at bounding box center [662, 304] width 23 height 23
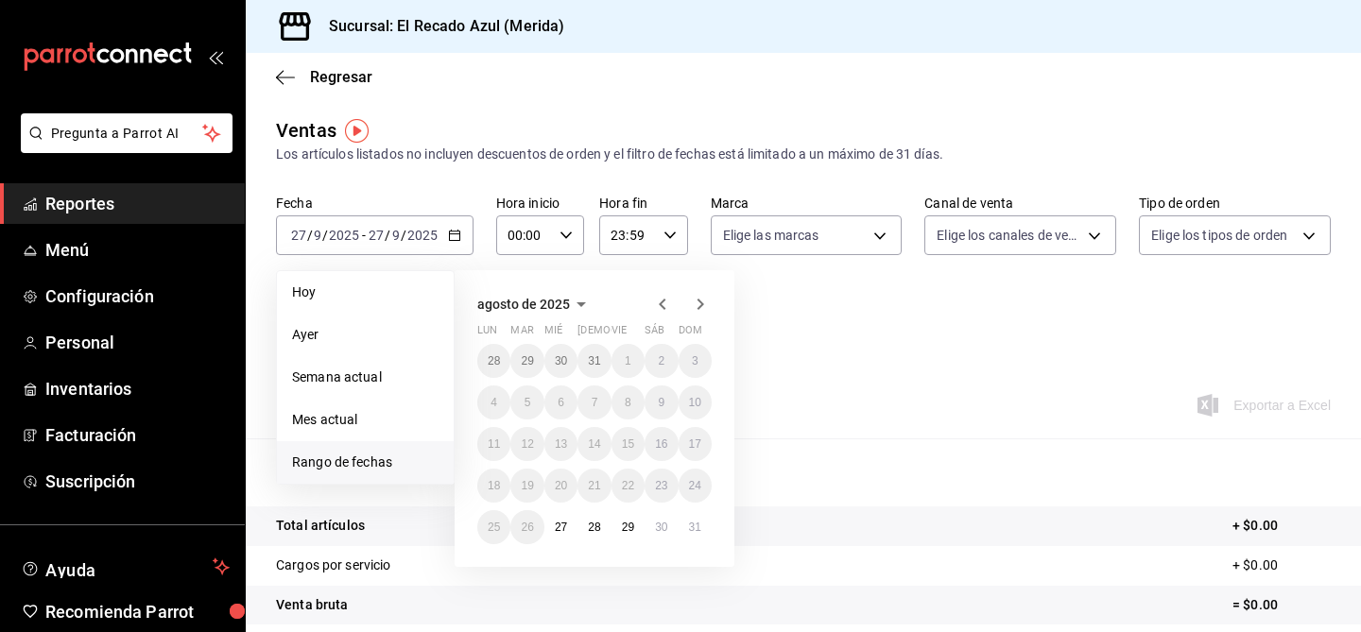
click at [799, 354] on div "Fecha [DATE] [DATE] - [DATE] [DATE] [DATE] [DATE] Semana actual Mes actual [GEO…" at bounding box center [803, 278] width 1055 height 166
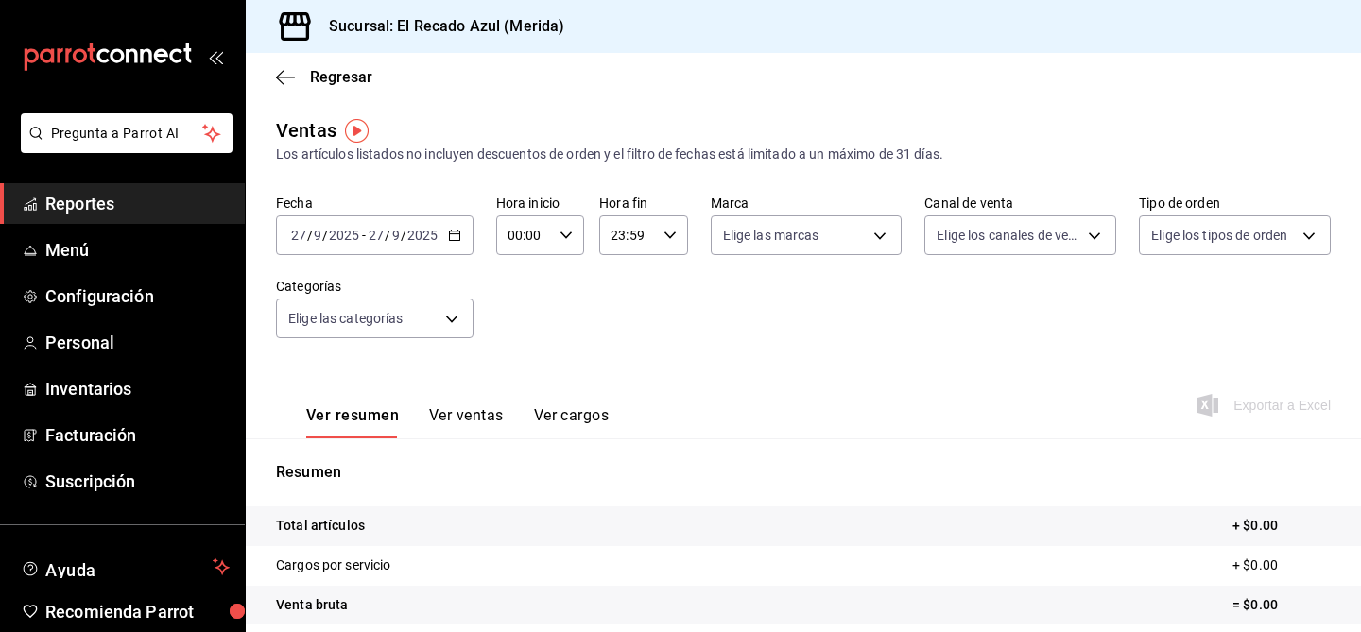
click at [328, 225] on div "[DATE] [DATE] - [DATE] [DATE]" at bounding box center [375, 236] width 198 height 40
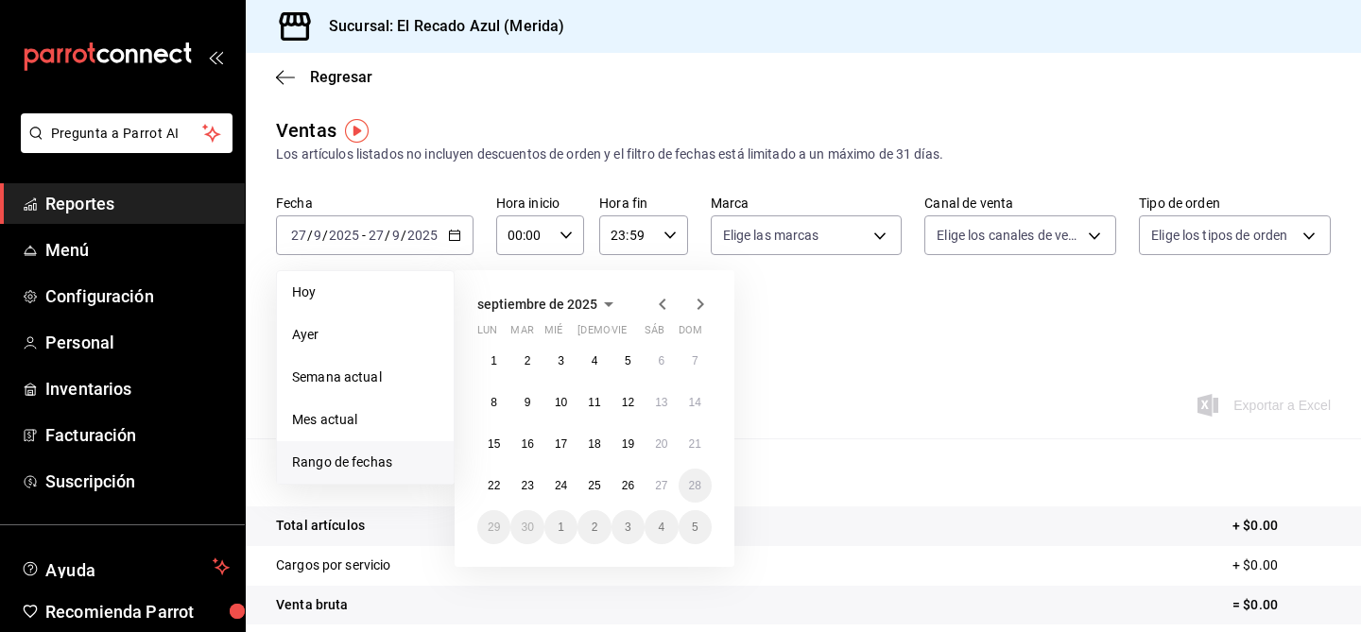
click at [667, 303] on icon "button" at bounding box center [662, 304] width 23 height 23
click at [495, 484] on abbr "18" at bounding box center [494, 485] width 12 height 13
click at [701, 305] on icon "button" at bounding box center [701, 304] width 7 height 11
click at [893, 434] on div "Ver resumen Ver ventas Ver cargos Exportar a Excel" at bounding box center [803, 400] width 1115 height 78
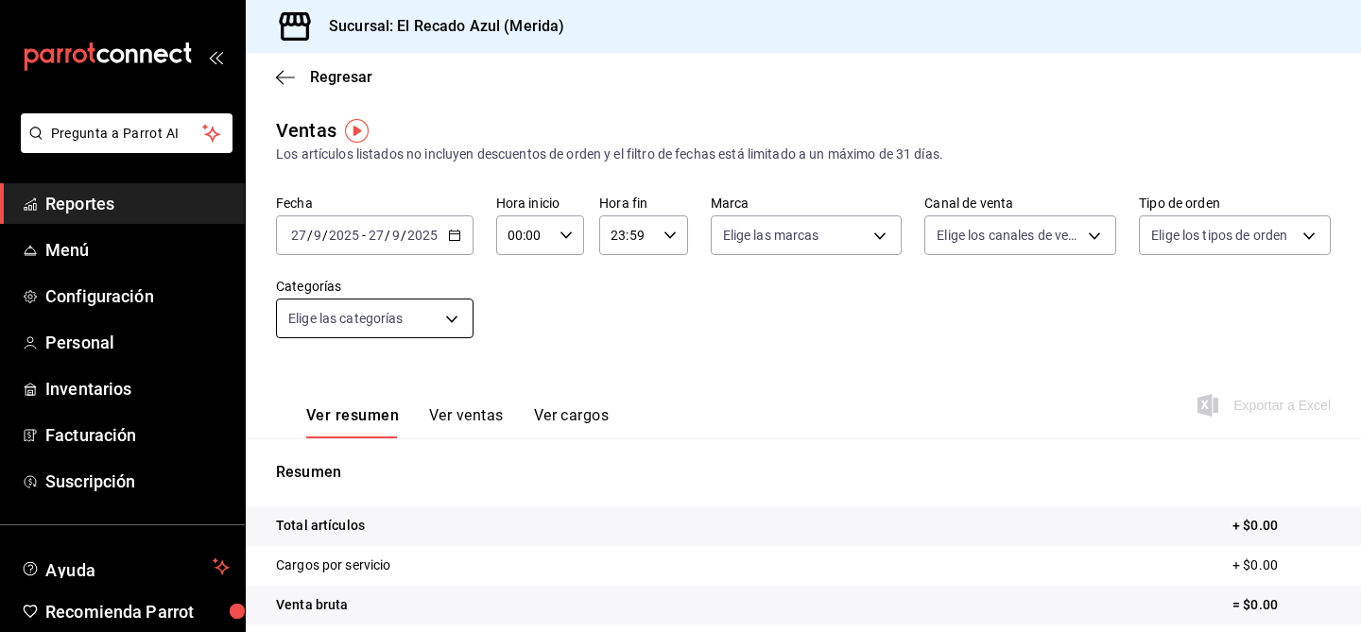
click at [421, 313] on body "Pregunta a Parrot AI Reportes Menú Configuración Personal Inventarios Facturaci…" at bounding box center [680, 316] width 1361 height 632
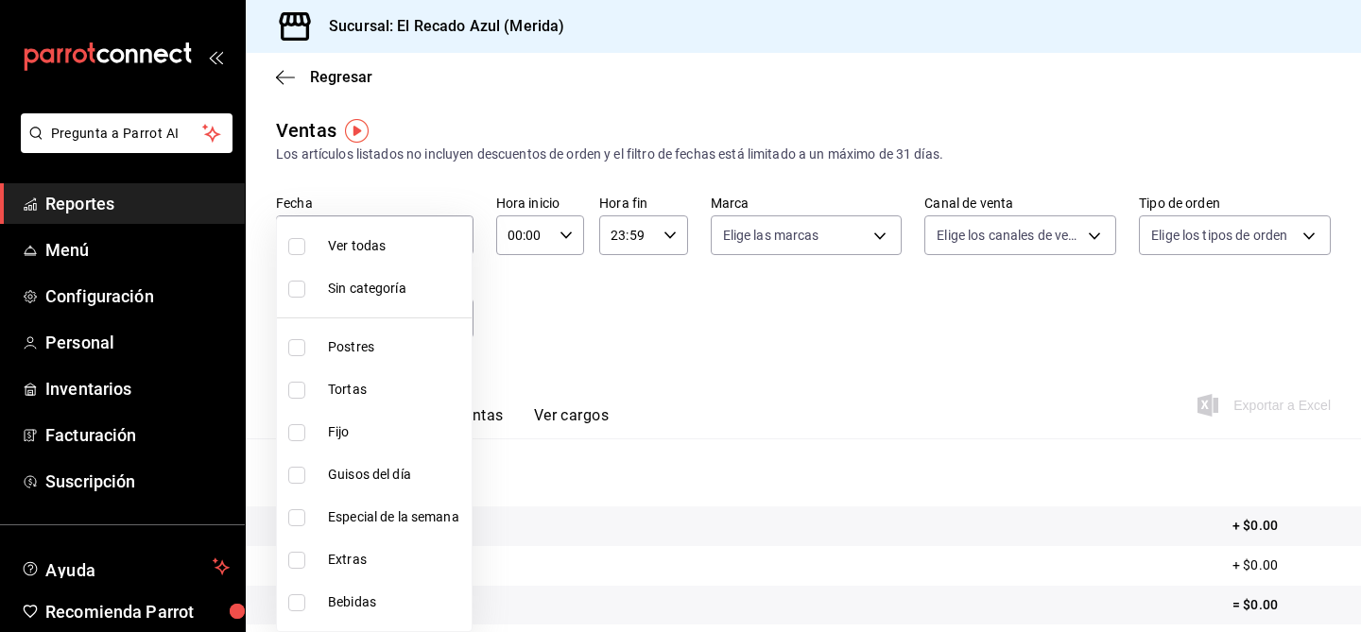
click at [294, 295] on input "checkbox" at bounding box center [296, 289] width 17 height 17
checkbox input "true"
click at [291, 245] on input "checkbox" at bounding box center [296, 246] width 17 height 17
checkbox input "true"
type input "440004c0-5737-4da7-8755-004a2936241c,cddaedf4-f15c-4c42-87d3-f50cf5f8b84c,a7831…"
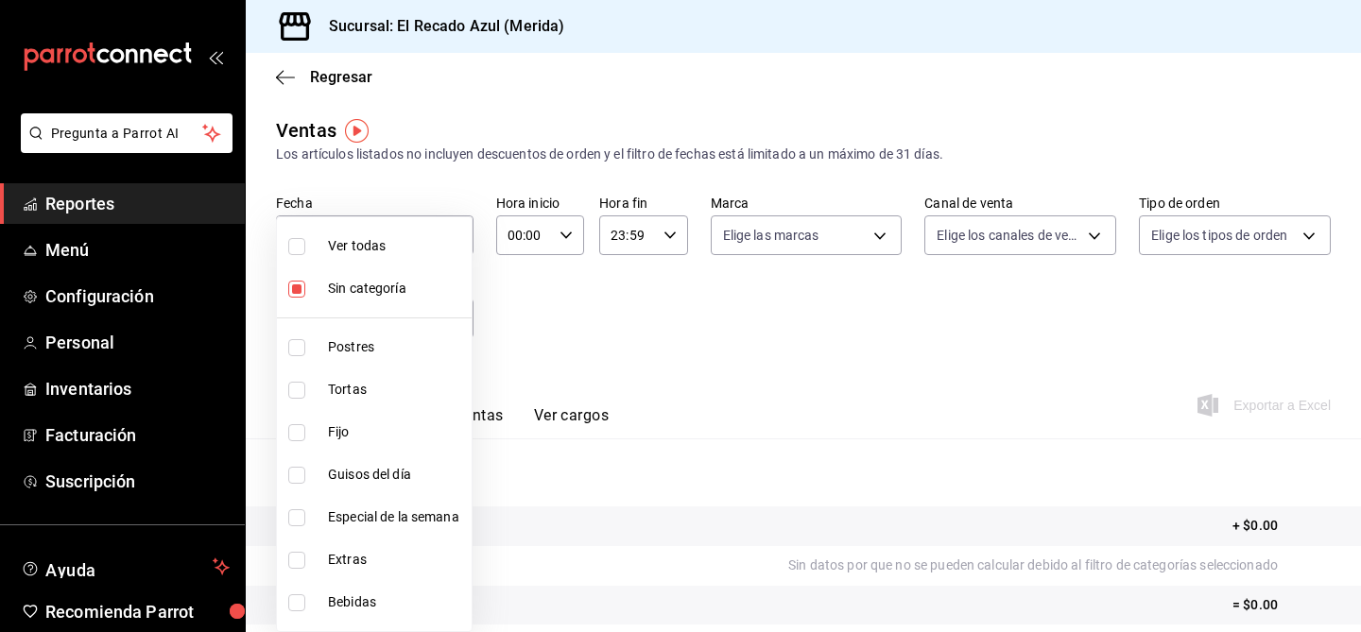
checkbox input "true"
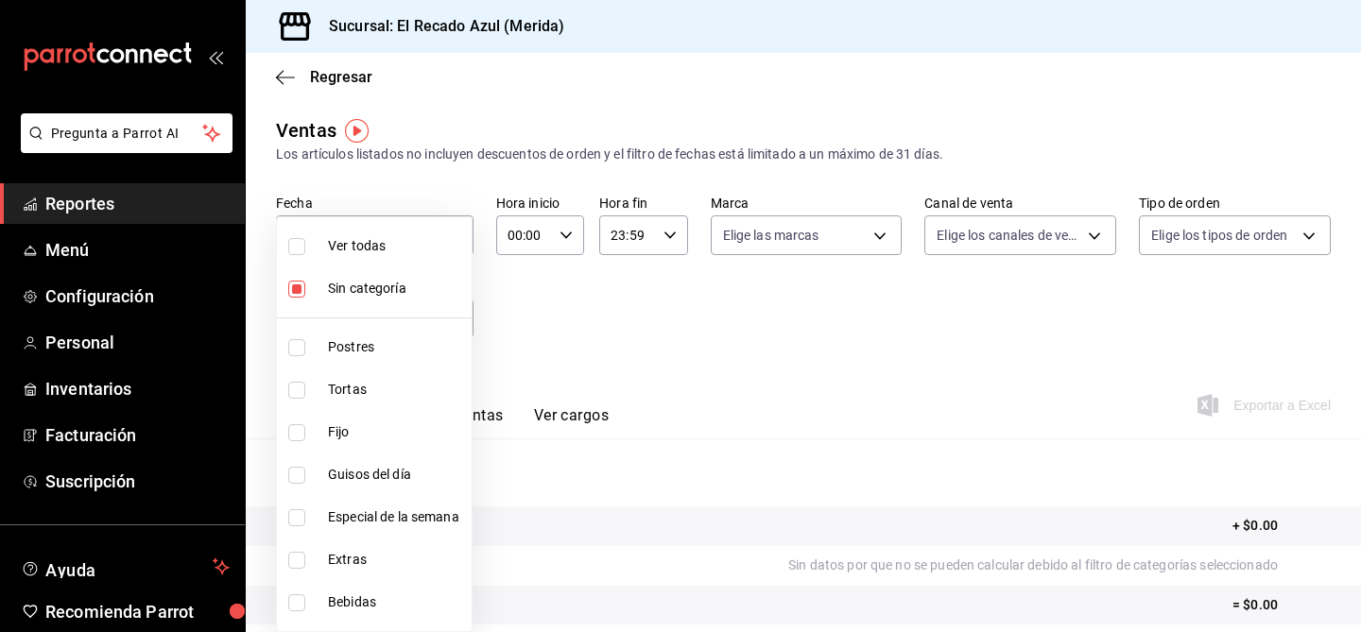
checkbox input "true"
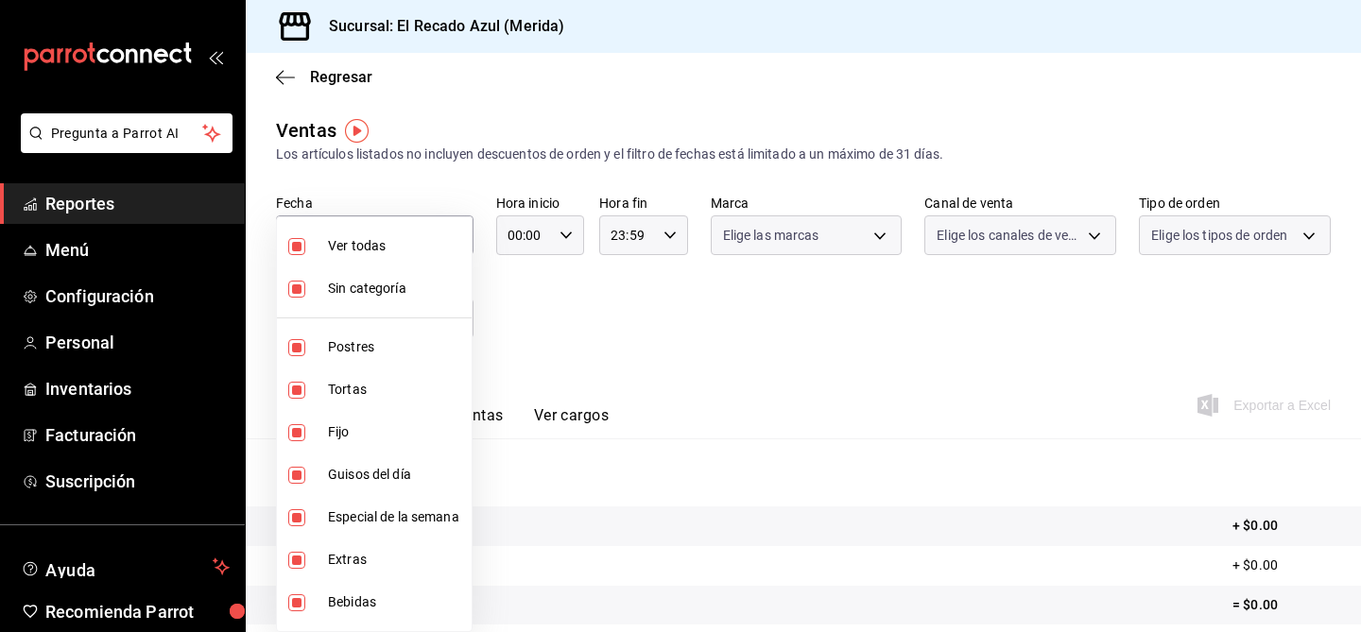
click at [638, 408] on div at bounding box center [680, 316] width 1361 height 632
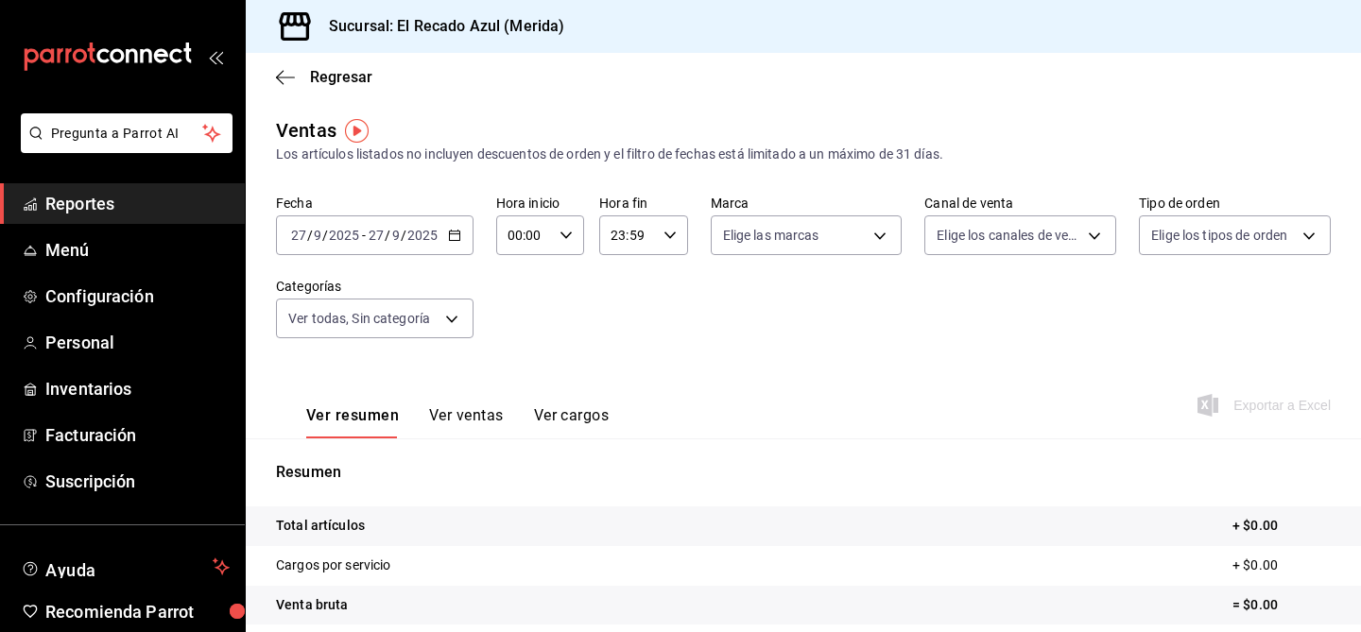
click at [408, 244] on div "2025-09-27 27 / 9 / 2025 - 2025-09-27 27 / 9 / 2025" at bounding box center [375, 236] width 198 height 40
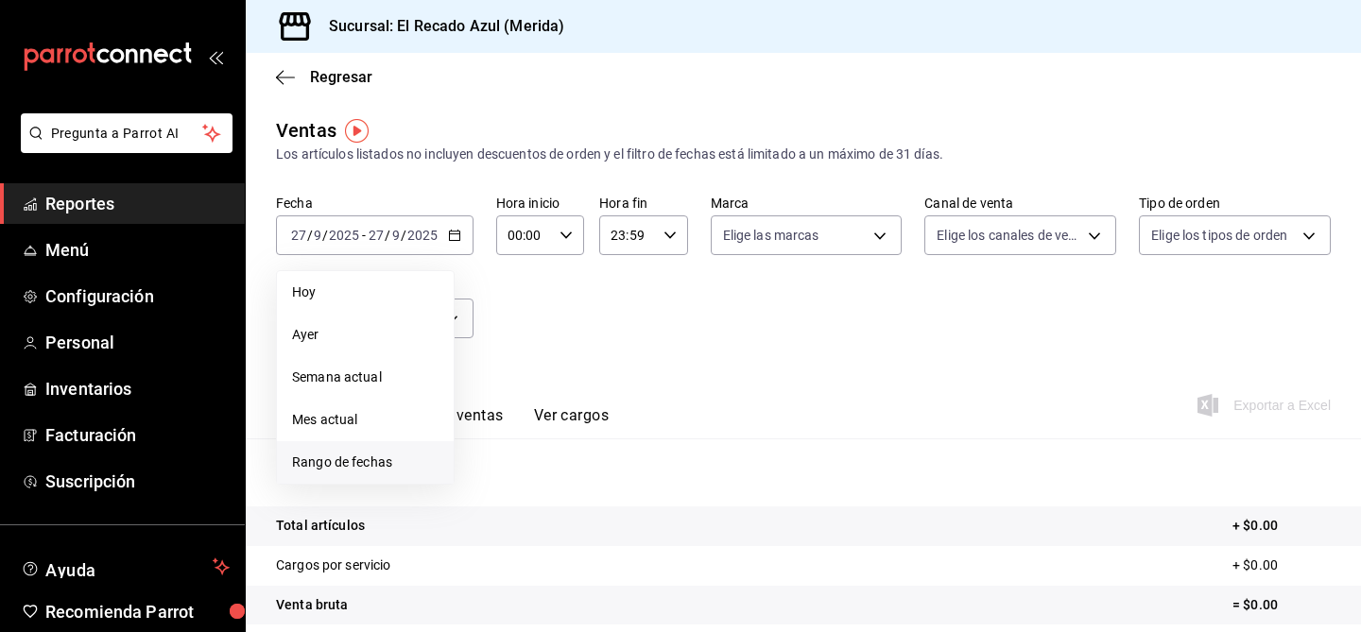
click at [376, 453] on span "Rango de fechas" at bounding box center [365, 463] width 147 height 20
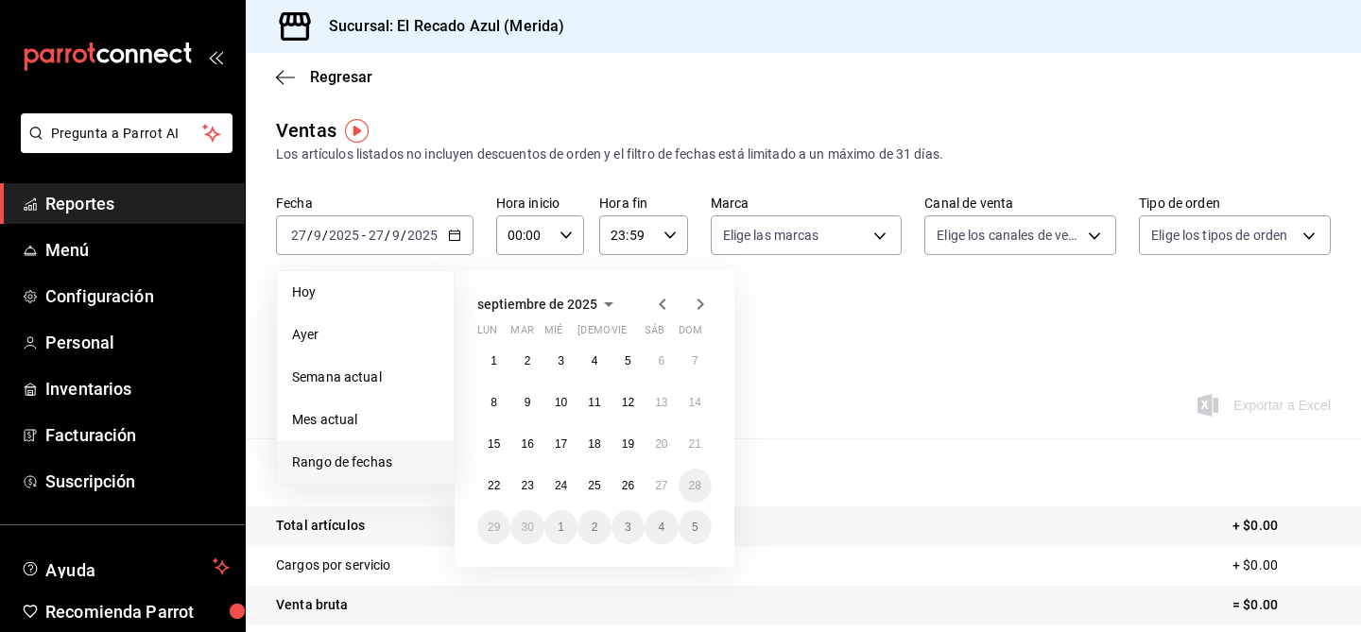
click at [652, 299] on icon "button" at bounding box center [662, 304] width 23 height 23
click at [495, 481] on abbr "18" at bounding box center [494, 485] width 12 height 13
click at [701, 302] on icon "button" at bounding box center [701, 304] width 7 height 11
click at [565, 451] on button "17" at bounding box center [560, 444] width 33 height 34
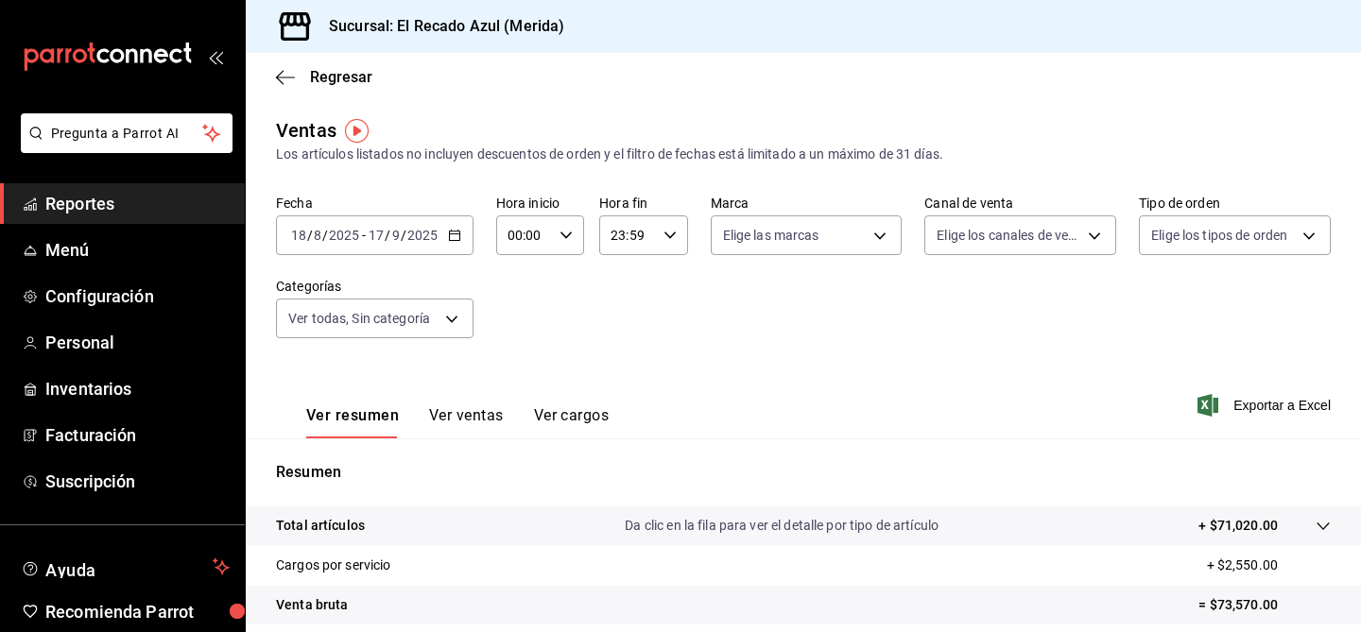
click at [395, 235] on input "9" at bounding box center [395, 235] width 9 height 15
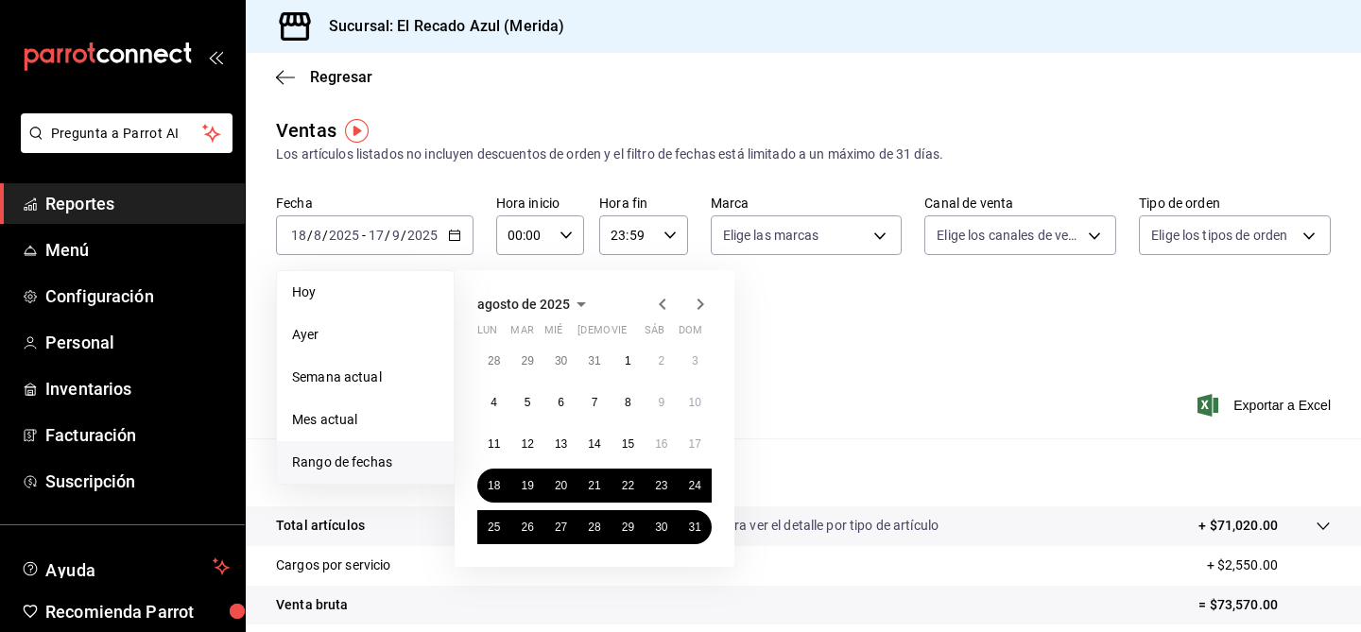
click at [699, 305] on icon "button" at bounding box center [700, 304] width 23 height 23
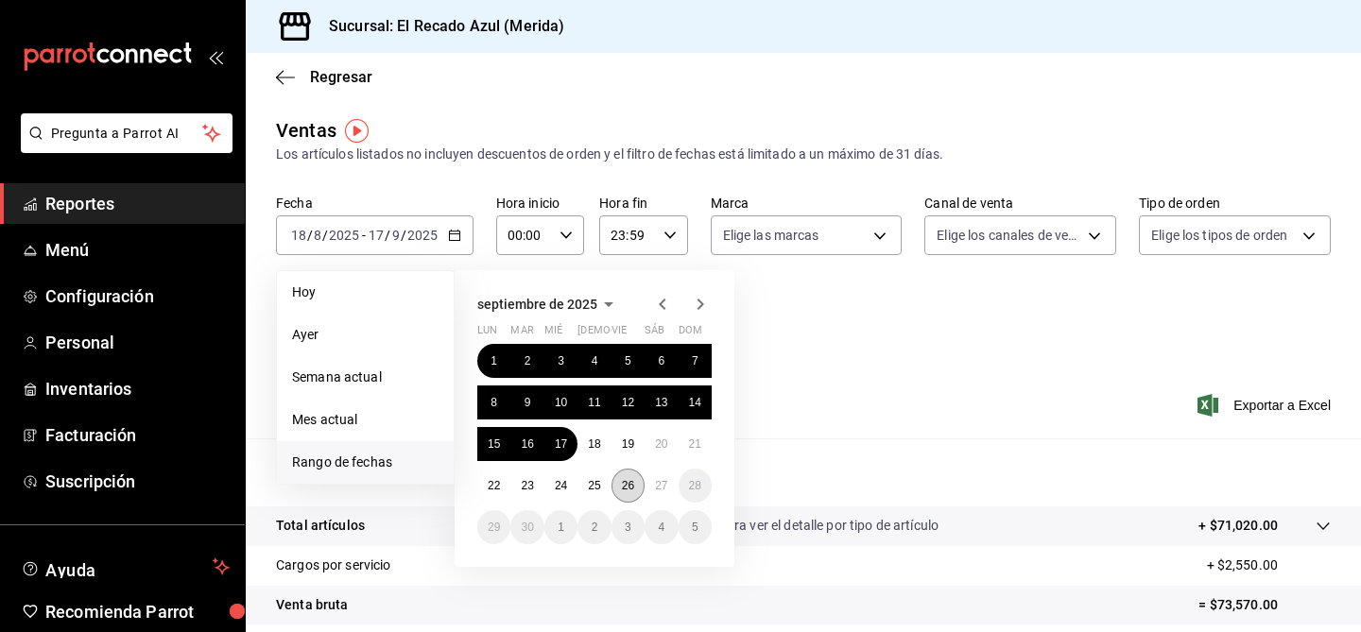
click at [633, 490] on abbr "26" at bounding box center [628, 485] width 12 height 13
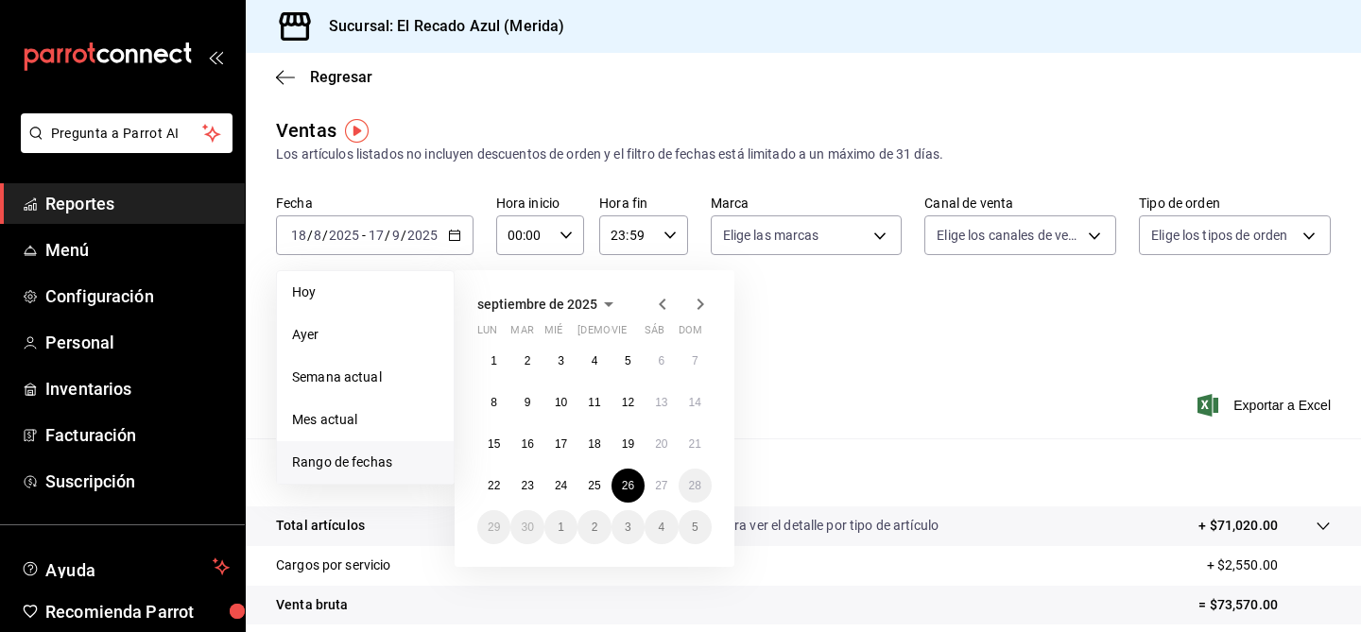
click at [660, 311] on icon "button" at bounding box center [662, 304] width 23 height 23
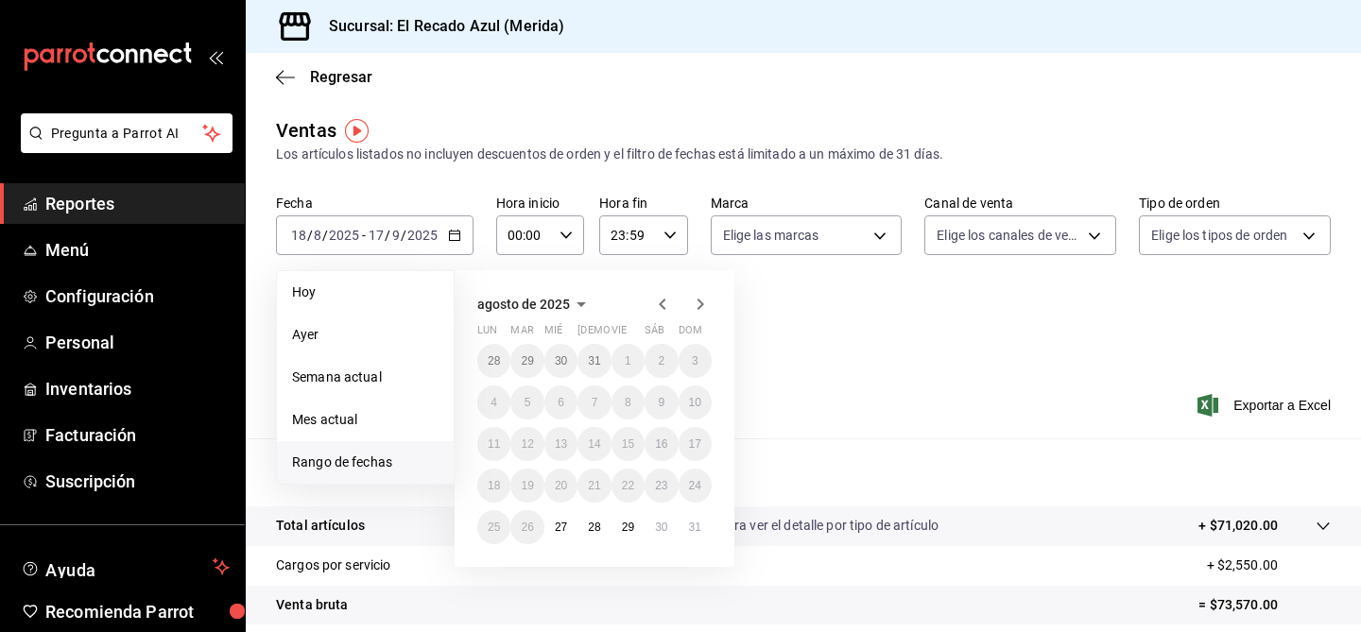
click at [764, 431] on div "agosto de 2025 lun mar mié jue vie sáb dom 28 29 30 31 1 2 3 4 5 6 7 8 9 10 11 …" at bounding box center [620, 411] width 331 height 312
click at [808, 356] on div "Fecha 2025-08-18 18 / 8 / 2025 - 2025-09-17 17 / 9 / 2025 Hoy Ayer Semana actua…" at bounding box center [803, 278] width 1055 height 166
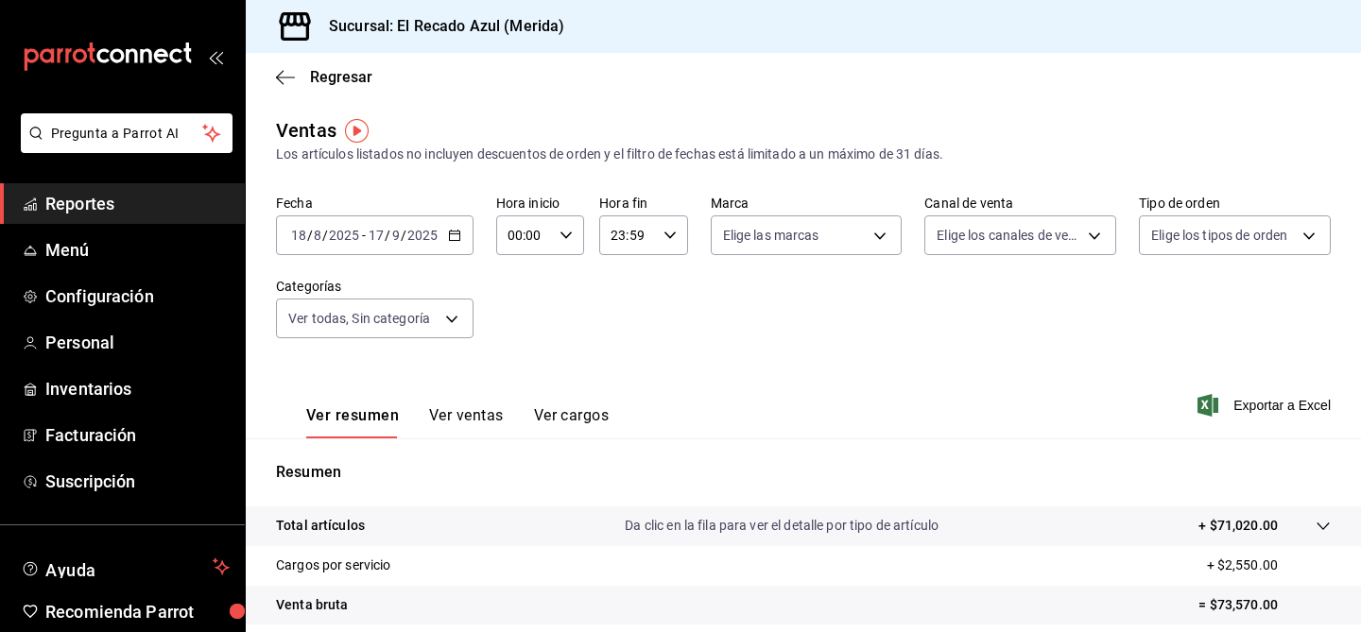
click at [287, 60] on div "Regresar" at bounding box center [803, 77] width 1115 height 48
click at [287, 76] on icon "button" at bounding box center [285, 77] width 19 height 17
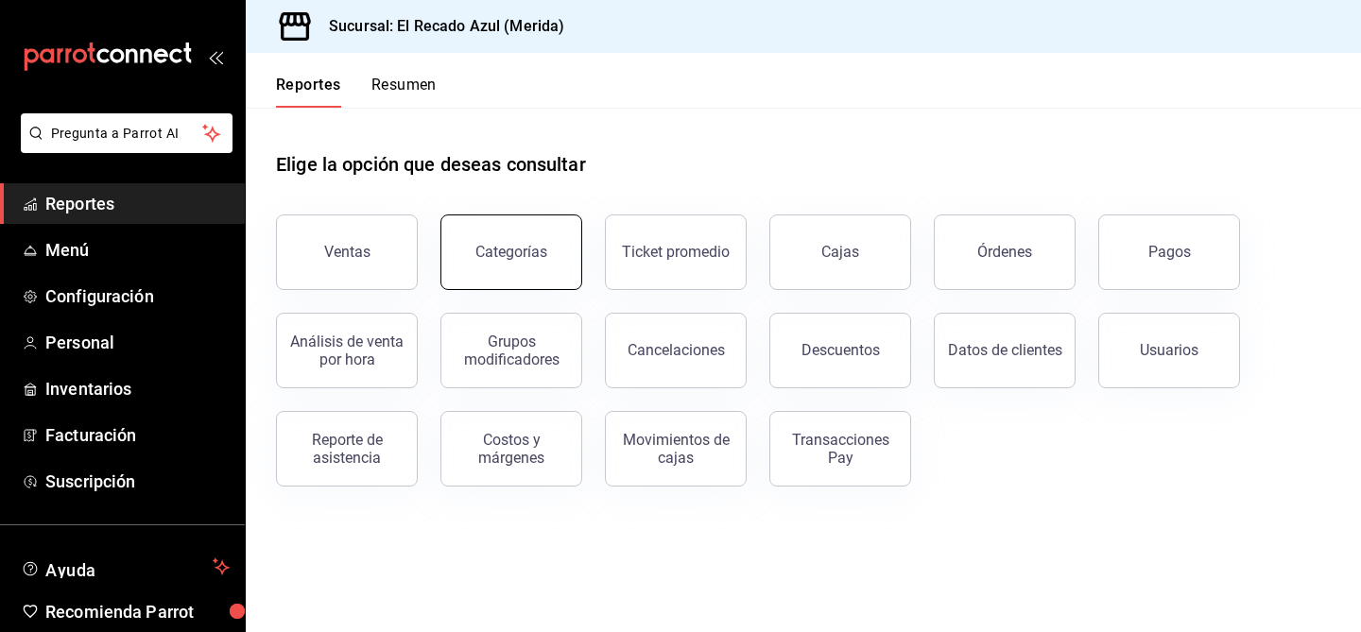
click at [536, 277] on button "Categorías" at bounding box center [511, 253] width 142 height 76
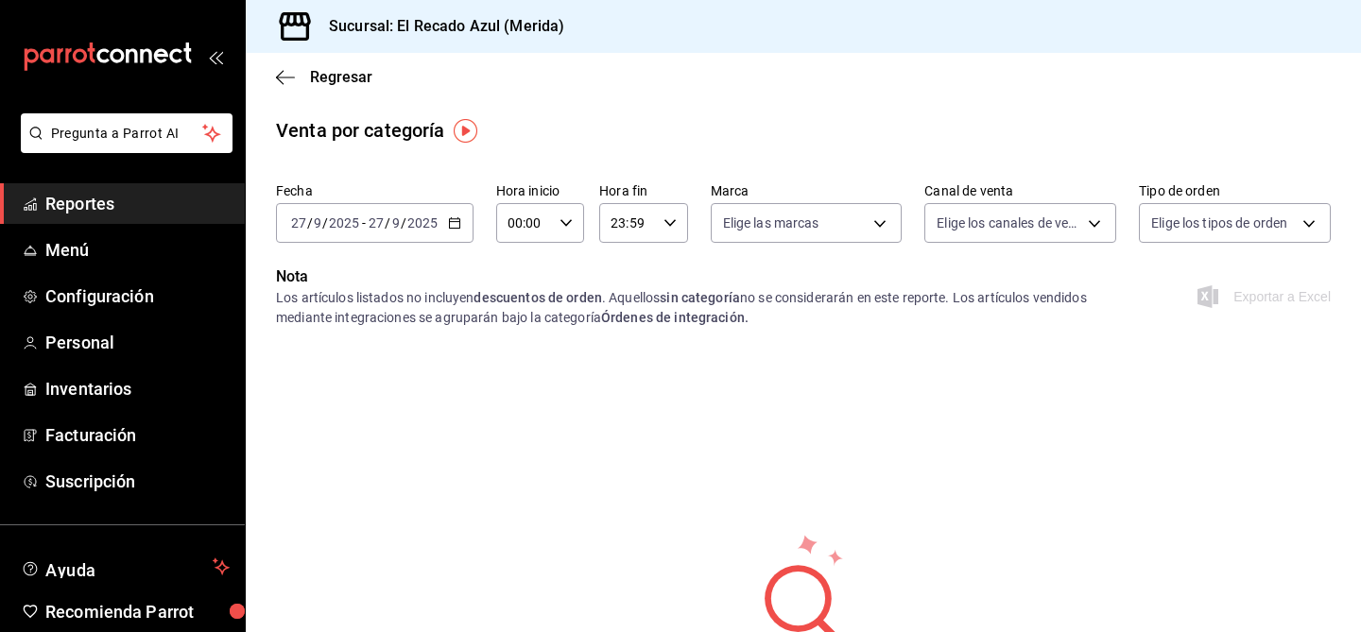
click at [274, 74] on div "Regresar" at bounding box center [803, 77] width 1115 height 48
click at [289, 75] on icon "button" at bounding box center [285, 77] width 19 height 17
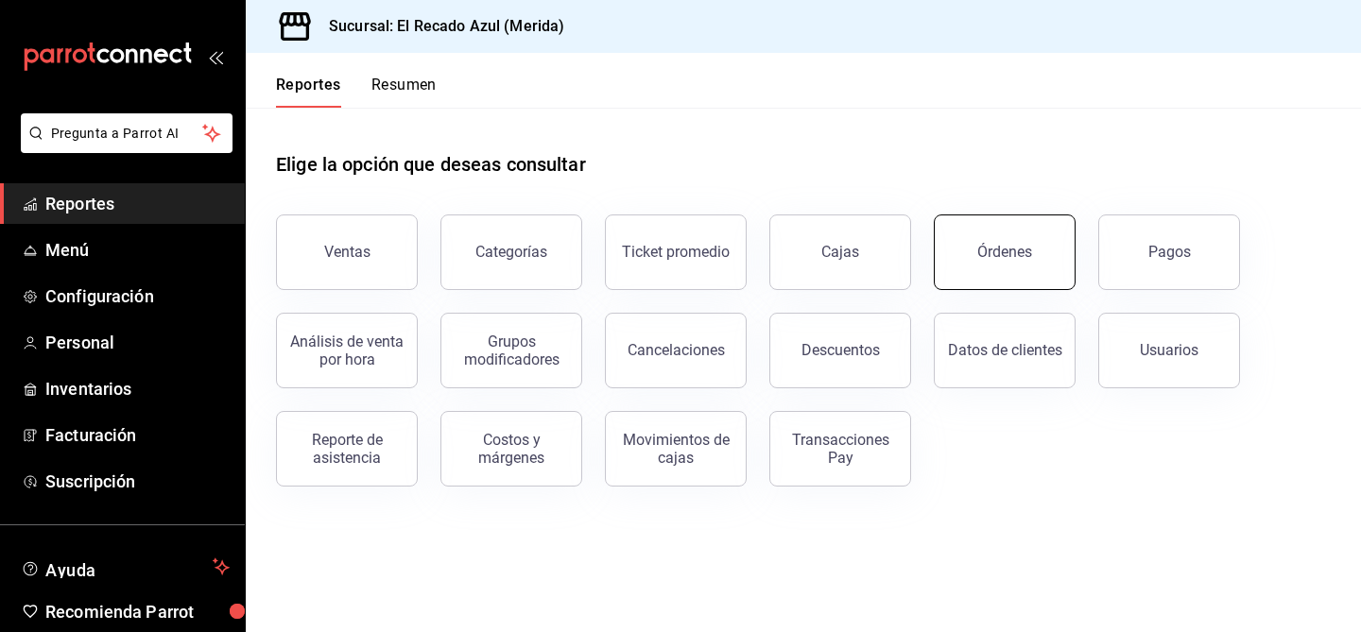
click at [1010, 251] on div "Órdenes" at bounding box center [1004, 252] width 55 height 18
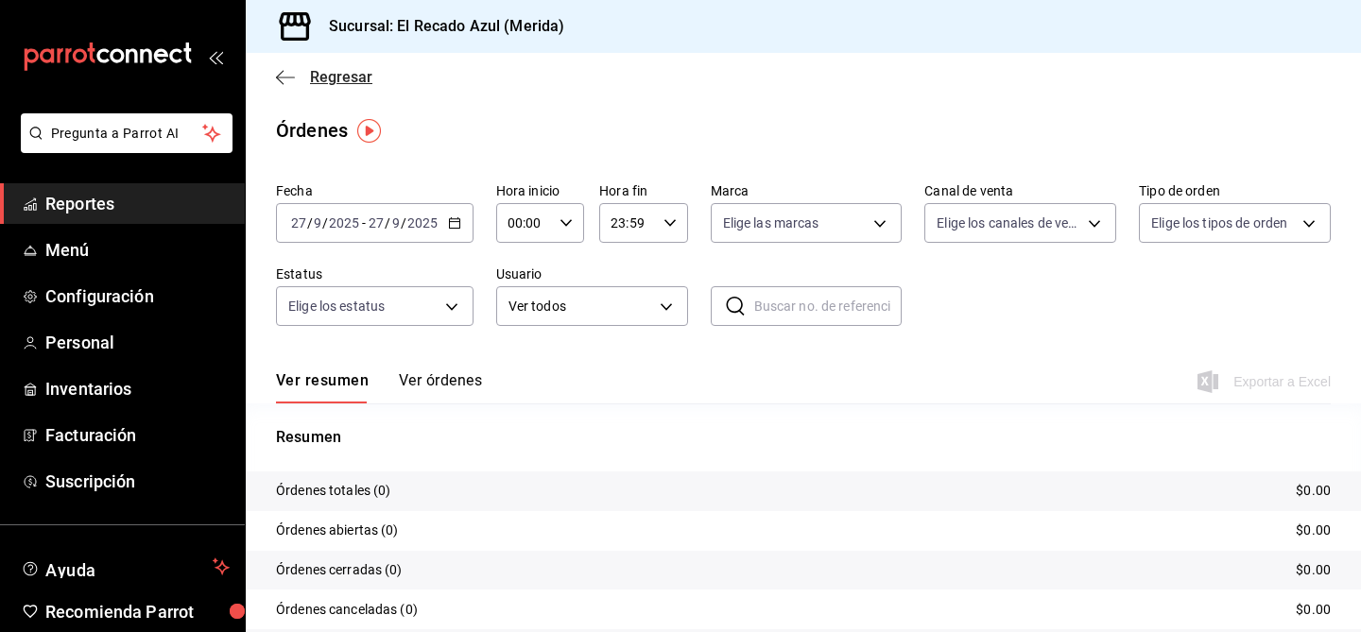
click at [286, 77] on icon "button" at bounding box center [285, 77] width 19 height 1
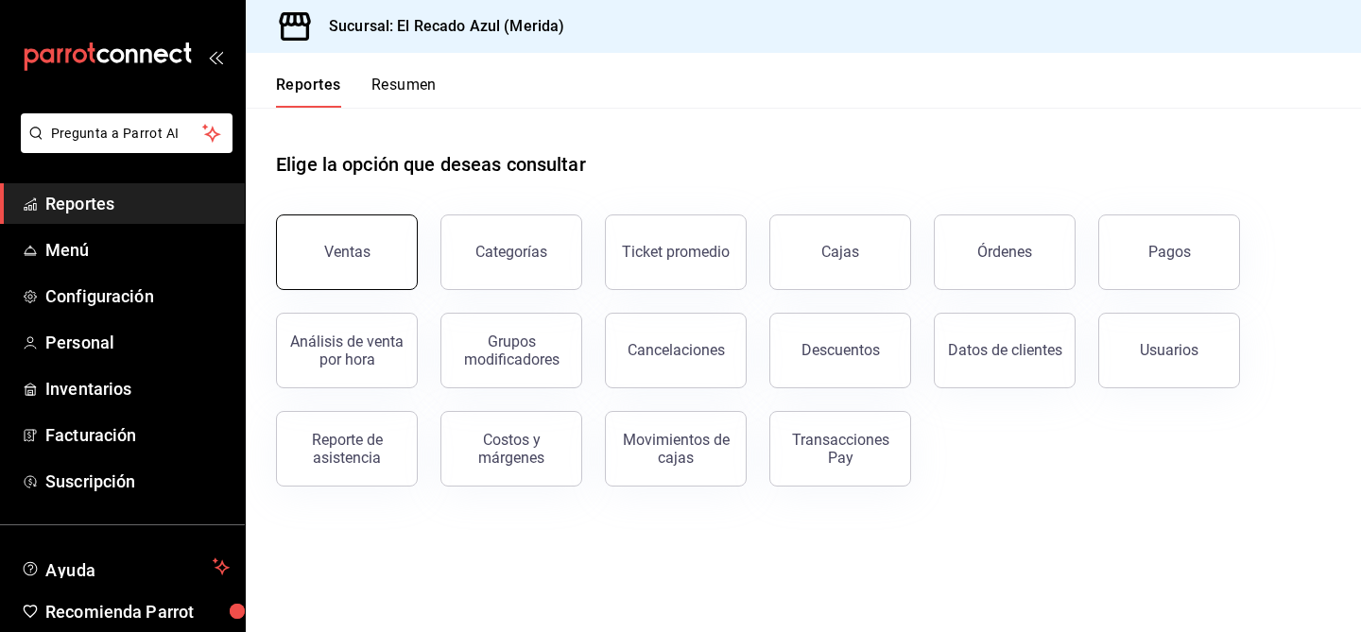
click at [393, 267] on button "Ventas" at bounding box center [347, 253] width 142 height 76
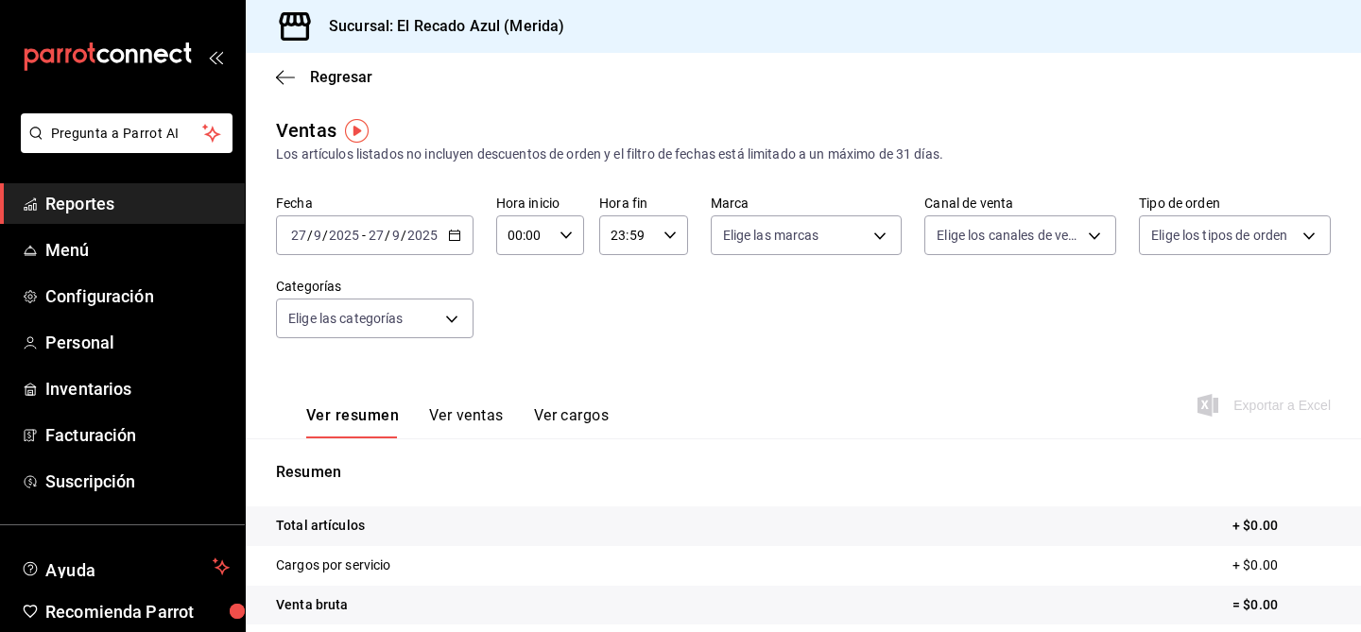
click at [378, 230] on input "27" at bounding box center [376, 235] width 17 height 15
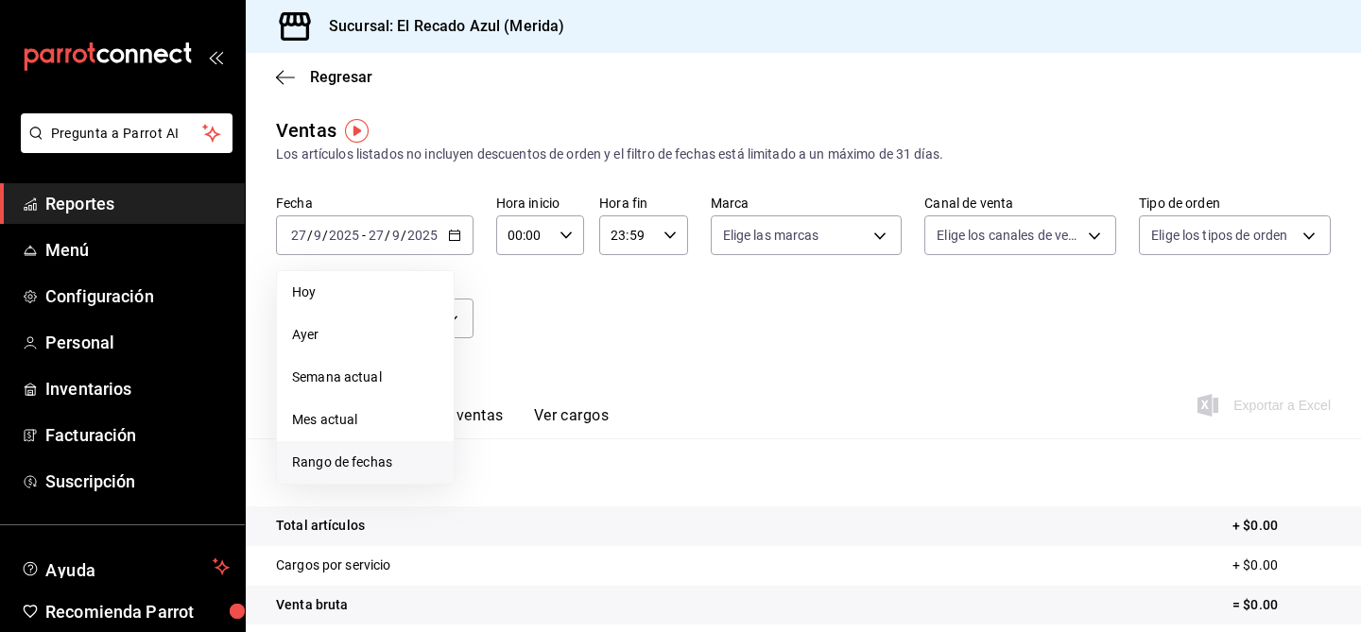
click at [404, 456] on span "Rango de fechas" at bounding box center [365, 463] width 147 height 20
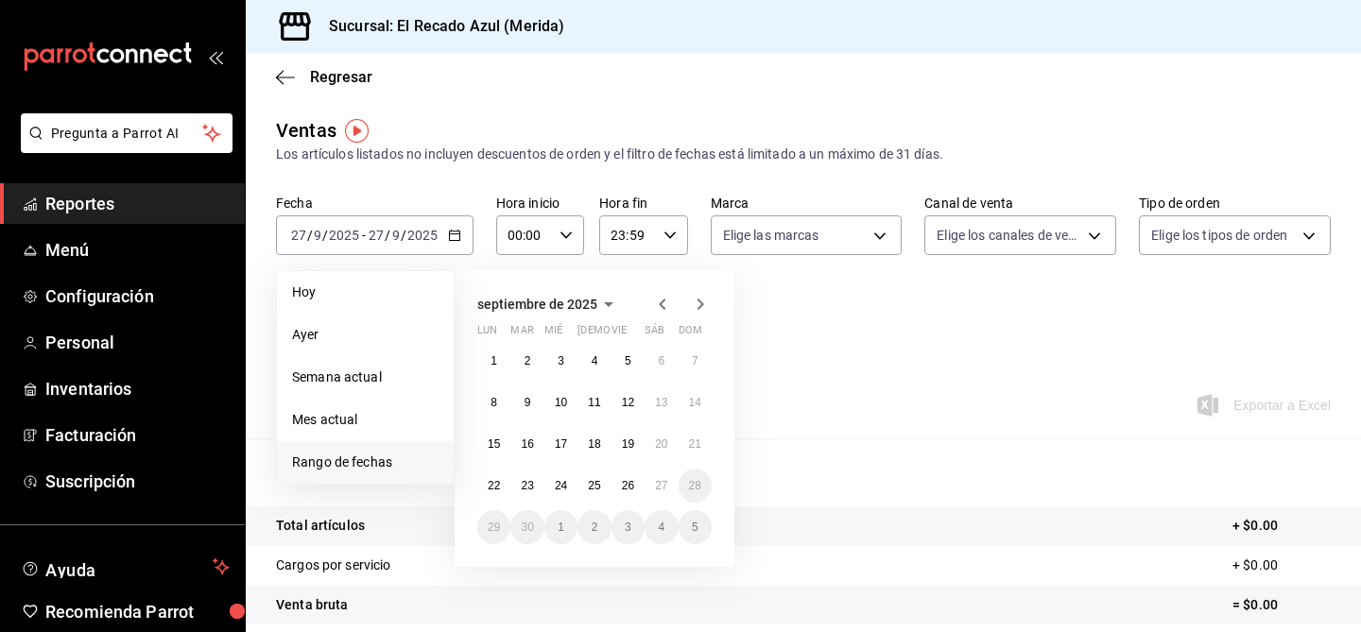
click at [653, 301] on icon "button" at bounding box center [662, 304] width 23 height 23
click at [499, 491] on abbr "18" at bounding box center [494, 485] width 12 height 13
click at [699, 298] on icon "button" at bounding box center [700, 304] width 23 height 23
click at [664, 298] on icon "button" at bounding box center [662, 304] width 23 height 23
click at [498, 490] on abbr "18" at bounding box center [494, 485] width 12 height 13
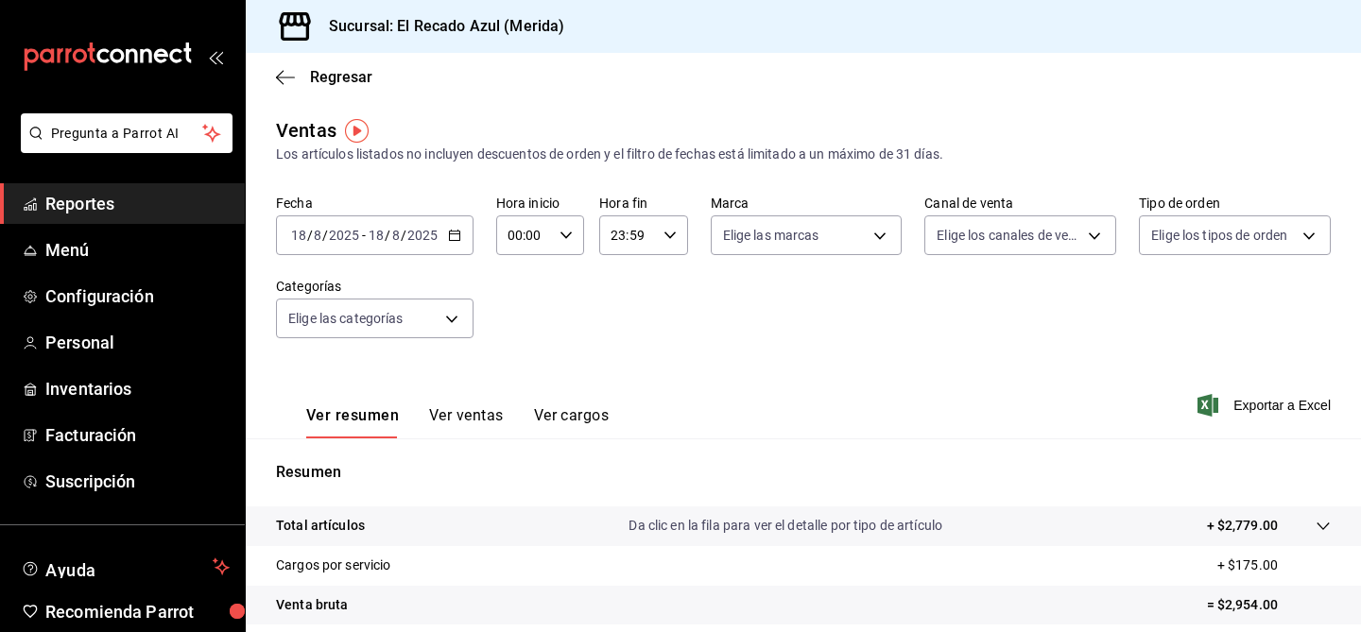
click at [423, 244] on div "2025-08-18 18 / 8 / 2025 - 2025-08-18 18 / 8 / 2025" at bounding box center [375, 236] width 198 height 40
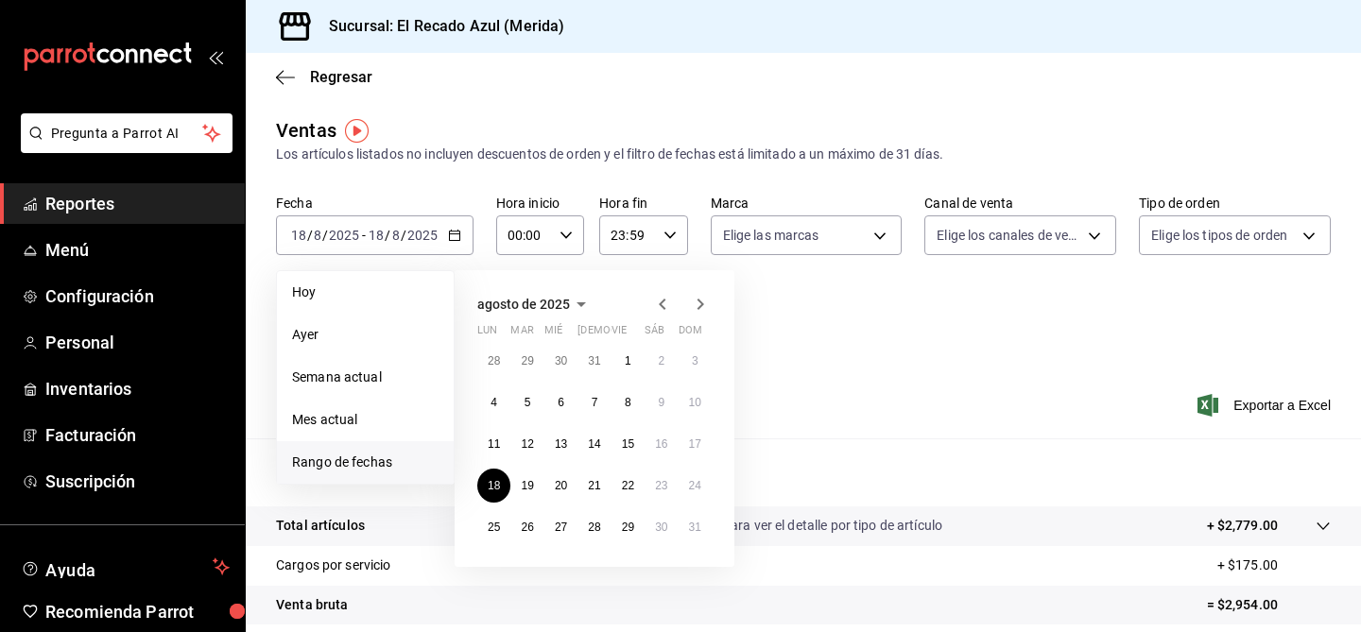
click at [657, 303] on icon "button" at bounding box center [662, 304] width 23 height 23
click at [702, 300] on icon "button" at bounding box center [700, 304] width 23 height 23
click at [631, 497] on button "26" at bounding box center [628, 486] width 33 height 34
click at [664, 298] on icon "button" at bounding box center [662, 304] width 23 height 23
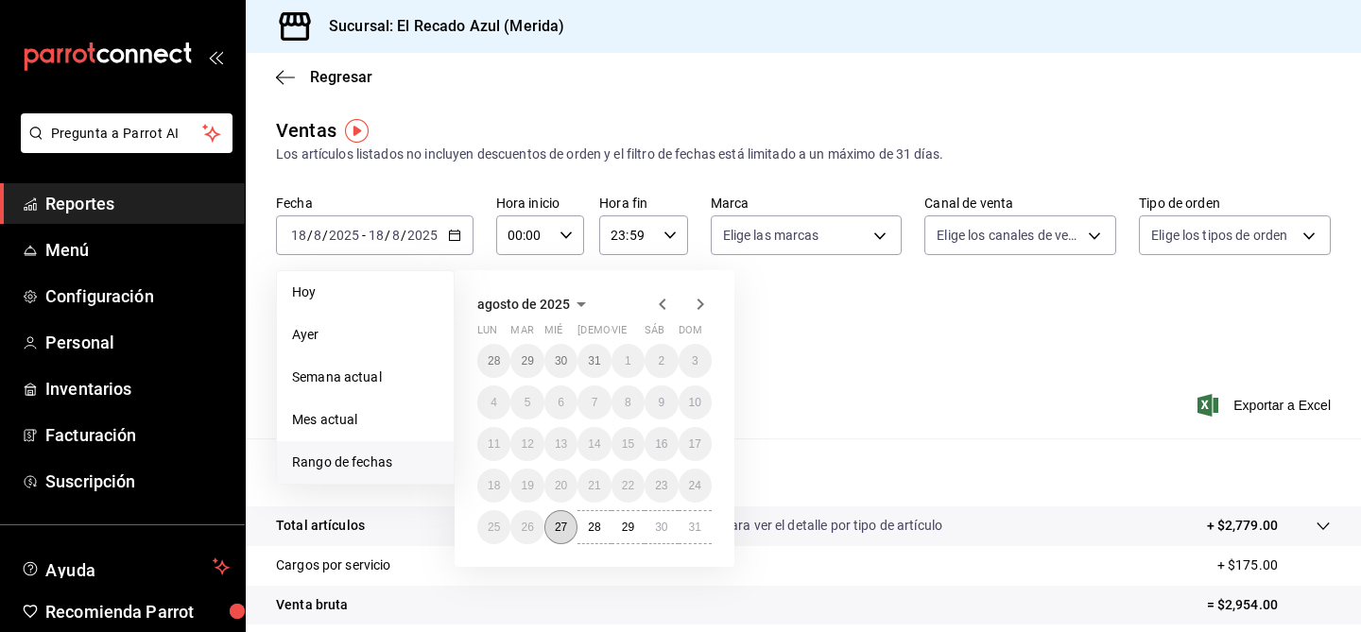
click at [569, 526] on button "27" at bounding box center [560, 527] width 33 height 34
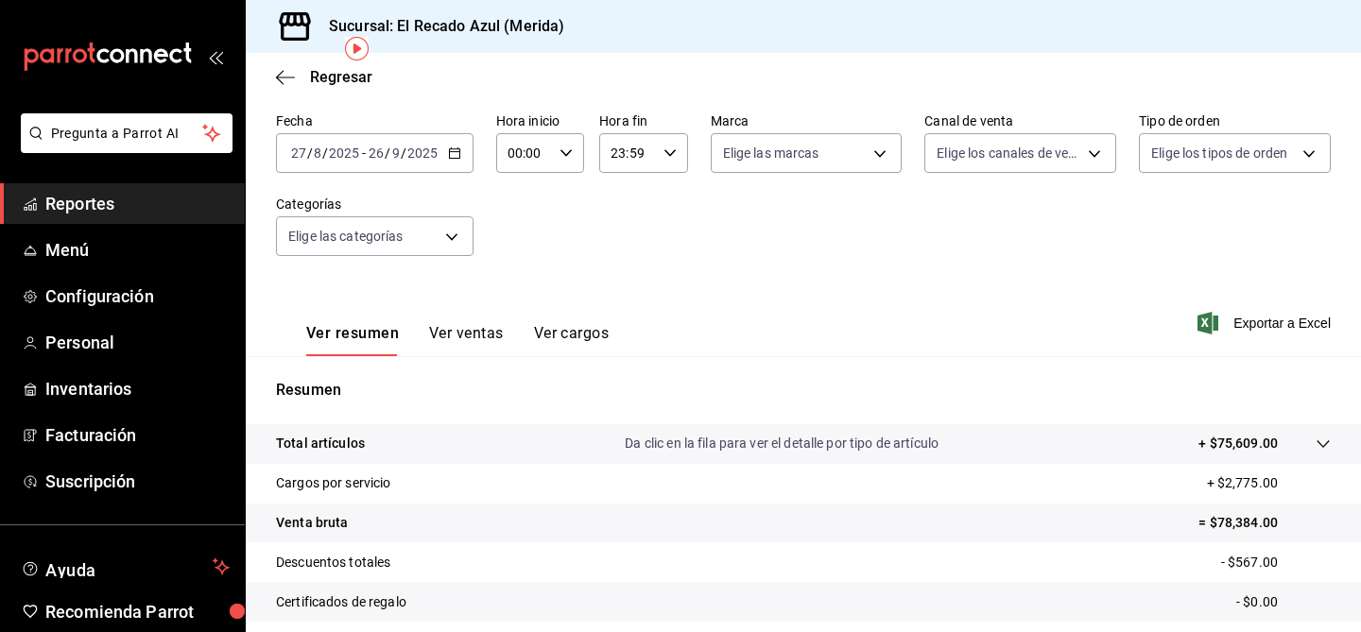
scroll to position [84, 0]
click at [402, 230] on body "Pregunta a Parrot AI Reportes Menú Configuración Personal Inventarios Facturaci…" at bounding box center [680, 316] width 1361 height 632
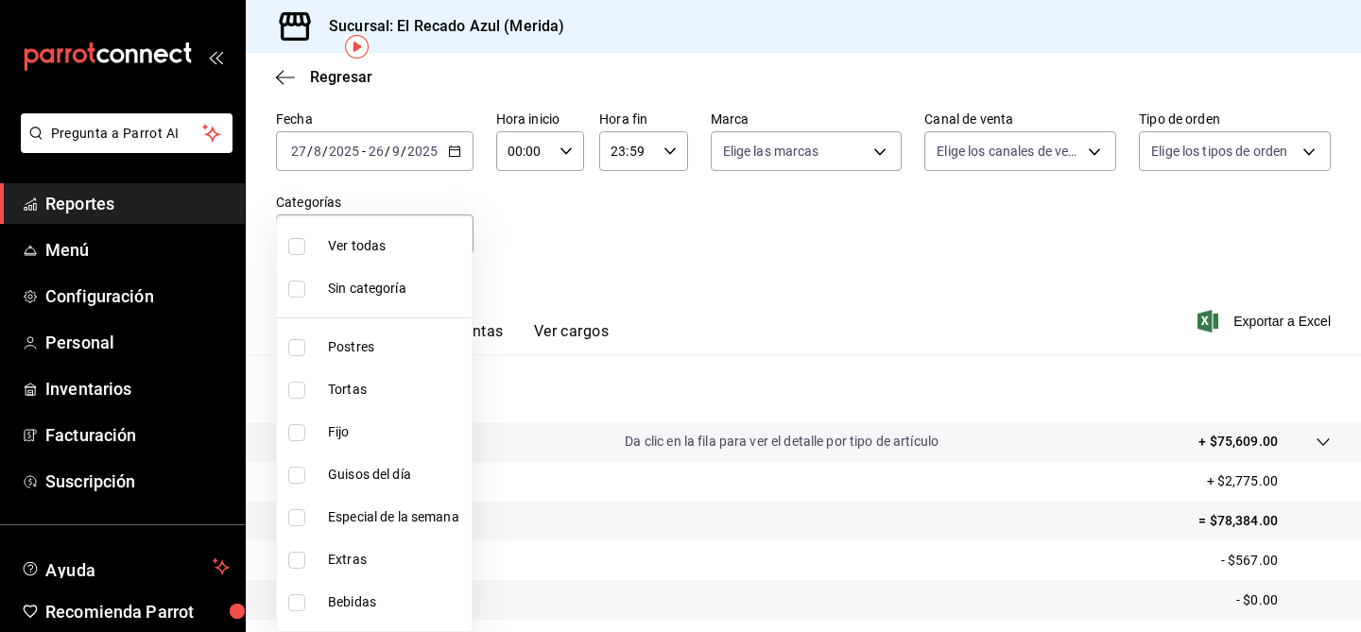
click at [302, 476] on input "checkbox" at bounding box center [296, 475] width 17 height 17
checkbox input "true"
type input "13bcb92e-1a83-413e-a7fd-17f400a31821"
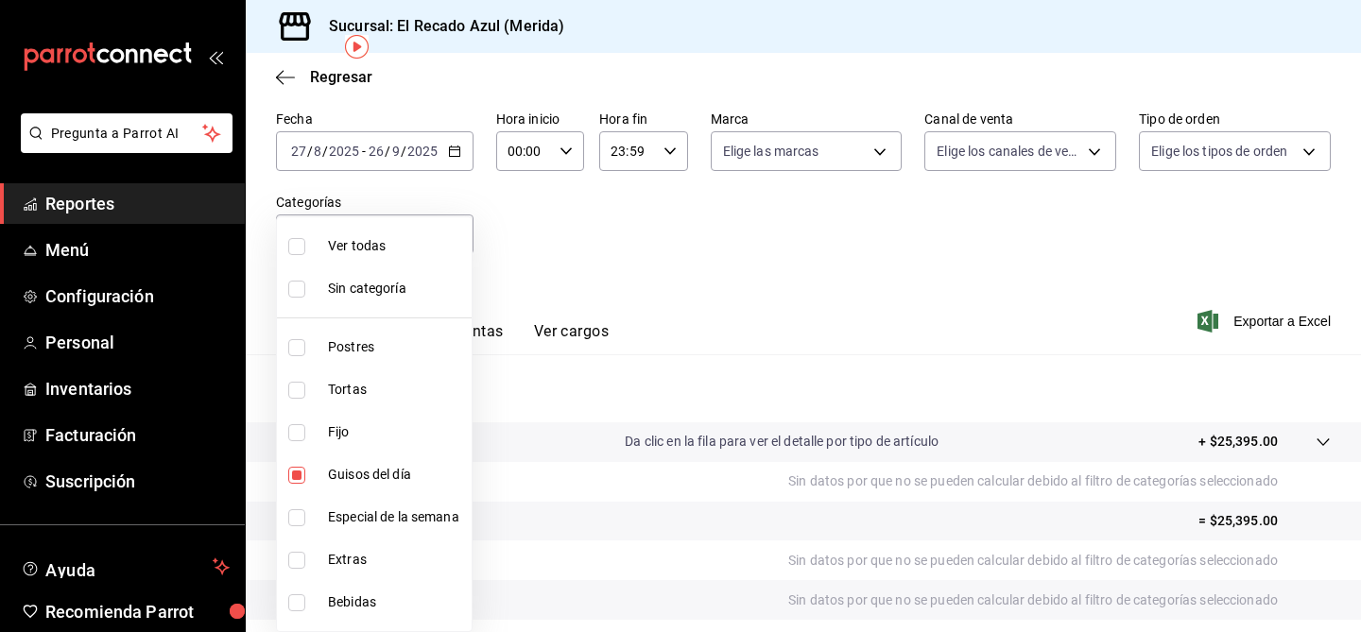
click at [297, 519] on input "checkbox" at bounding box center [296, 517] width 17 height 17
checkbox input "true"
type input "13bcb92e-1a83-413e-a7fd-17f400a31821,20bc0c80-1e0a-4bd7-9a20-bec70616356c"
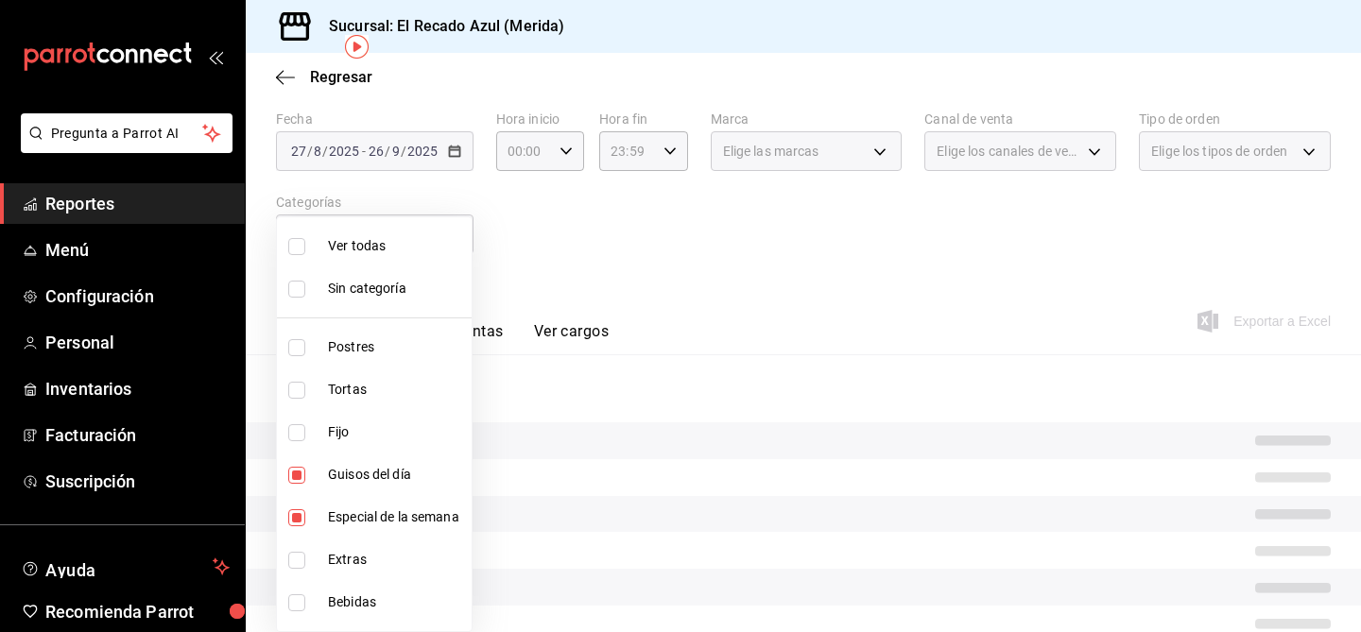
click at [698, 298] on div at bounding box center [680, 316] width 1361 height 632
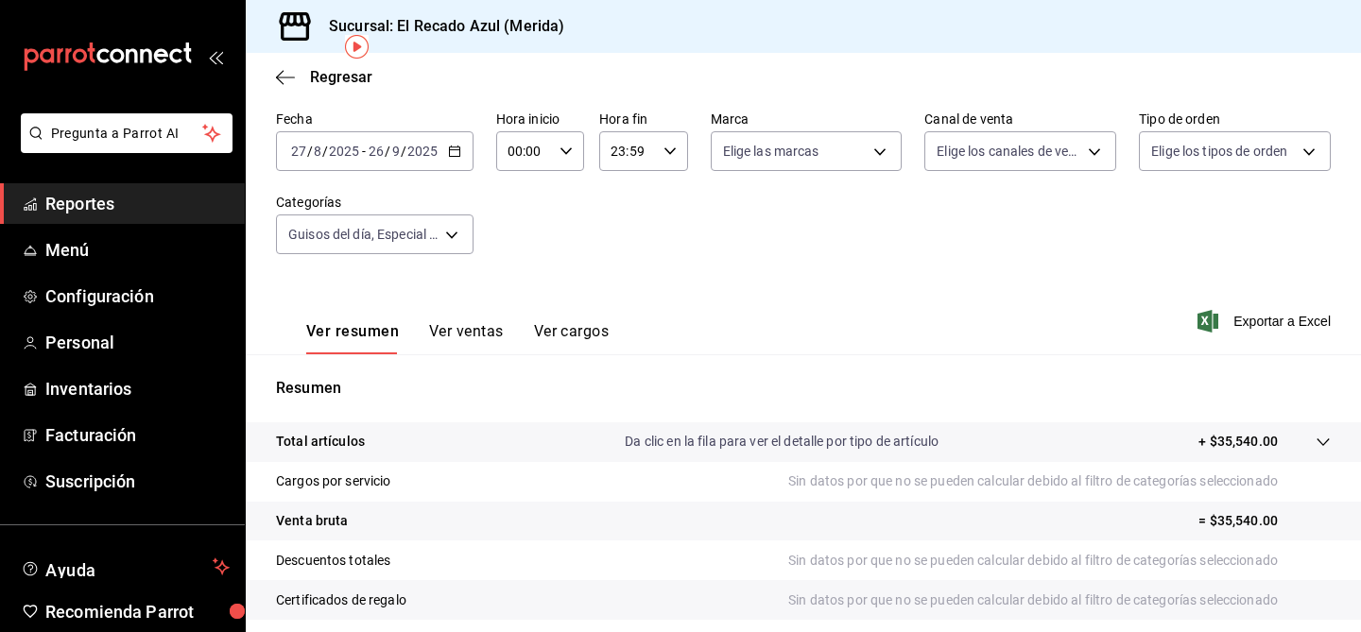
click at [460, 322] on button "Ver ventas" at bounding box center [466, 338] width 75 height 32
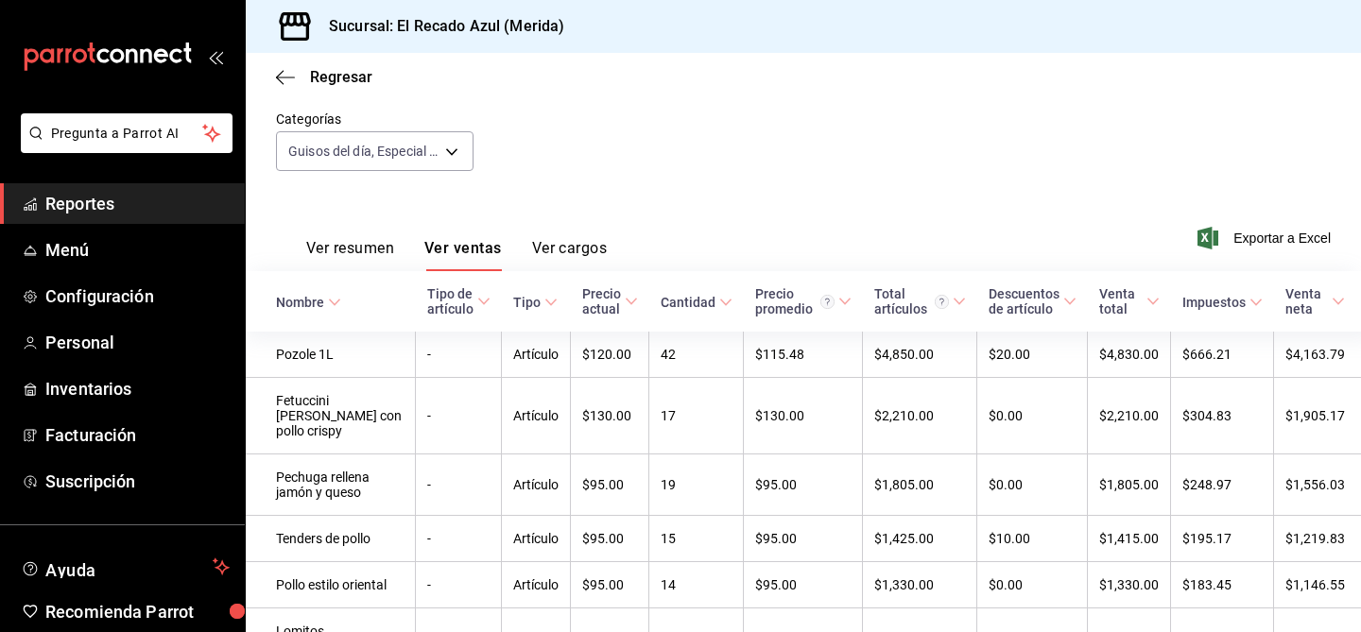
scroll to position [196, 0]
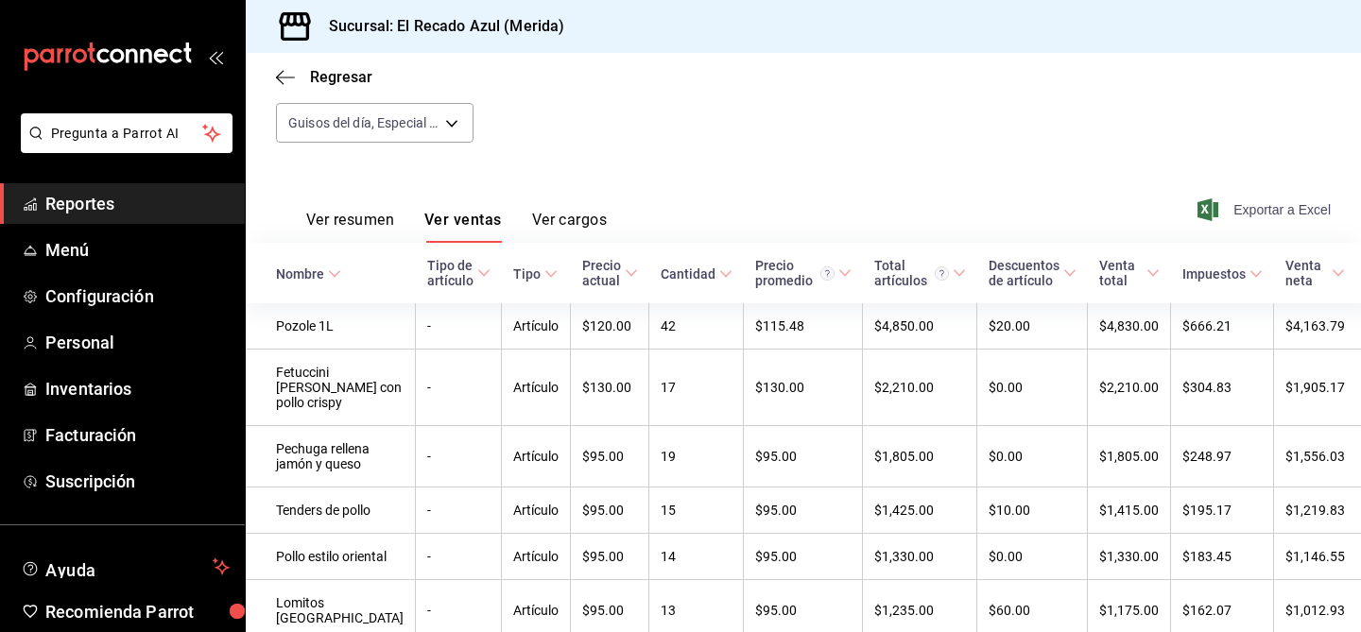
click at [1279, 208] on span "Exportar a Excel" at bounding box center [1265, 209] width 129 height 23
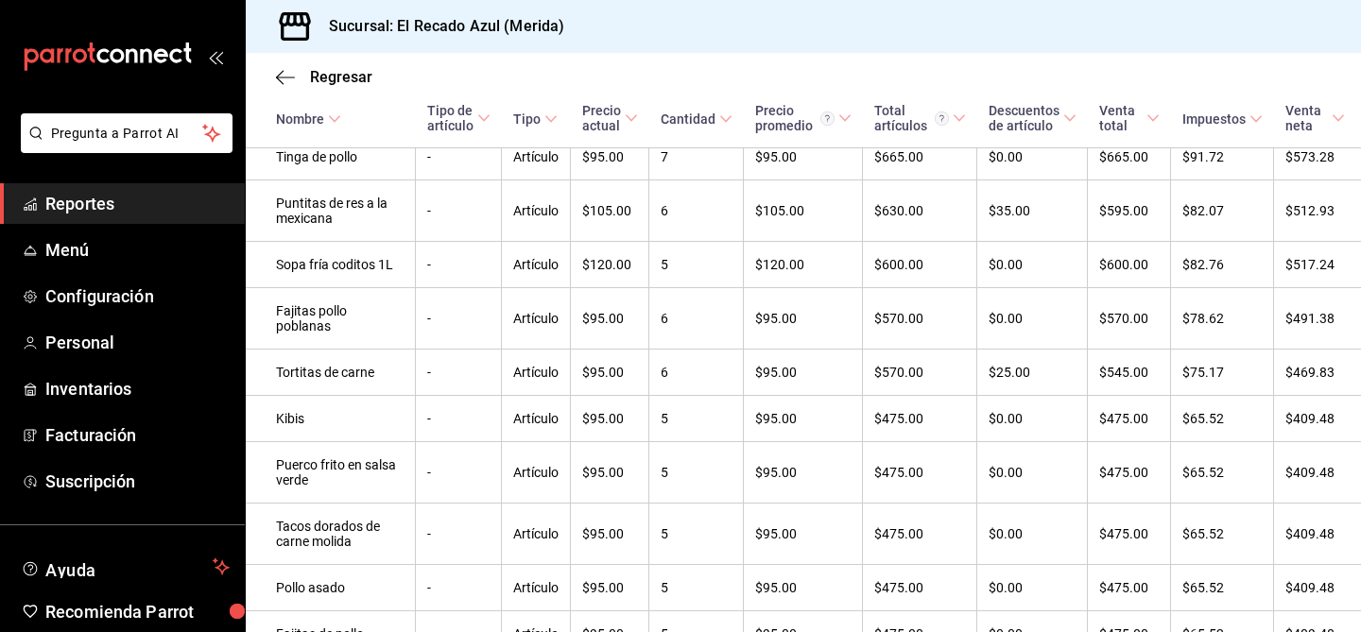
scroll to position [1445, 0]
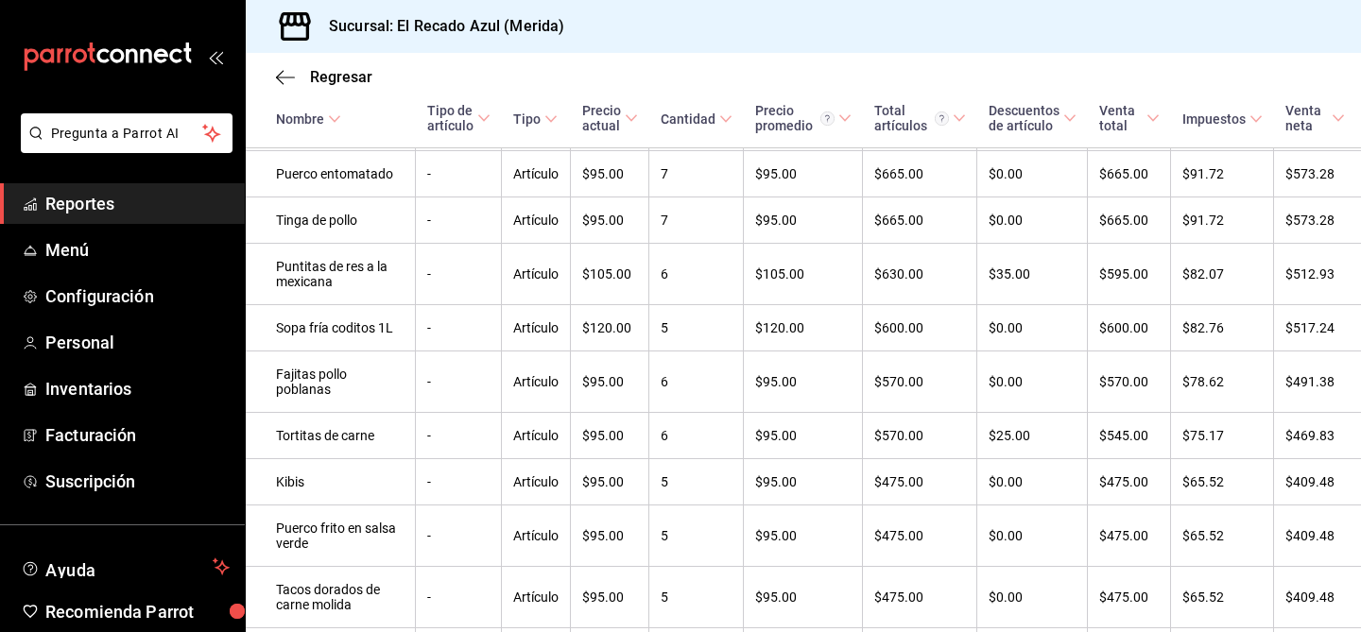
click at [268, 74] on div "Regresar" at bounding box center [803, 77] width 1115 height 48
click at [278, 74] on icon "button" at bounding box center [285, 77] width 19 height 17
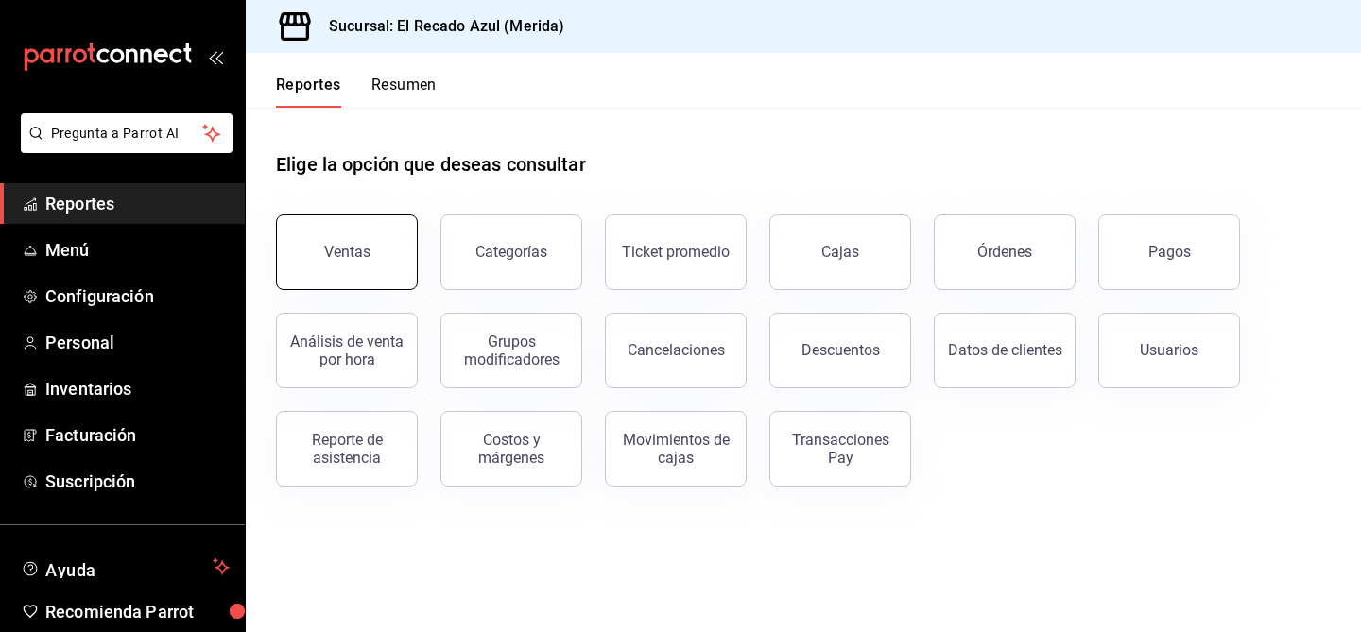
click at [349, 243] on button "Ventas" at bounding box center [347, 253] width 142 height 76
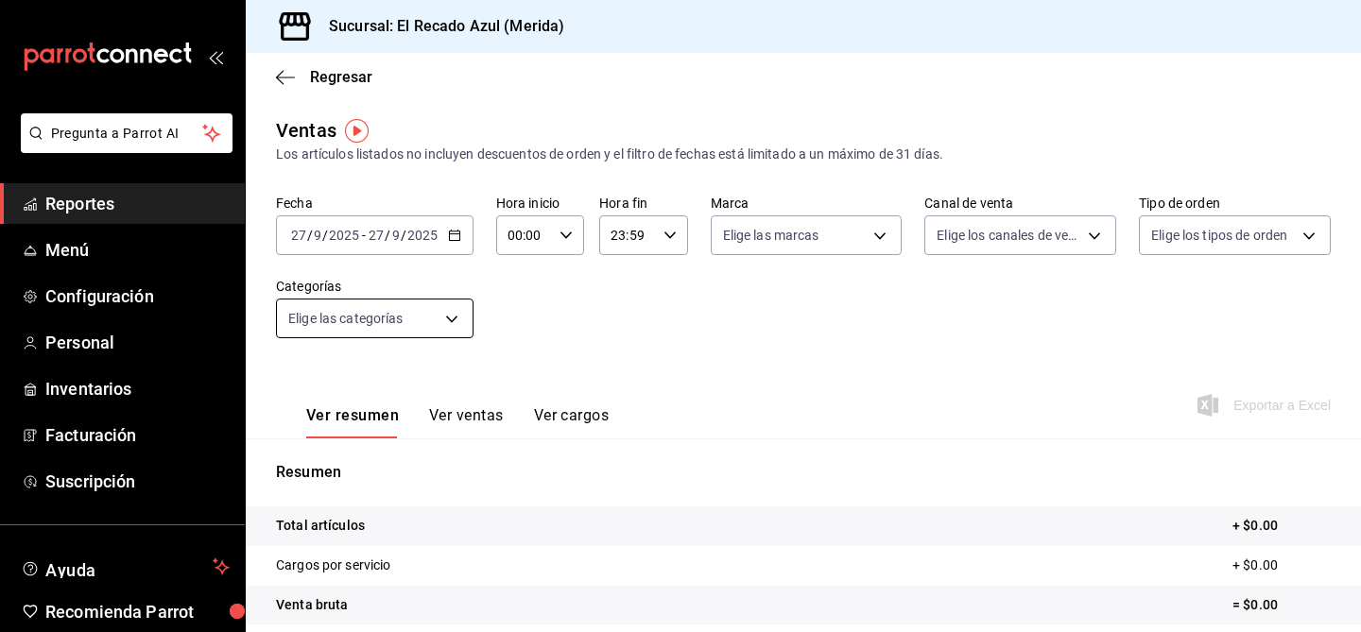
click at [440, 326] on body "Pregunta a Parrot AI Reportes Menú Configuración Personal Inventarios Facturaci…" at bounding box center [680, 316] width 1361 height 632
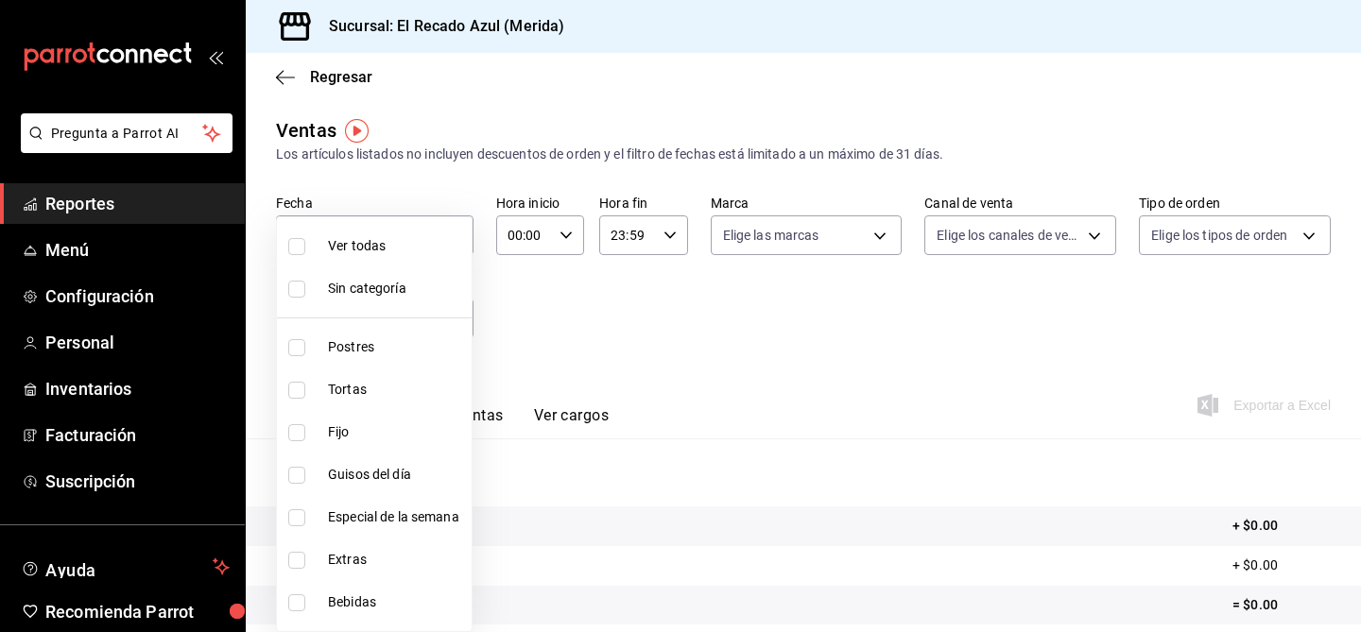
click at [554, 305] on div at bounding box center [680, 316] width 1361 height 632
click at [404, 305] on body "Pregunta a Parrot AI Reportes Menú Configuración Personal Inventarios Facturaci…" at bounding box center [680, 316] width 1361 height 632
click at [288, 469] on input "checkbox" at bounding box center [296, 475] width 17 height 17
checkbox input "true"
type input "13bcb92e-1a83-413e-a7fd-17f400a31821"
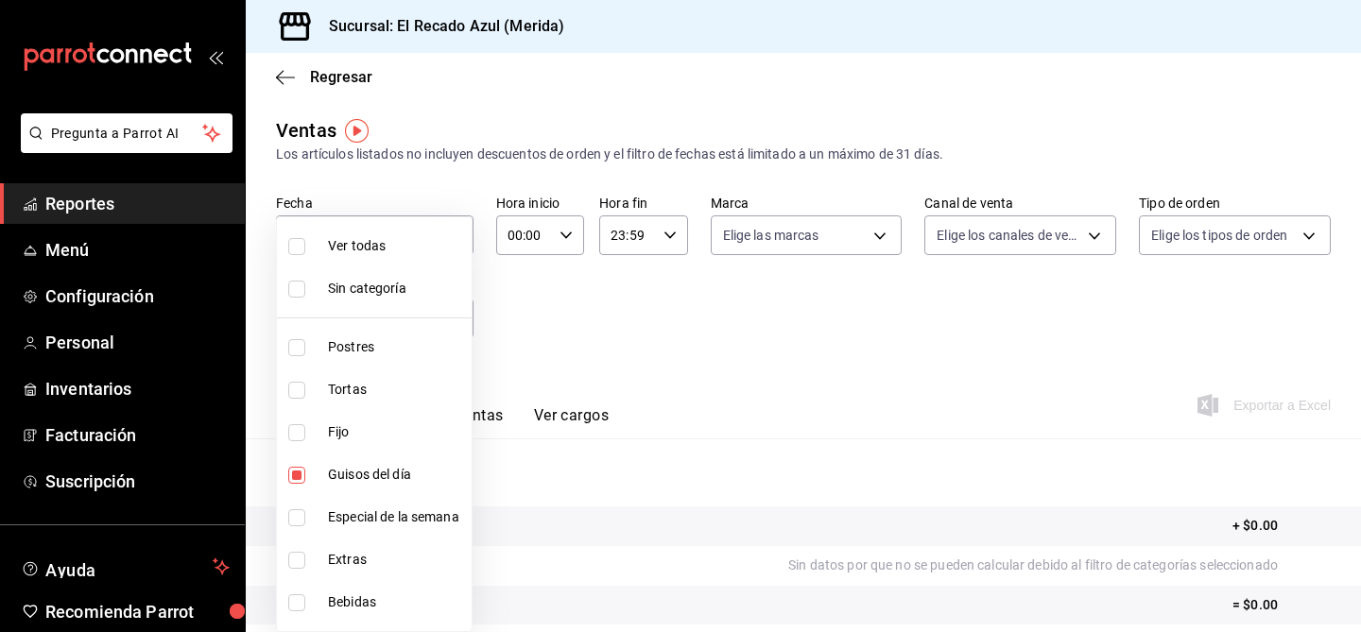
click at [297, 524] on input "checkbox" at bounding box center [296, 517] width 17 height 17
checkbox input "true"
type input "13bcb92e-1a83-413e-a7fd-17f400a31821,20bc0c80-1e0a-4bd7-9a20-bec70616356c"
click at [570, 377] on div at bounding box center [680, 316] width 1361 height 632
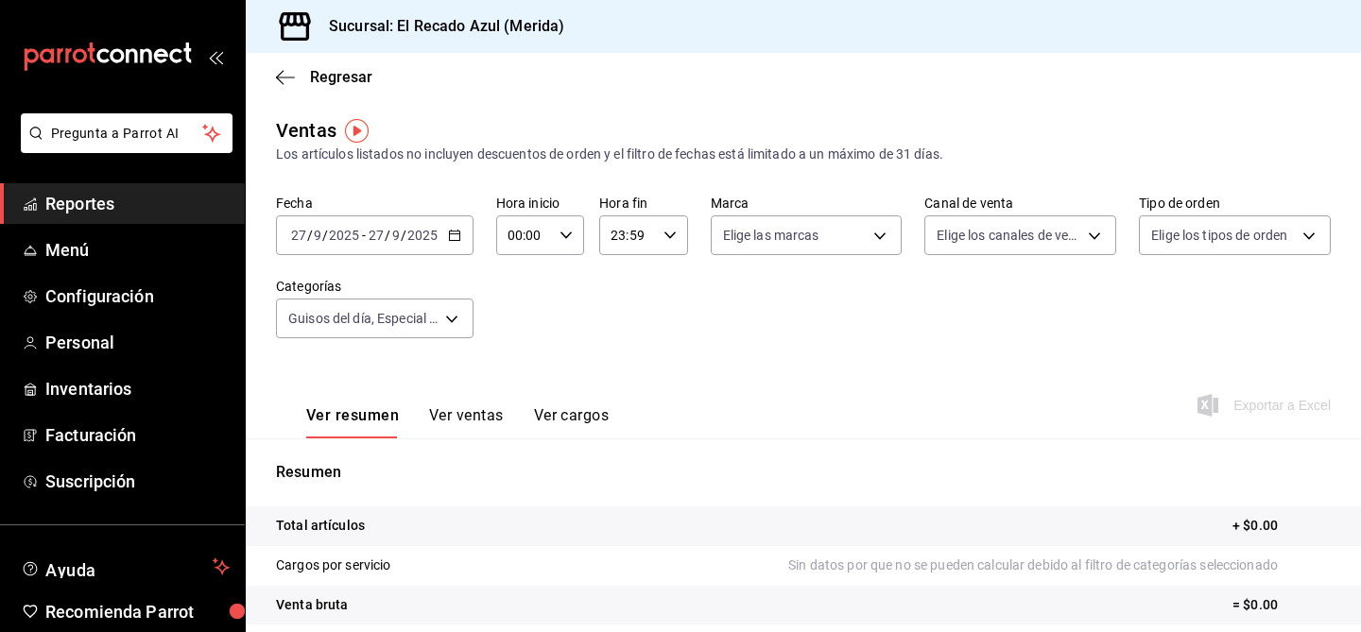
click at [445, 237] on div "[DATE] [DATE] - [DATE] [DATE]" at bounding box center [375, 236] width 198 height 40
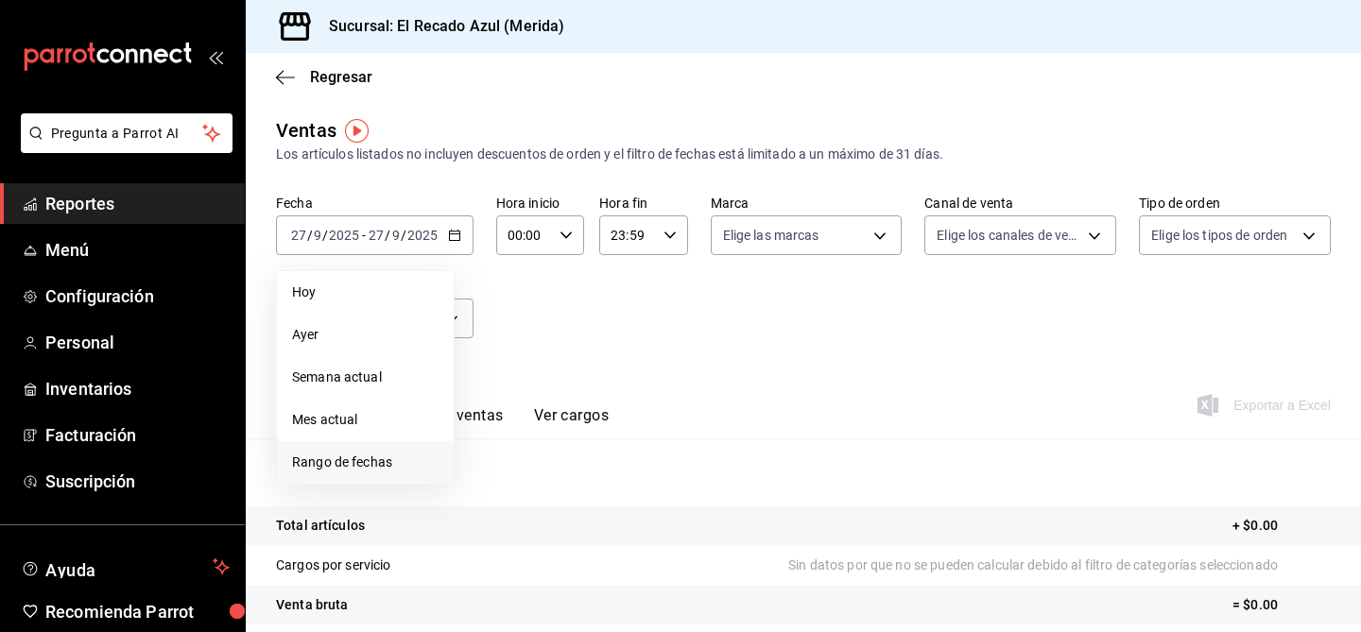
click at [380, 473] on li "Rango de fechas" at bounding box center [365, 462] width 177 height 43
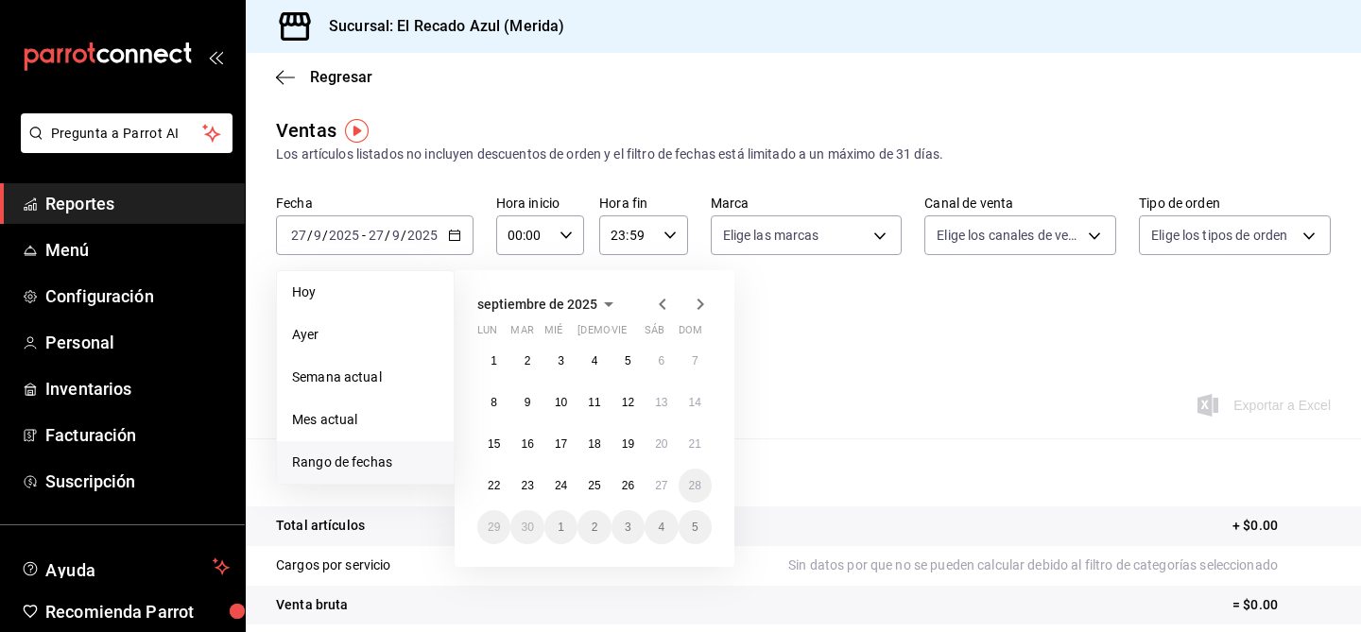
click at [650, 317] on div "septiembre de 2025 lun mar mié jue vie sáb dom 1 2 3 4 5 6 7 8 9 10 11 12 13 14…" at bounding box center [595, 418] width 280 height 297
click at [661, 303] on icon "button" at bounding box center [662, 304] width 7 height 11
click at [498, 487] on abbr "18" at bounding box center [494, 485] width 12 height 13
click at [622, 522] on abbr "29" at bounding box center [628, 527] width 12 height 13
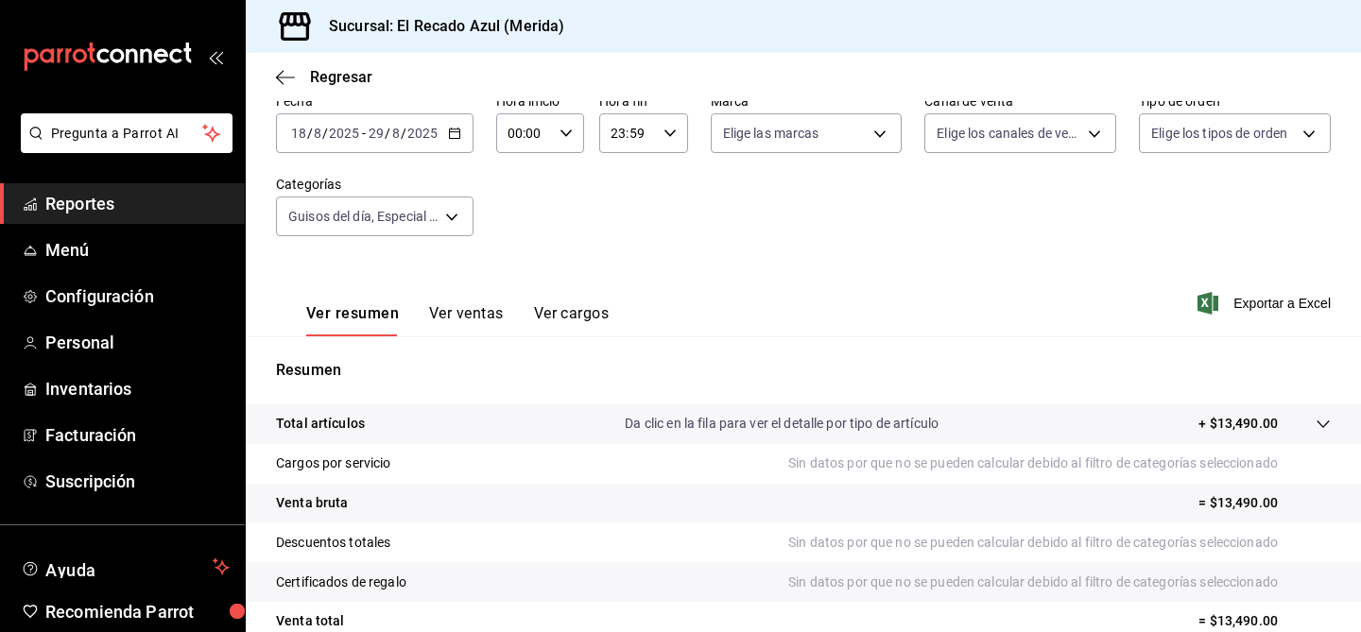
scroll to position [163, 0]
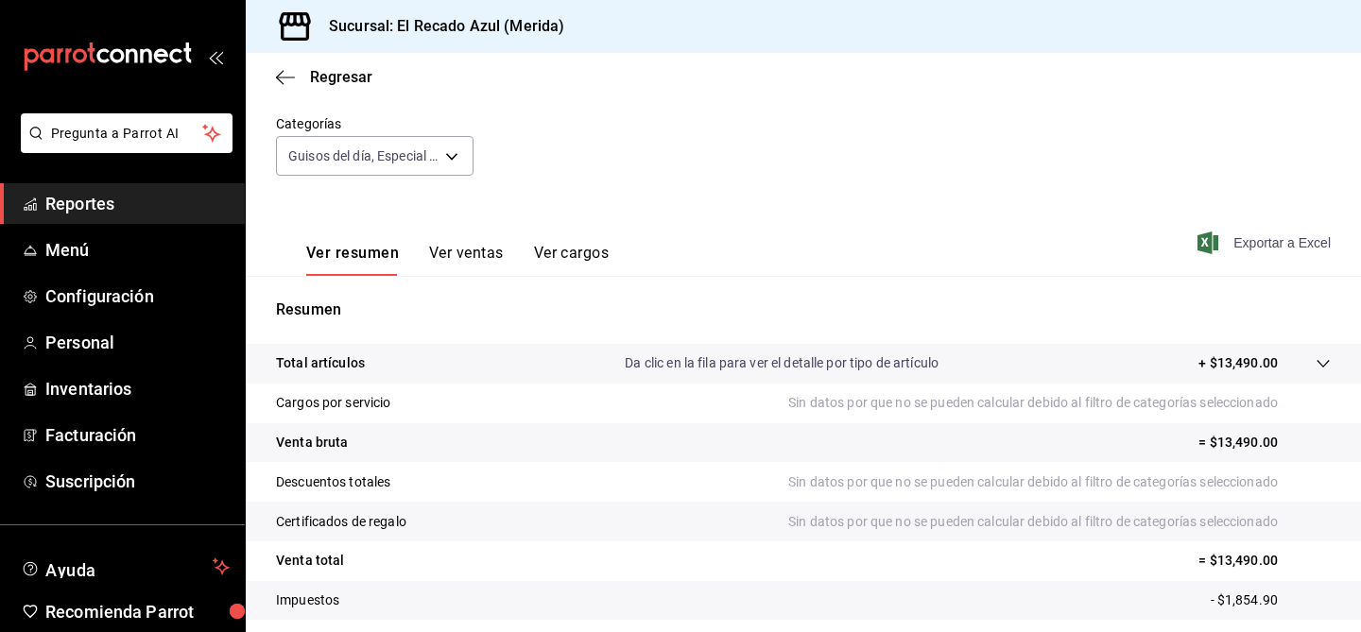
click at [1265, 247] on span "Exportar a Excel" at bounding box center [1265, 243] width 129 height 23
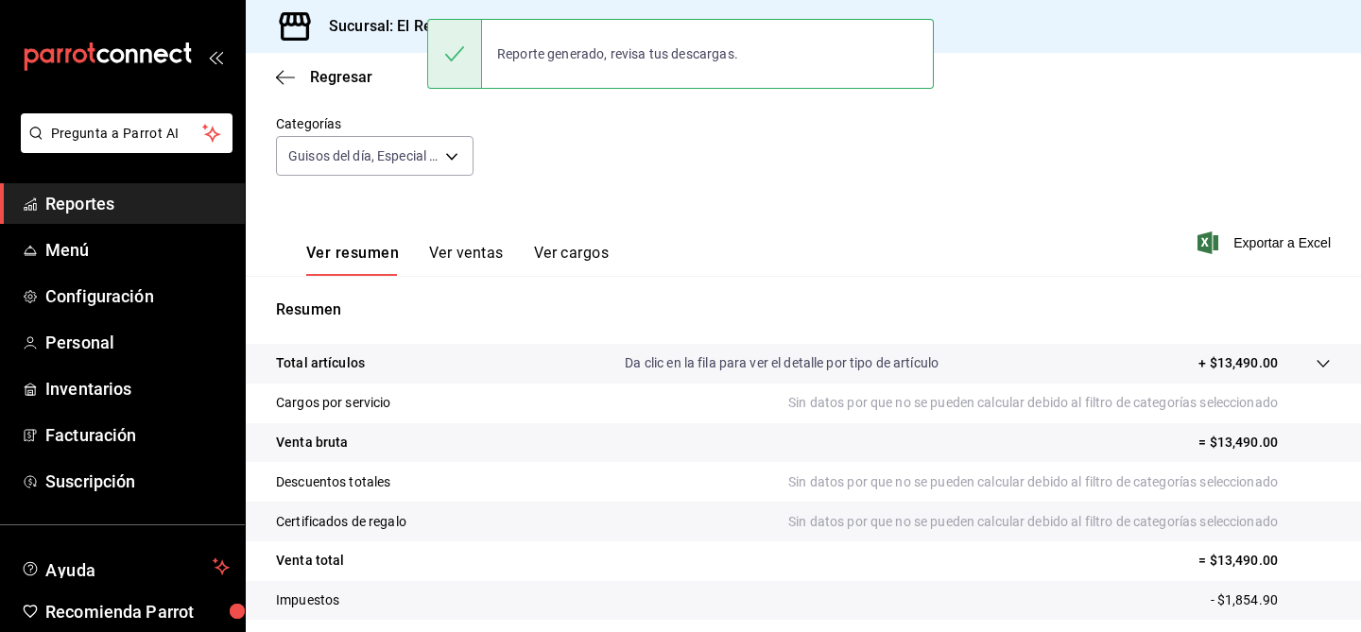
click at [1088, 198] on div "Ver resumen Ver ventas Ver cargos Exportar a Excel" at bounding box center [803, 237] width 1115 height 78
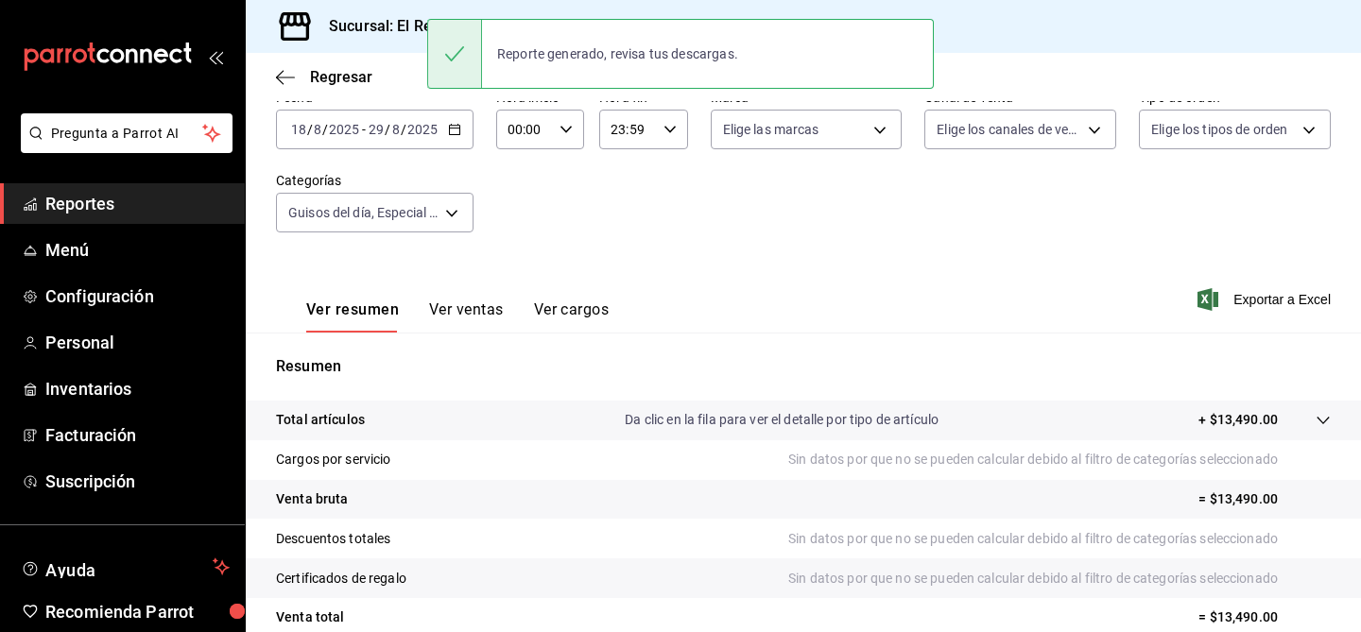
scroll to position [99, 0]
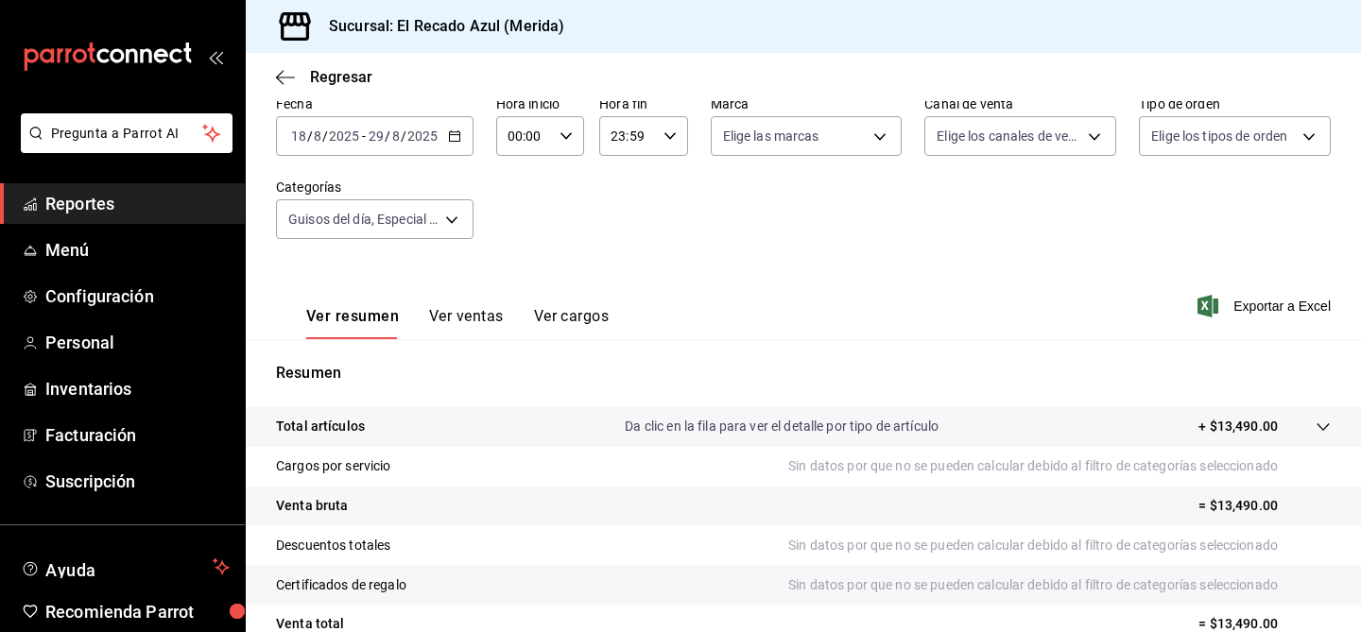
click at [441, 134] on div "2025-08-18 18 / 8 / 2025 - 2025-08-29 29 / 8 / 2025" at bounding box center [375, 136] width 198 height 40
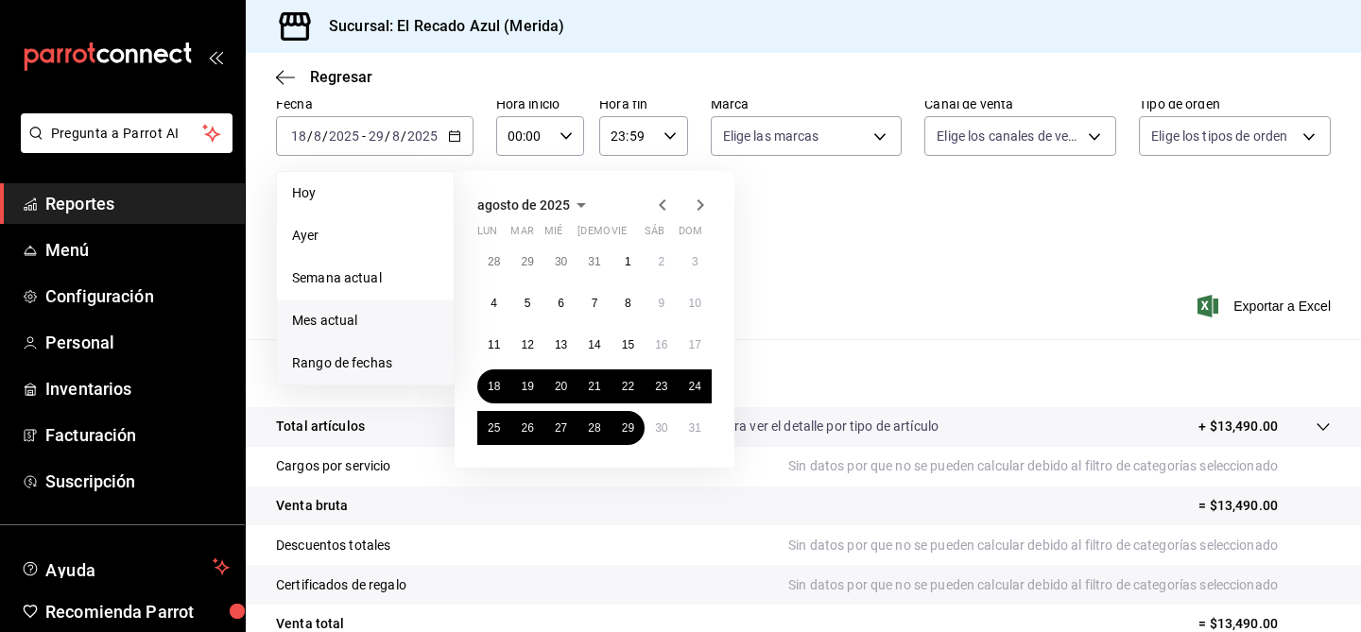
click at [373, 312] on span "Mes actual" at bounding box center [365, 321] width 147 height 20
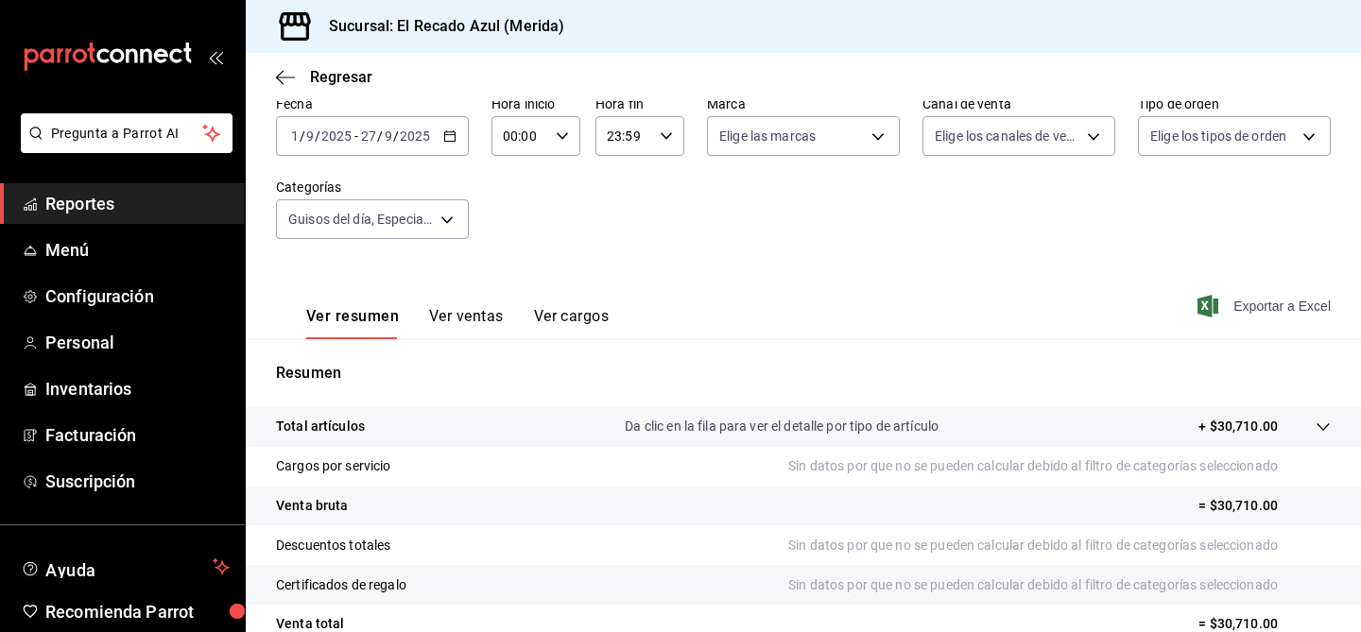
click at [1262, 303] on span "Exportar a Excel" at bounding box center [1265, 306] width 129 height 23
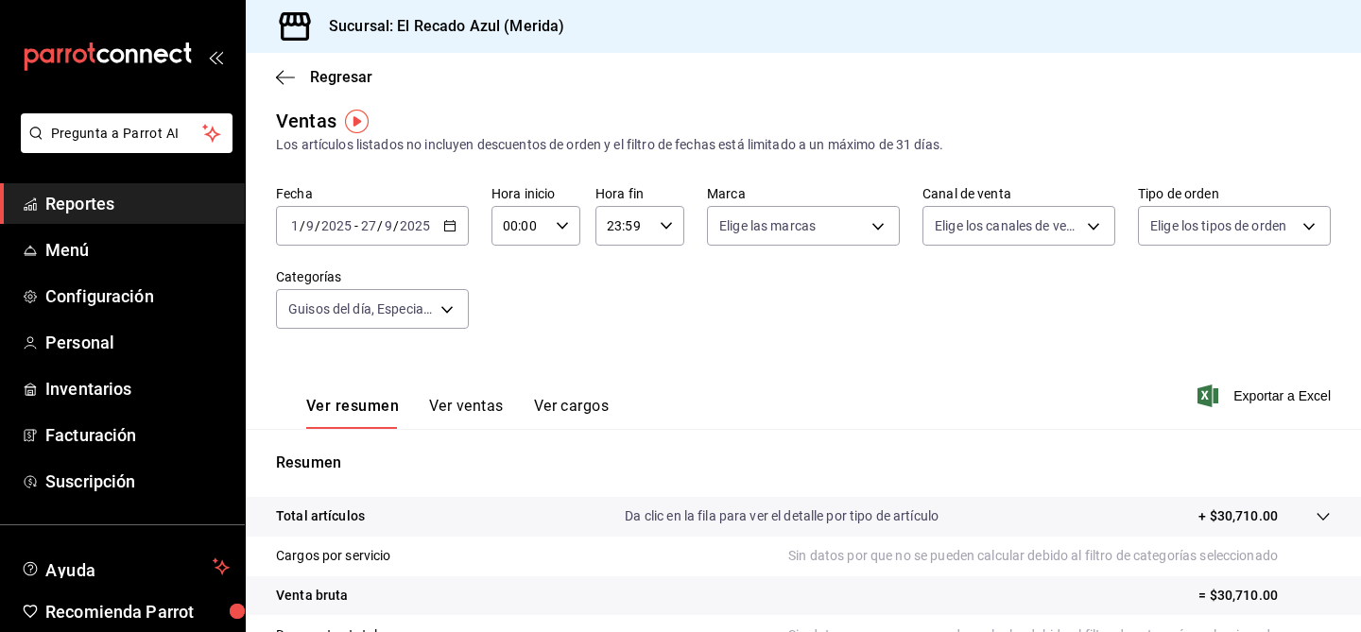
click at [457, 225] on div "2025-09-01 1 / 9 / 2025 - 2025-09-27 27 / 9 / 2025" at bounding box center [372, 226] width 193 height 40
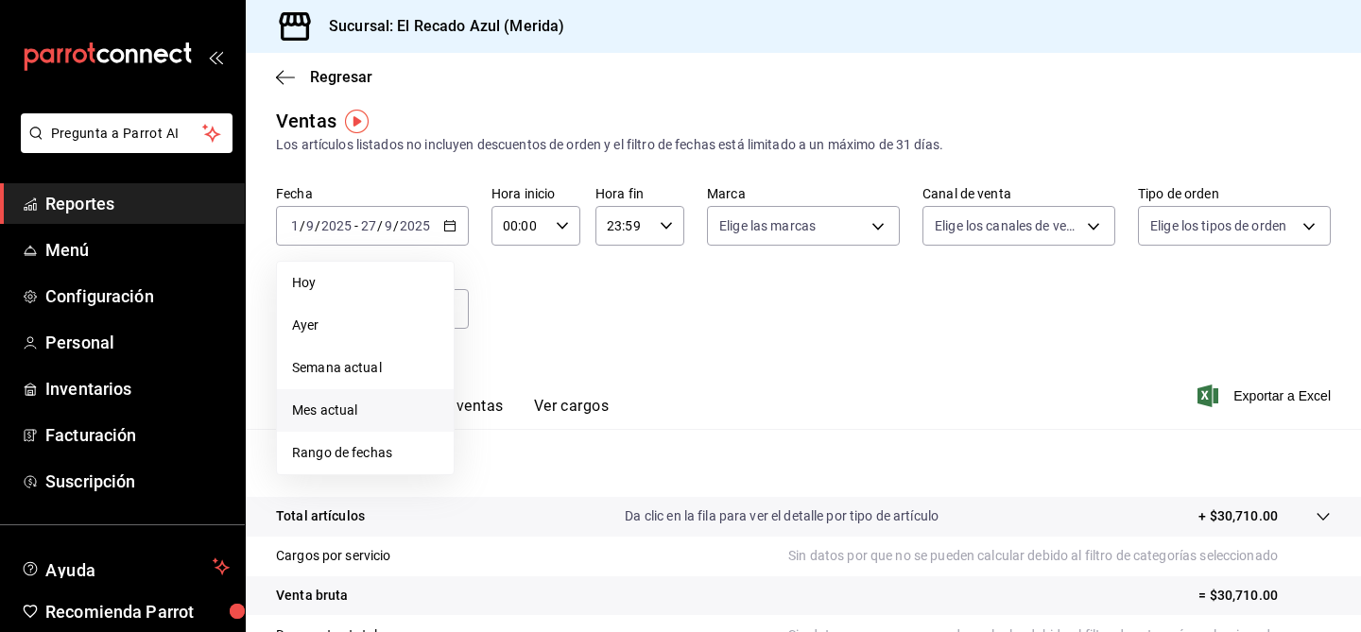
click at [585, 339] on div "Fecha 2025-09-01 1 / 9 / 2025 - 2025-09-27 27 / 9 / 2025 Hoy Ayer Semana actual…" at bounding box center [803, 268] width 1055 height 166
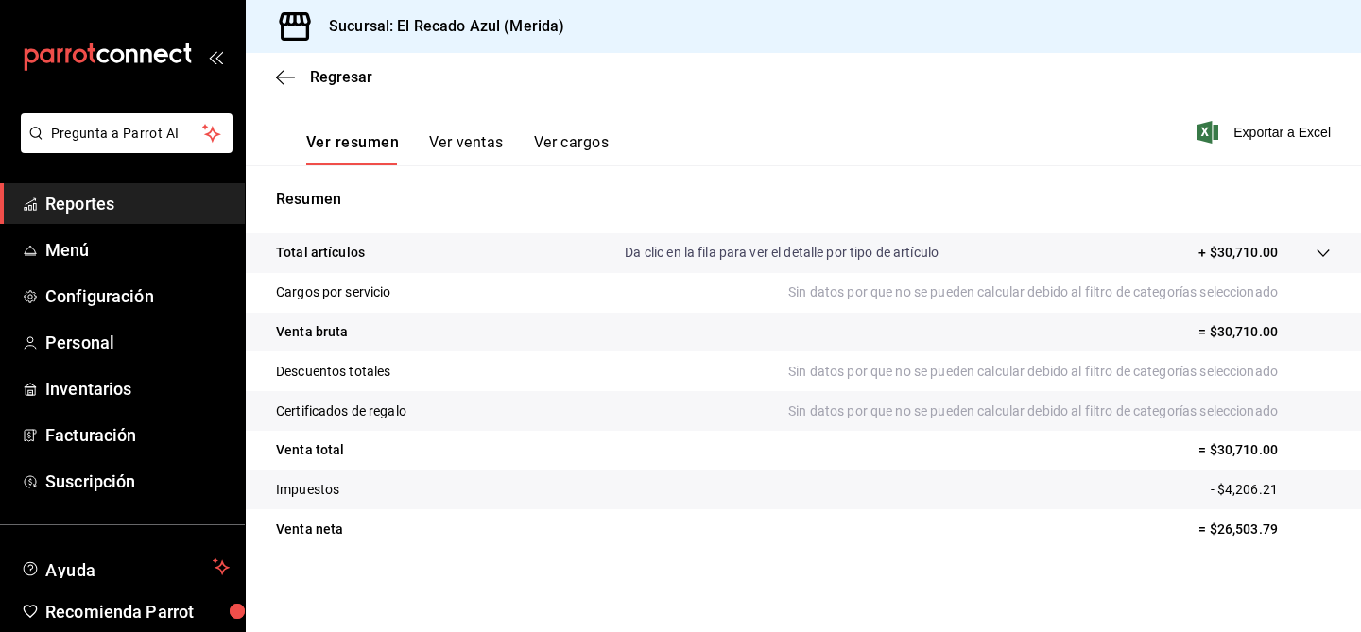
click at [466, 153] on button "Ver ventas" at bounding box center [466, 149] width 75 height 32
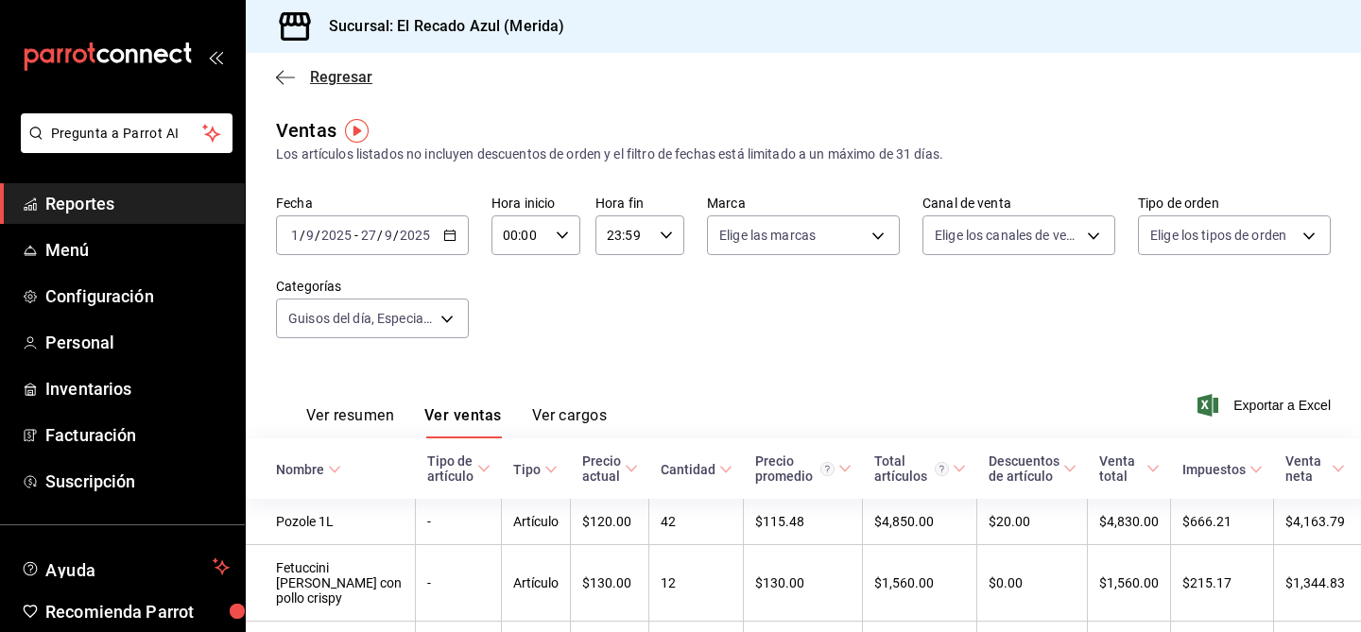
click at [277, 78] on icon "button" at bounding box center [285, 77] width 19 height 17
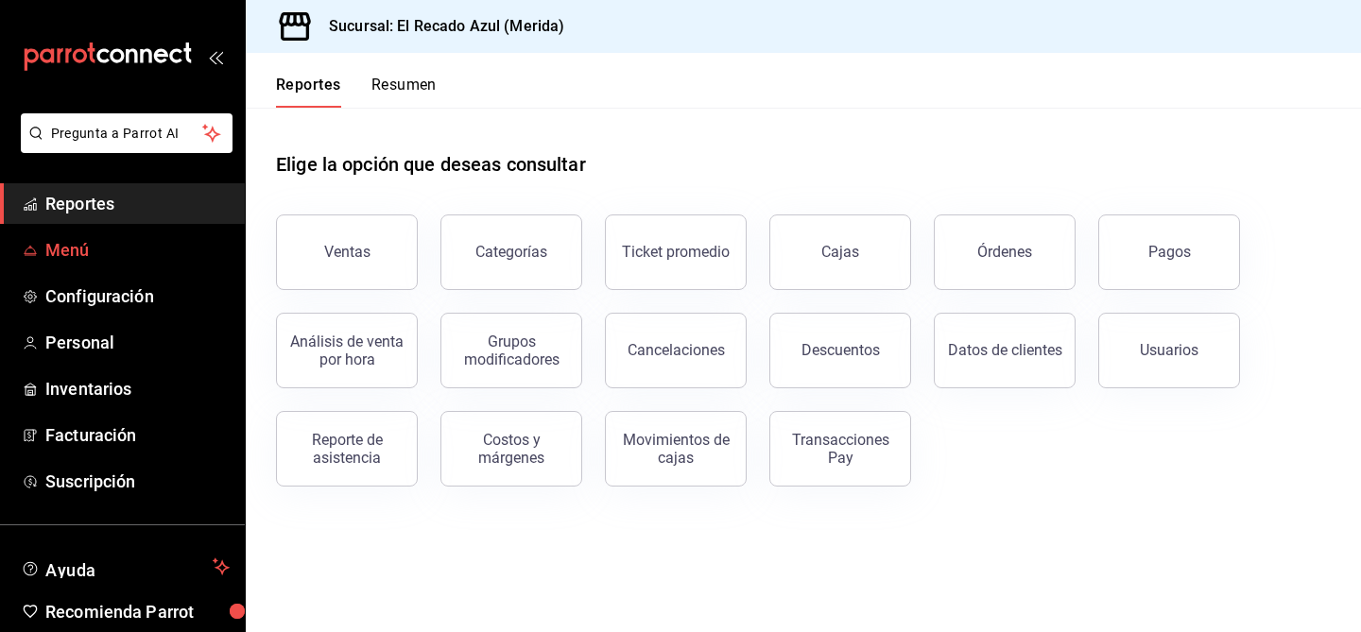
click at [117, 249] on span "Menú" at bounding box center [137, 250] width 184 height 26
